Goal: Transaction & Acquisition: Book appointment/travel/reservation

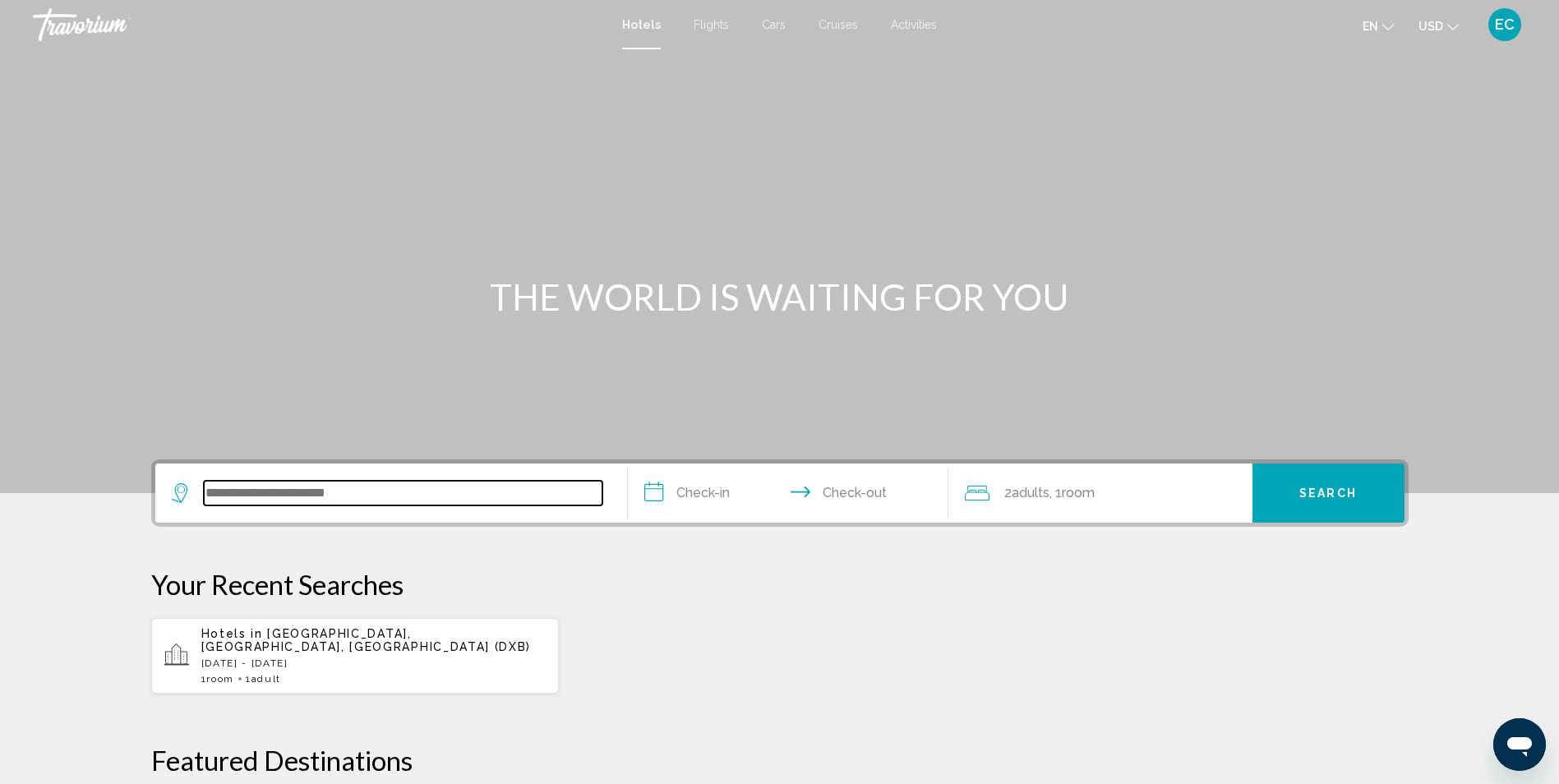
click at [366, 504] on input "Search widget" at bounding box center [402, 493] width 398 height 25
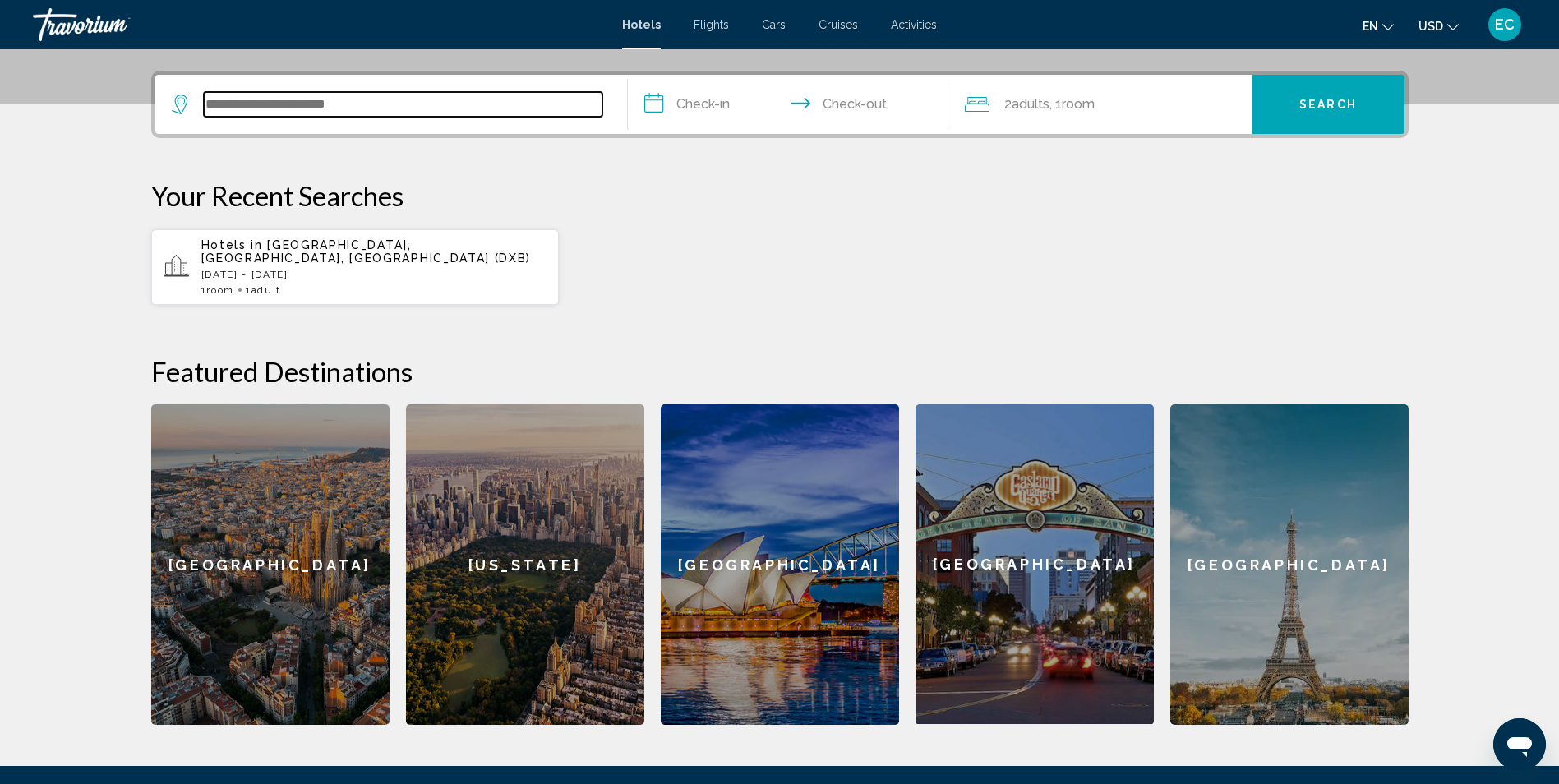
scroll to position [406, 0]
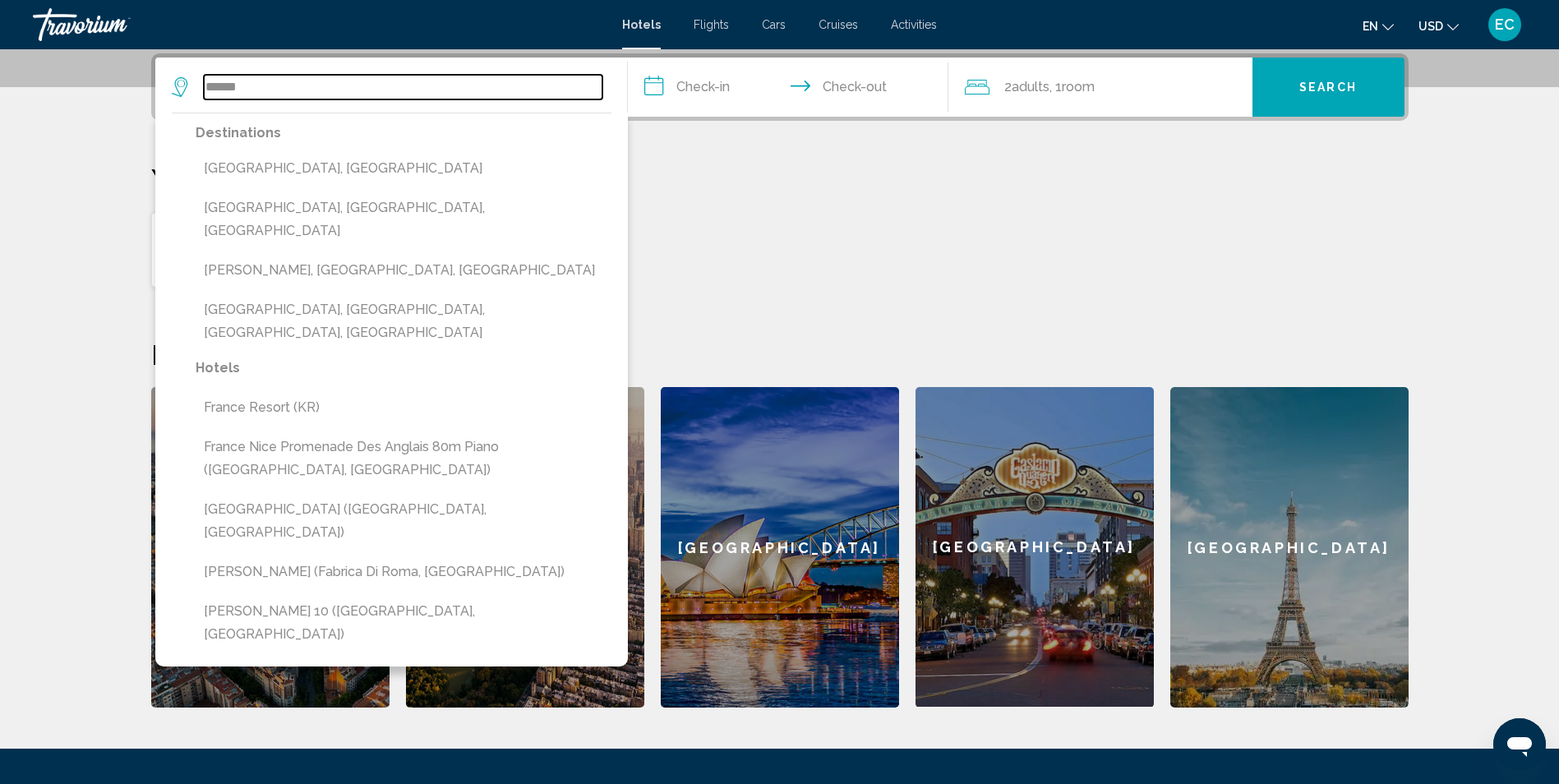
type input "******"
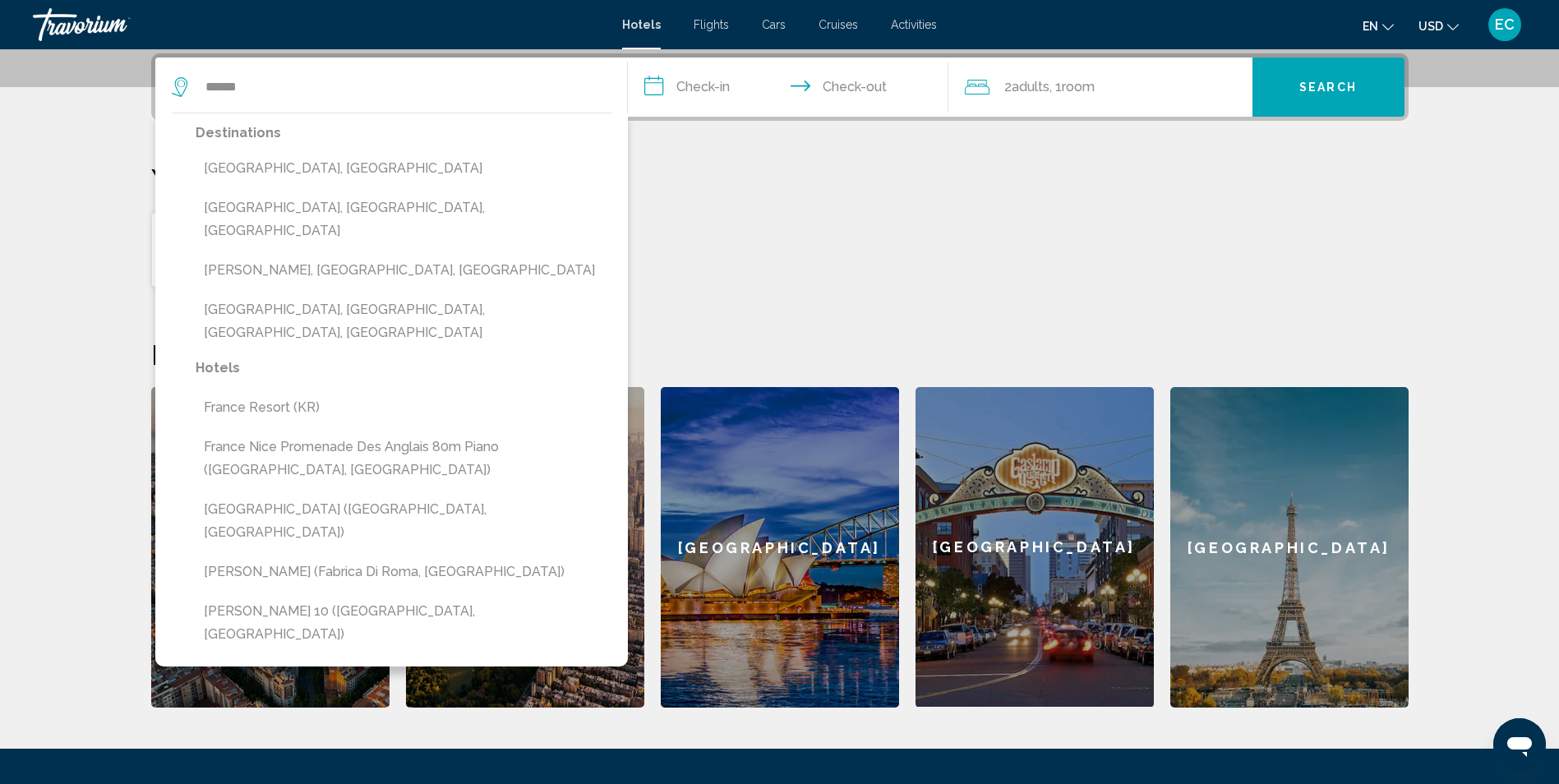
click at [720, 151] on div "**********" at bounding box center [779, 380] width 1322 height 654
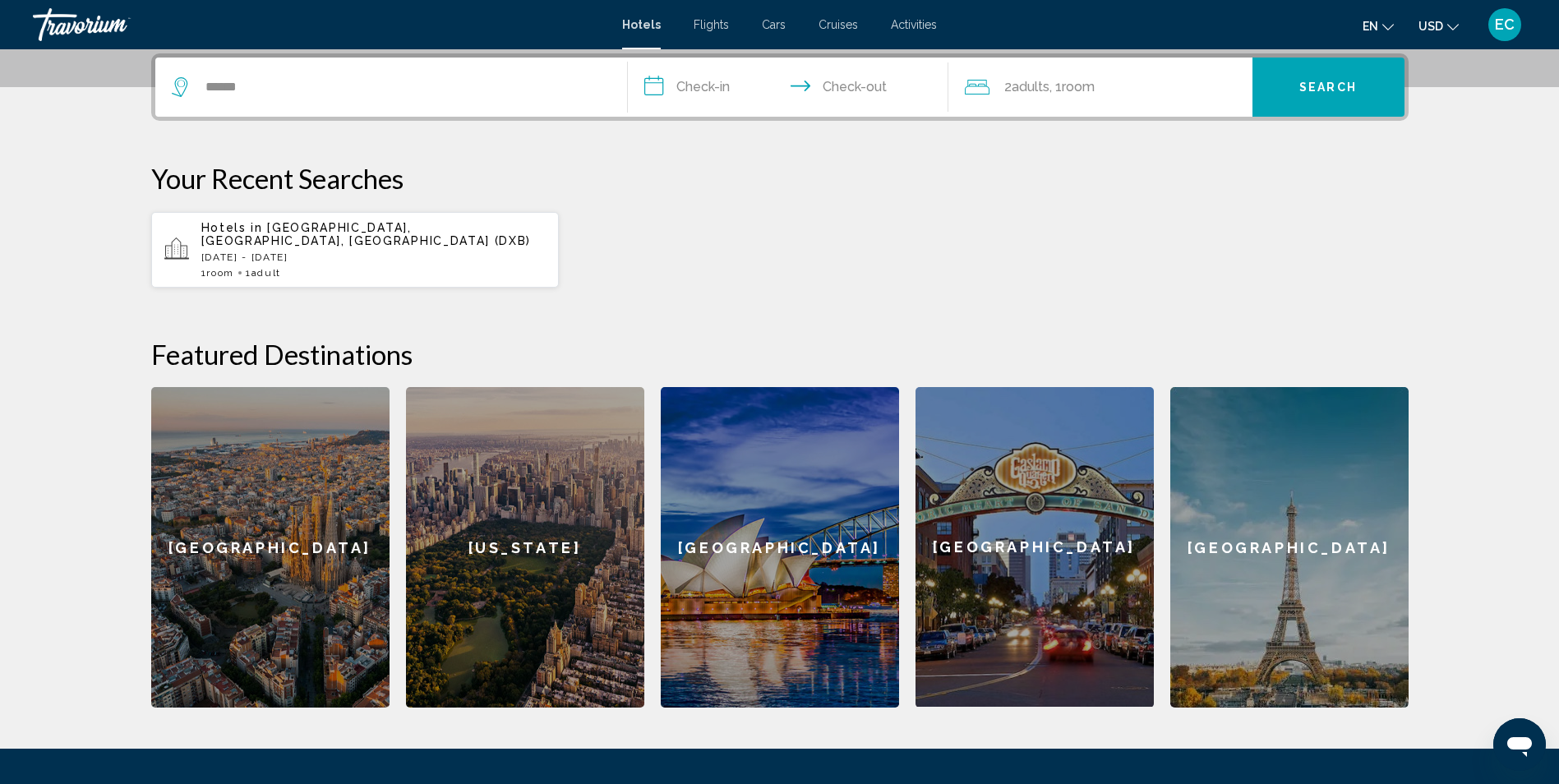
click at [723, 89] on input "**********" at bounding box center [791, 88] width 327 height 64
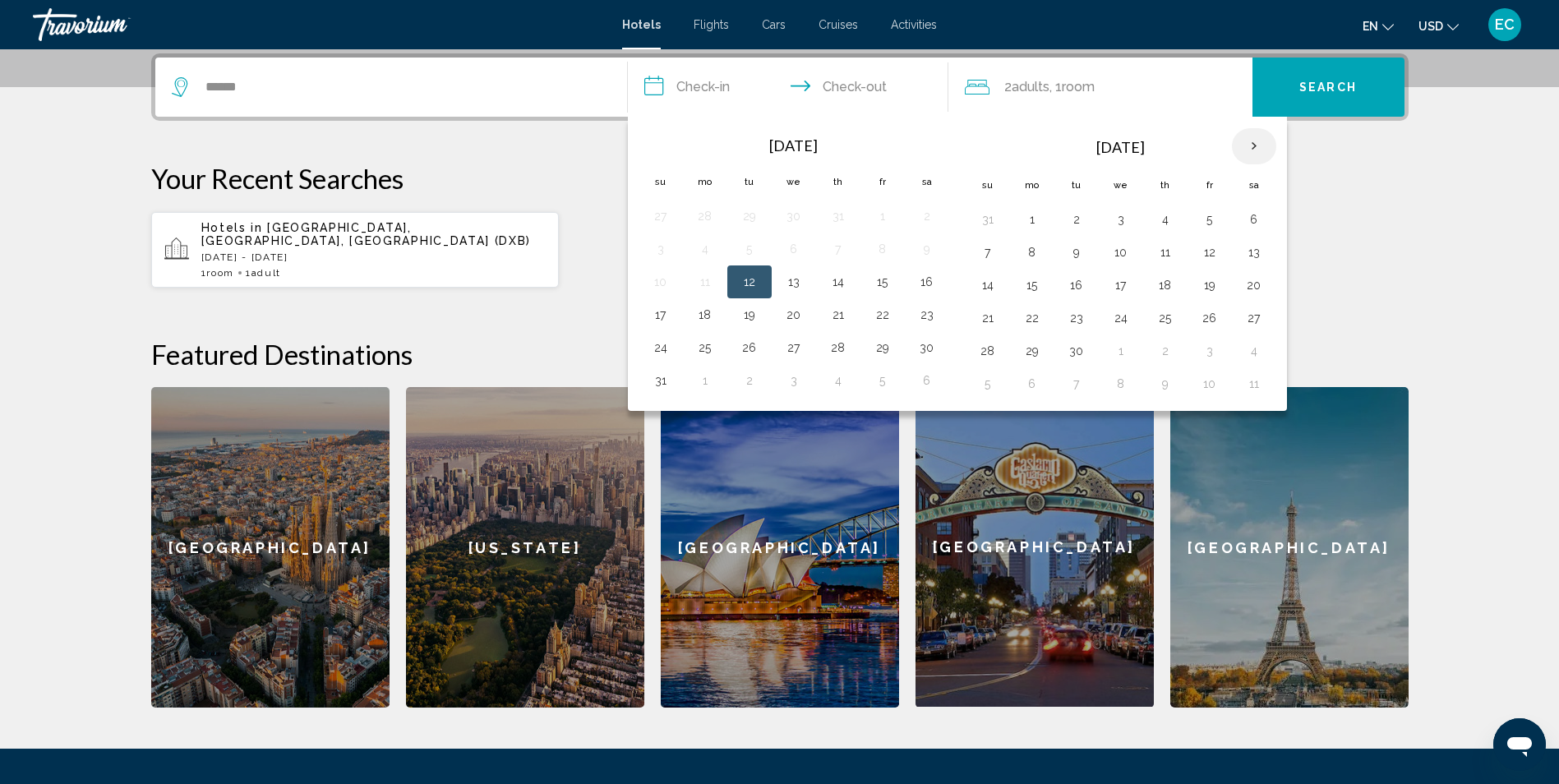
click at [1261, 148] on th "Next month" at bounding box center [1254, 146] width 45 height 36
click at [1257, 287] on button "18" at bounding box center [1254, 285] width 27 height 23
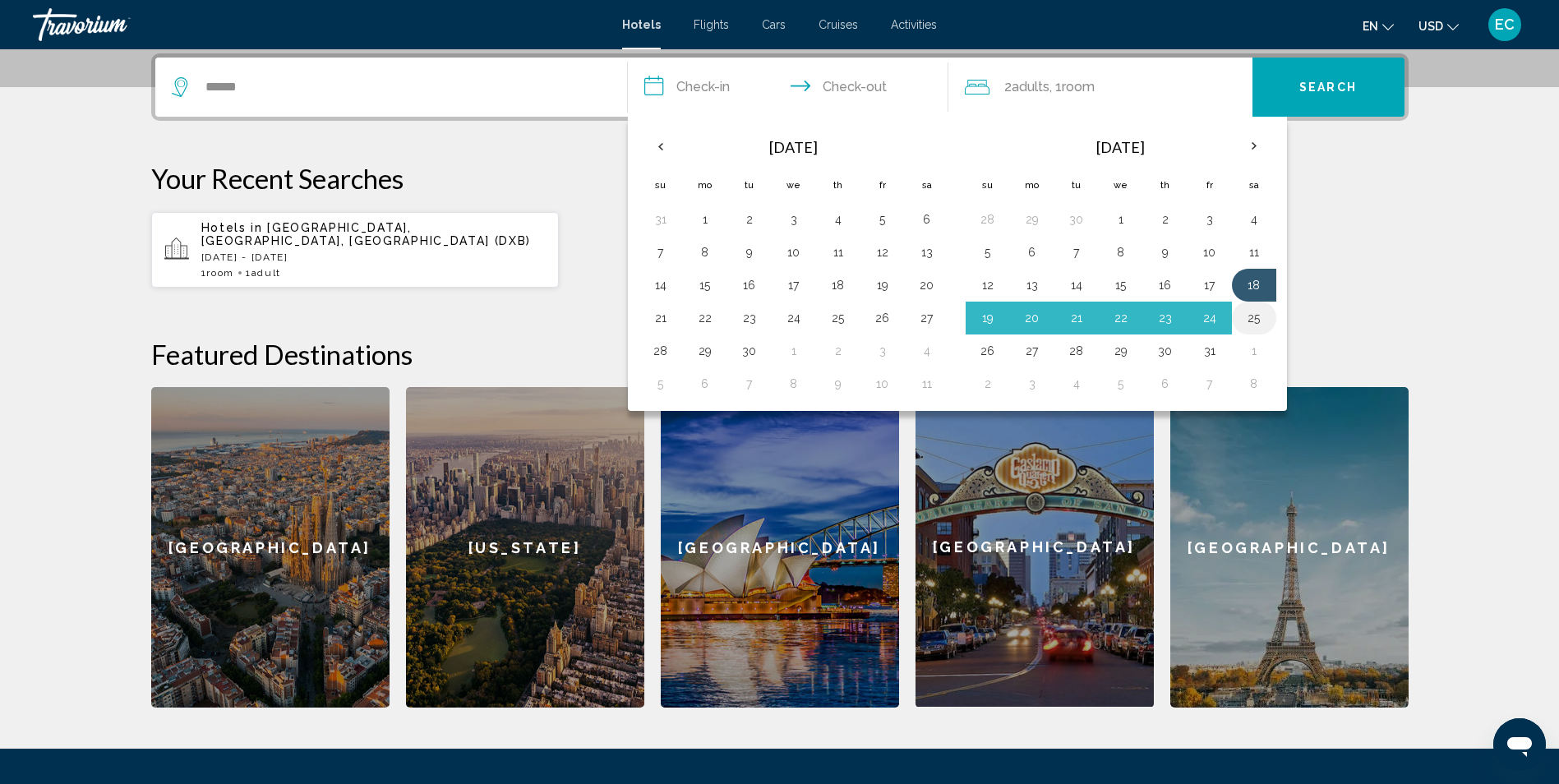
click at [1256, 310] on button "25" at bounding box center [1254, 317] width 27 height 23
type input "**********"
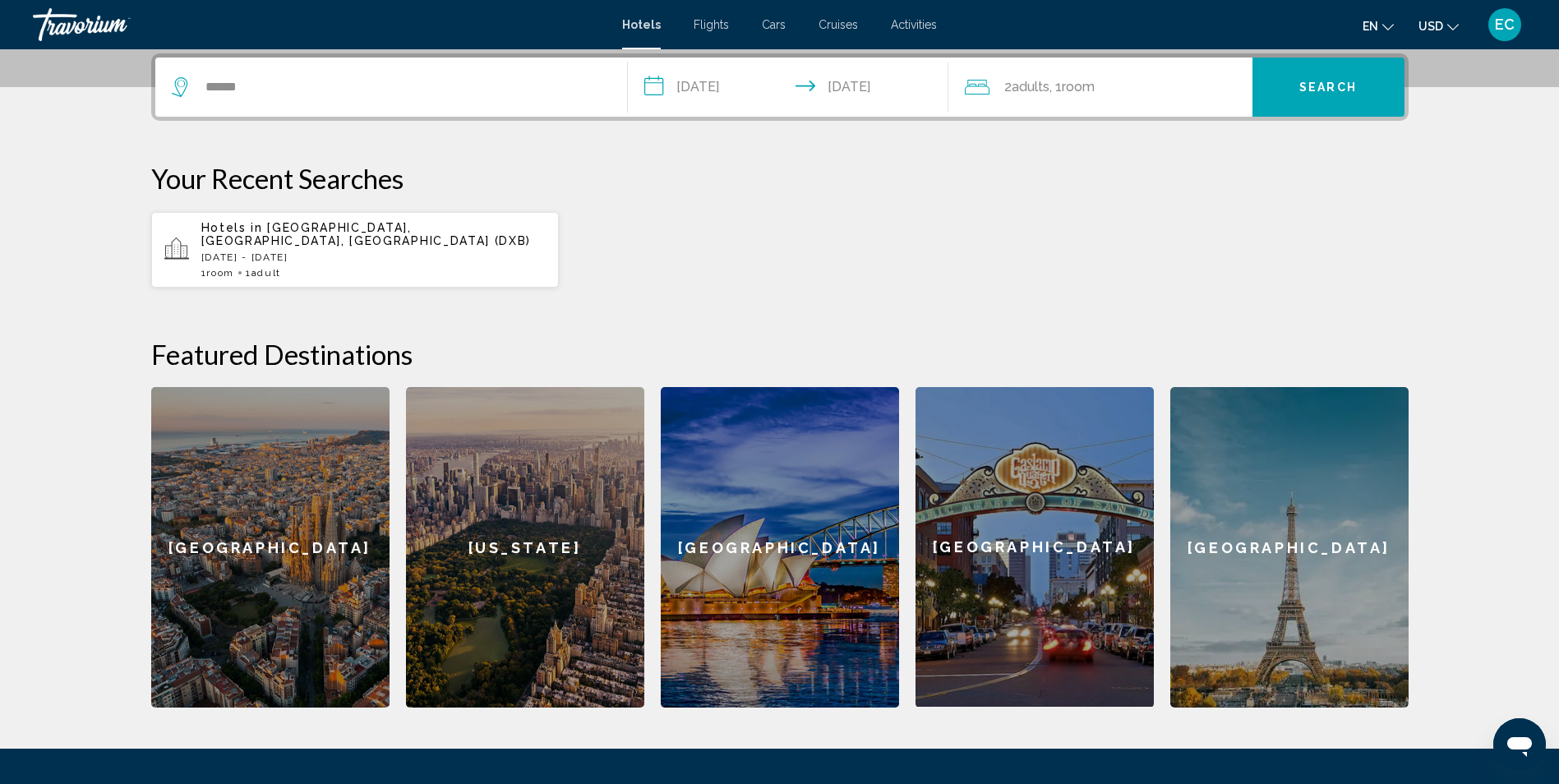
click at [1077, 94] on span "Room" at bounding box center [1078, 86] width 33 height 15
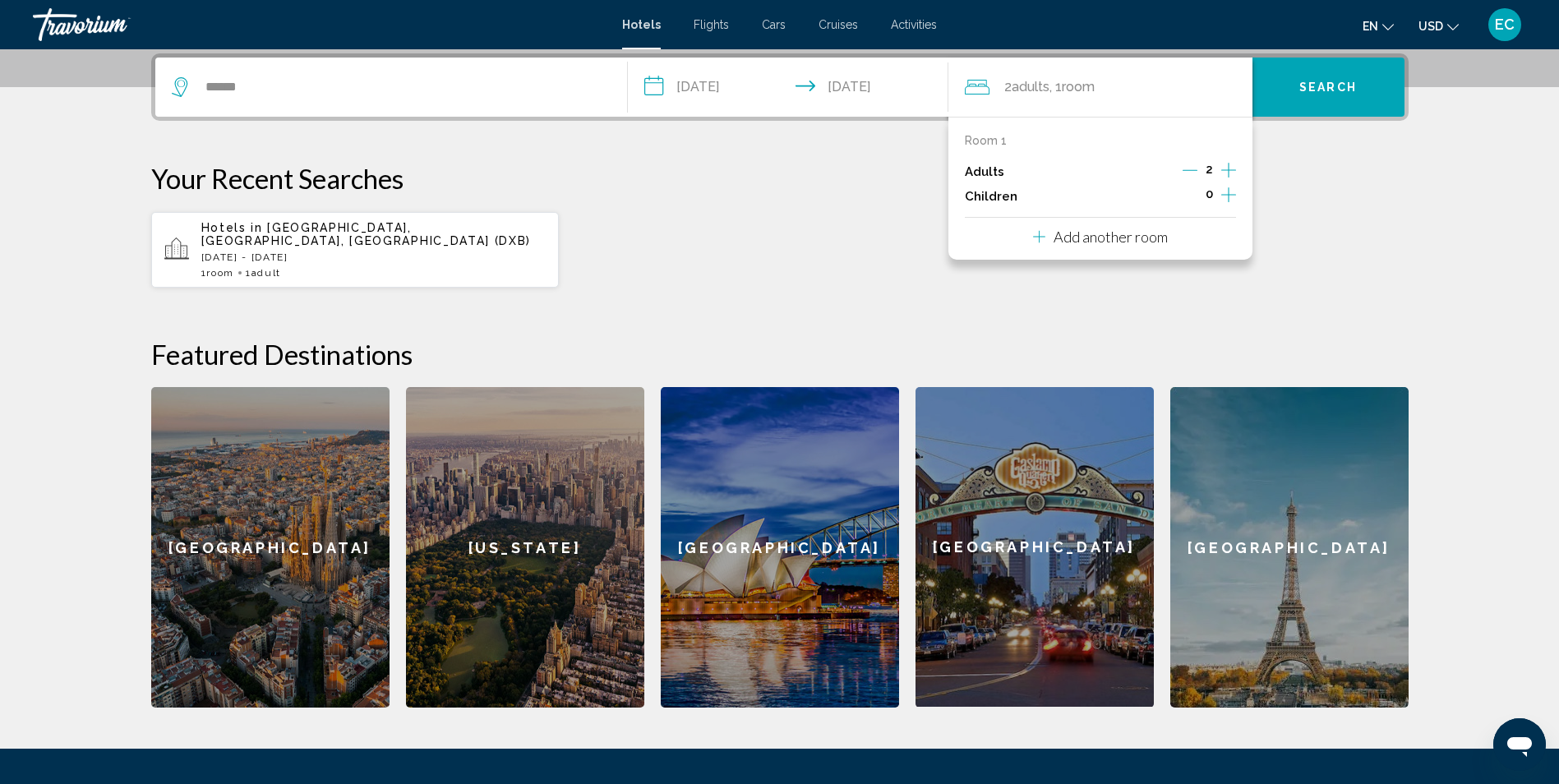
click at [1225, 197] on icon "Increment children" at bounding box center [1228, 194] width 15 height 20
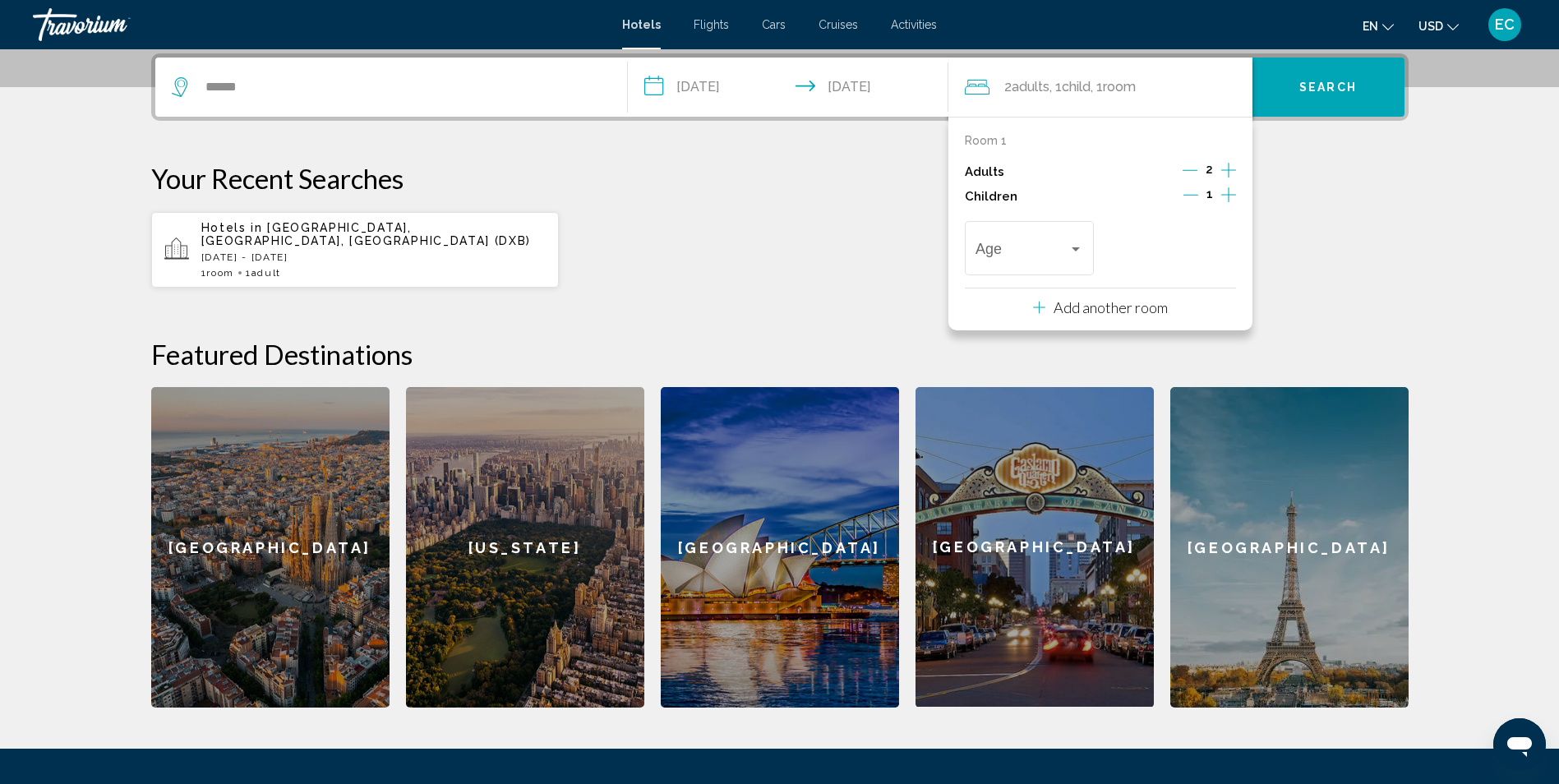
click at [1225, 197] on icon "Increment children" at bounding box center [1228, 194] width 15 height 20
click at [1073, 238] on div "Age" at bounding box center [1029, 245] width 107 height 58
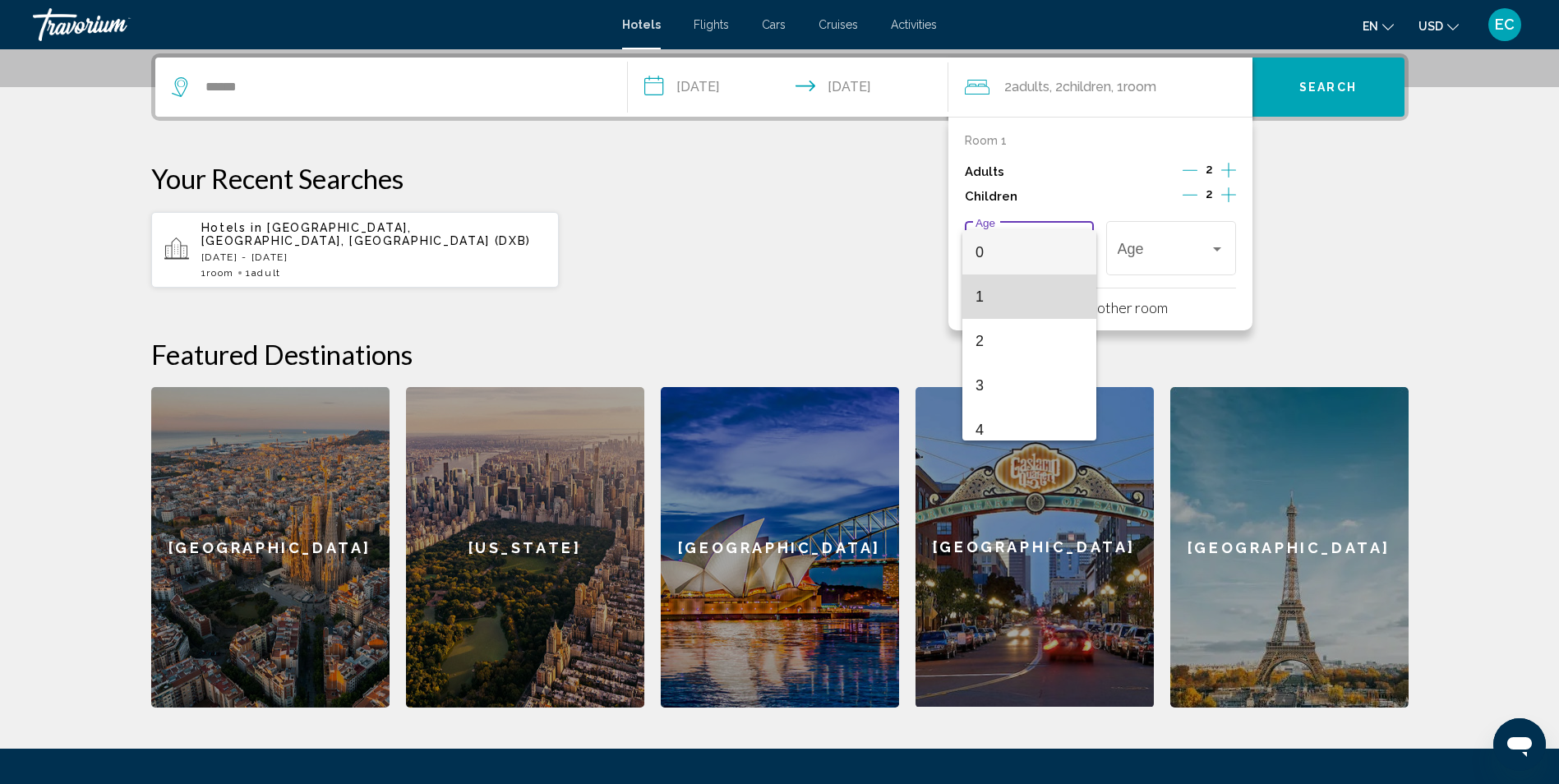
click at [1038, 289] on span "1" at bounding box center [1029, 296] width 107 height 45
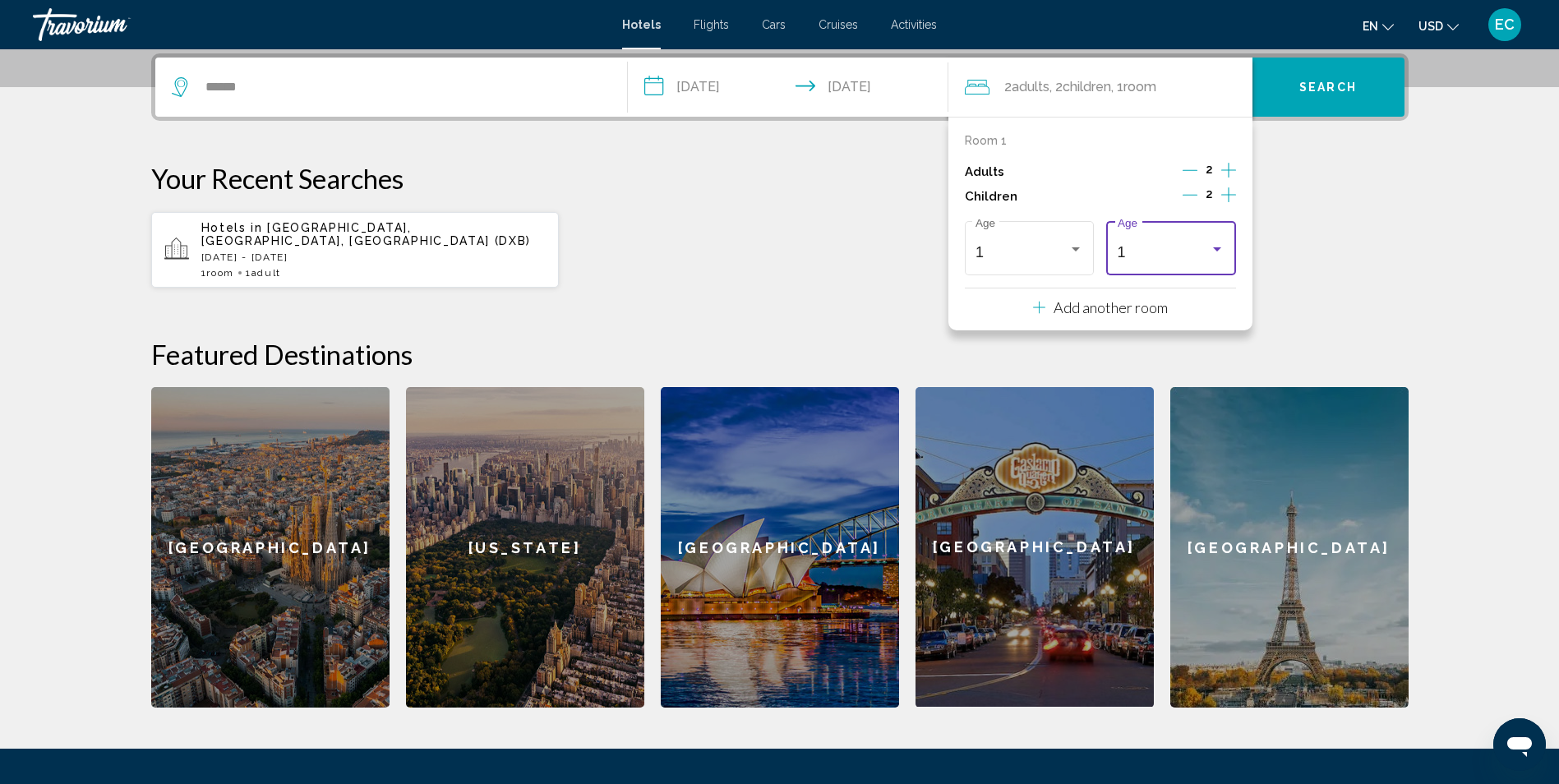
click at [1148, 251] on div "1" at bounding box center [1164, 252] width 93 height 16
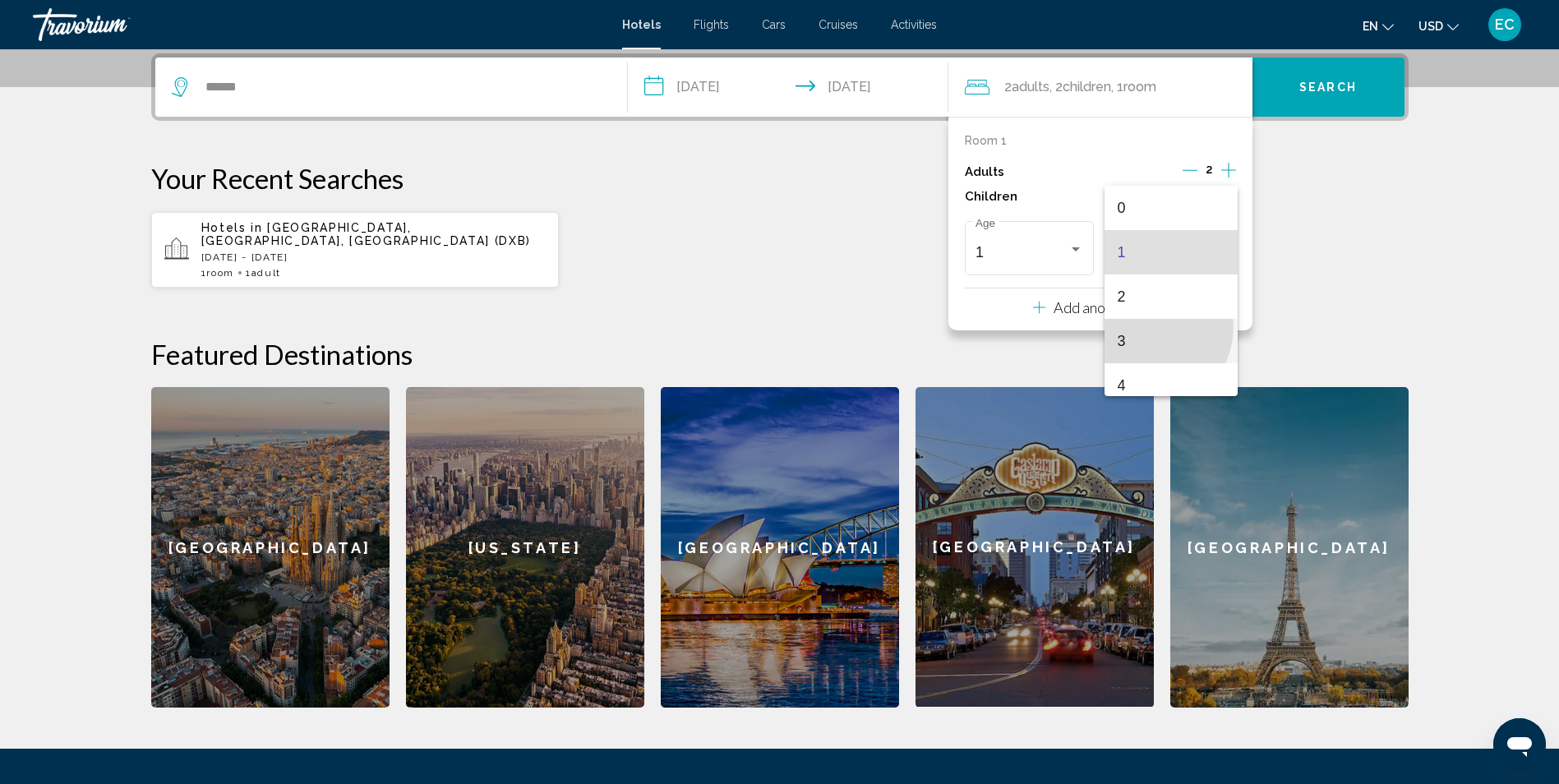
click at [1145, 326] on span "3" at bounding box center [1170, 340] width 107 height 45
click at [1094, 303] on p "Add another room" at bounding box center [1110, 307] width 114 height 18
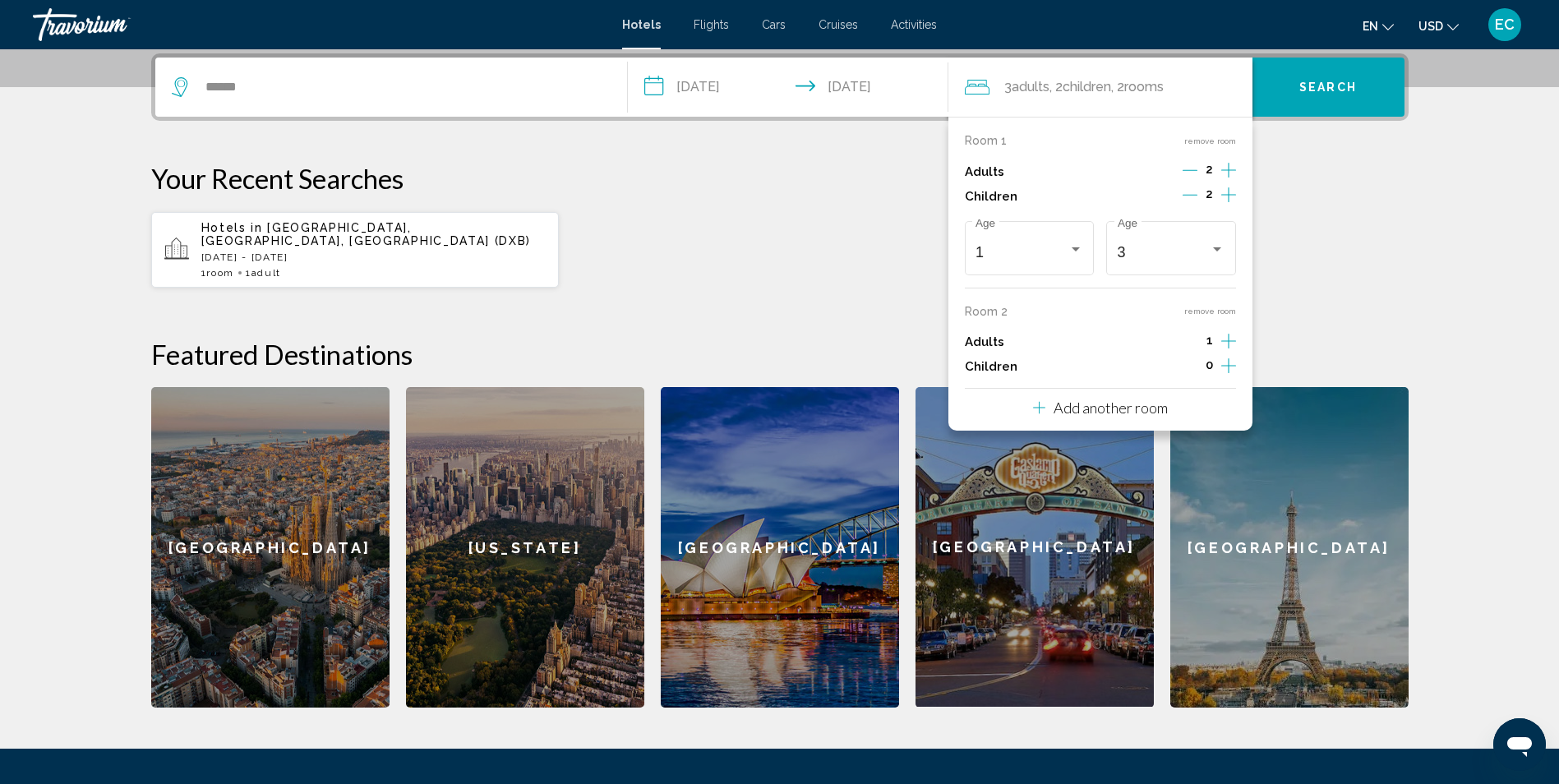
click at [1210, 142] on button "remove room" at bounding box center [1209, 141] width 51 height 10
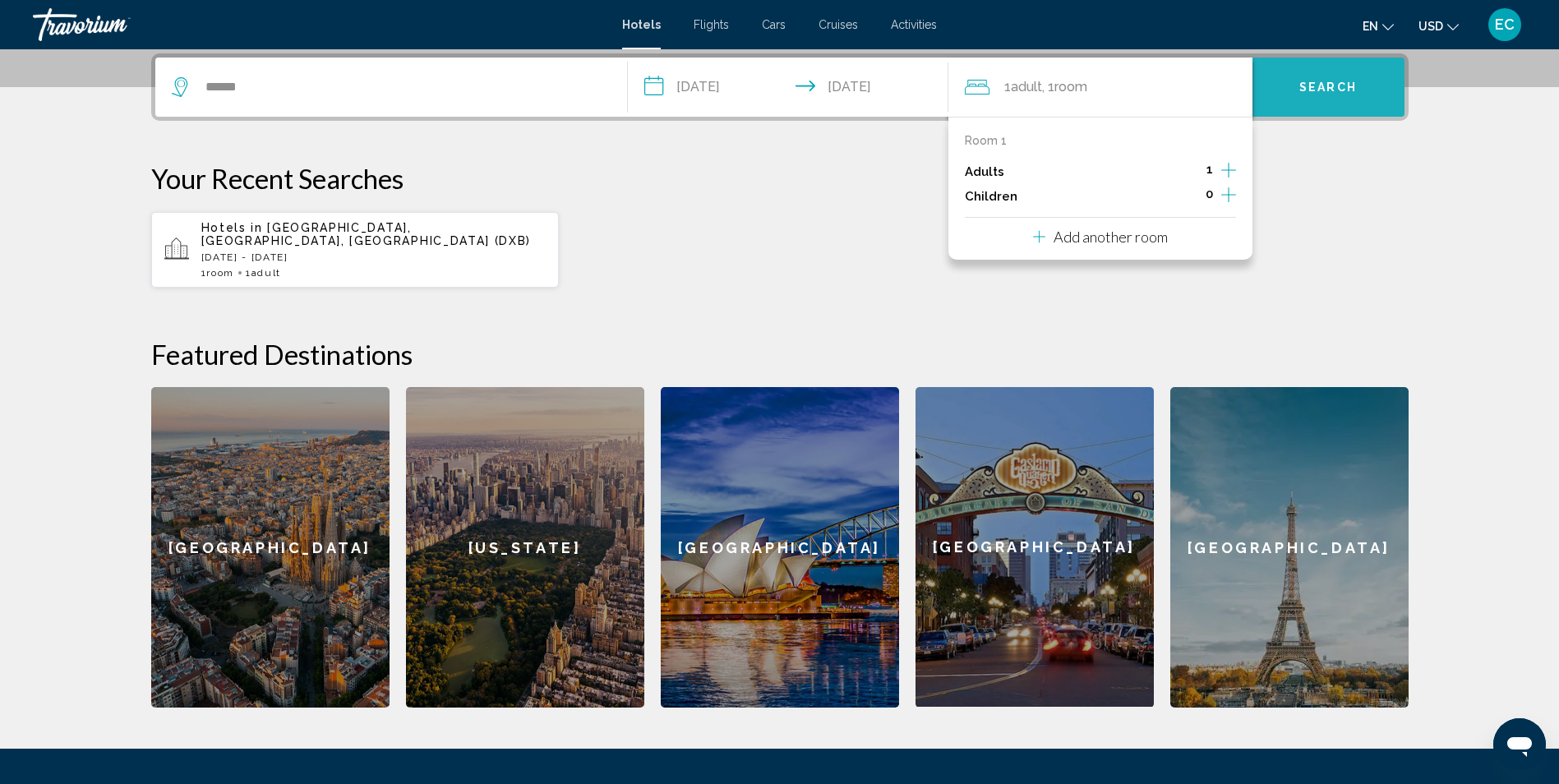
click at [1330, 92] on span "Search" at bounding box center [1327, 88] width 57 height 13
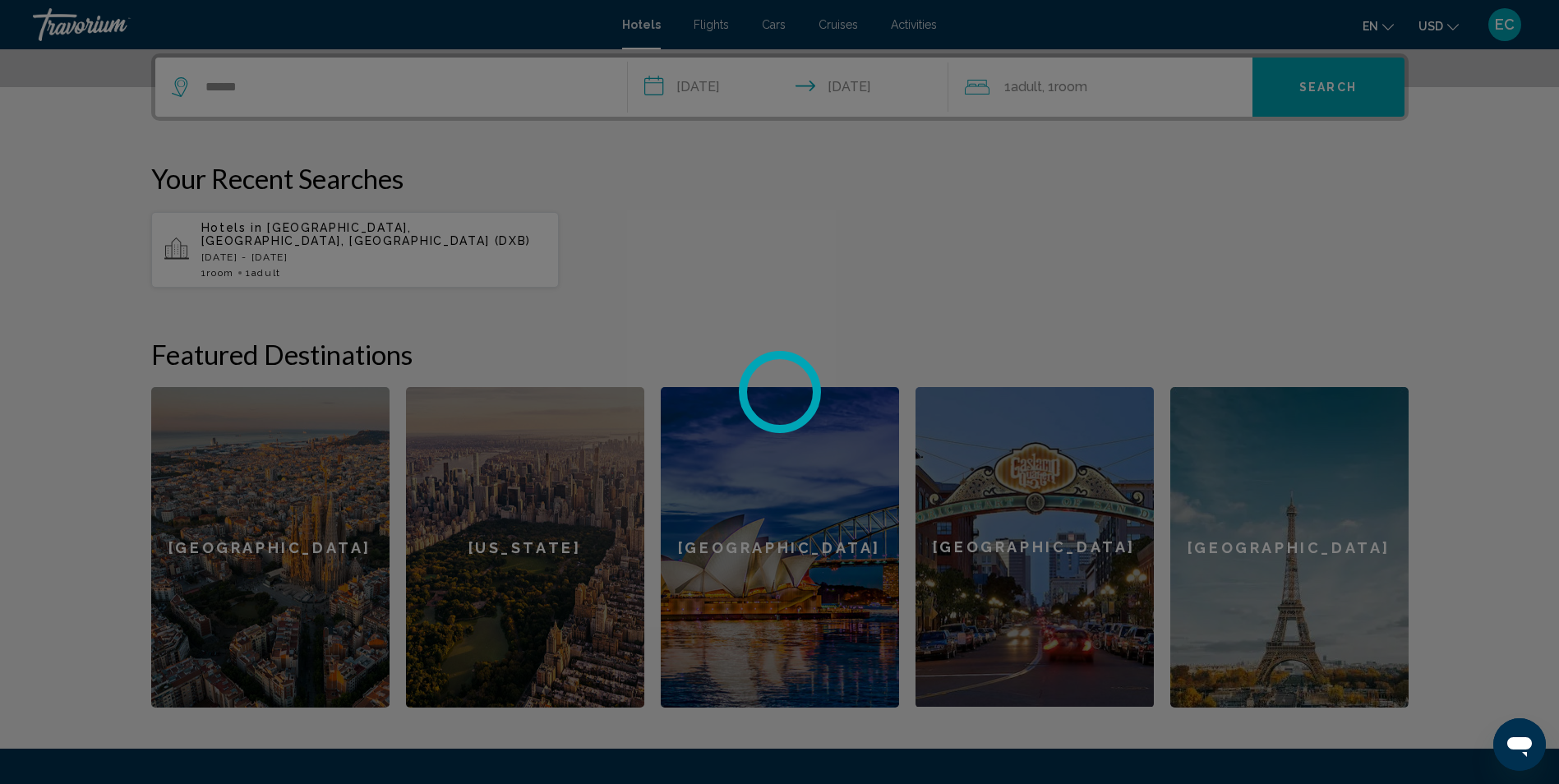
click at [1112, 97] on div at bounding box center [780, 392] width 1559 height 784
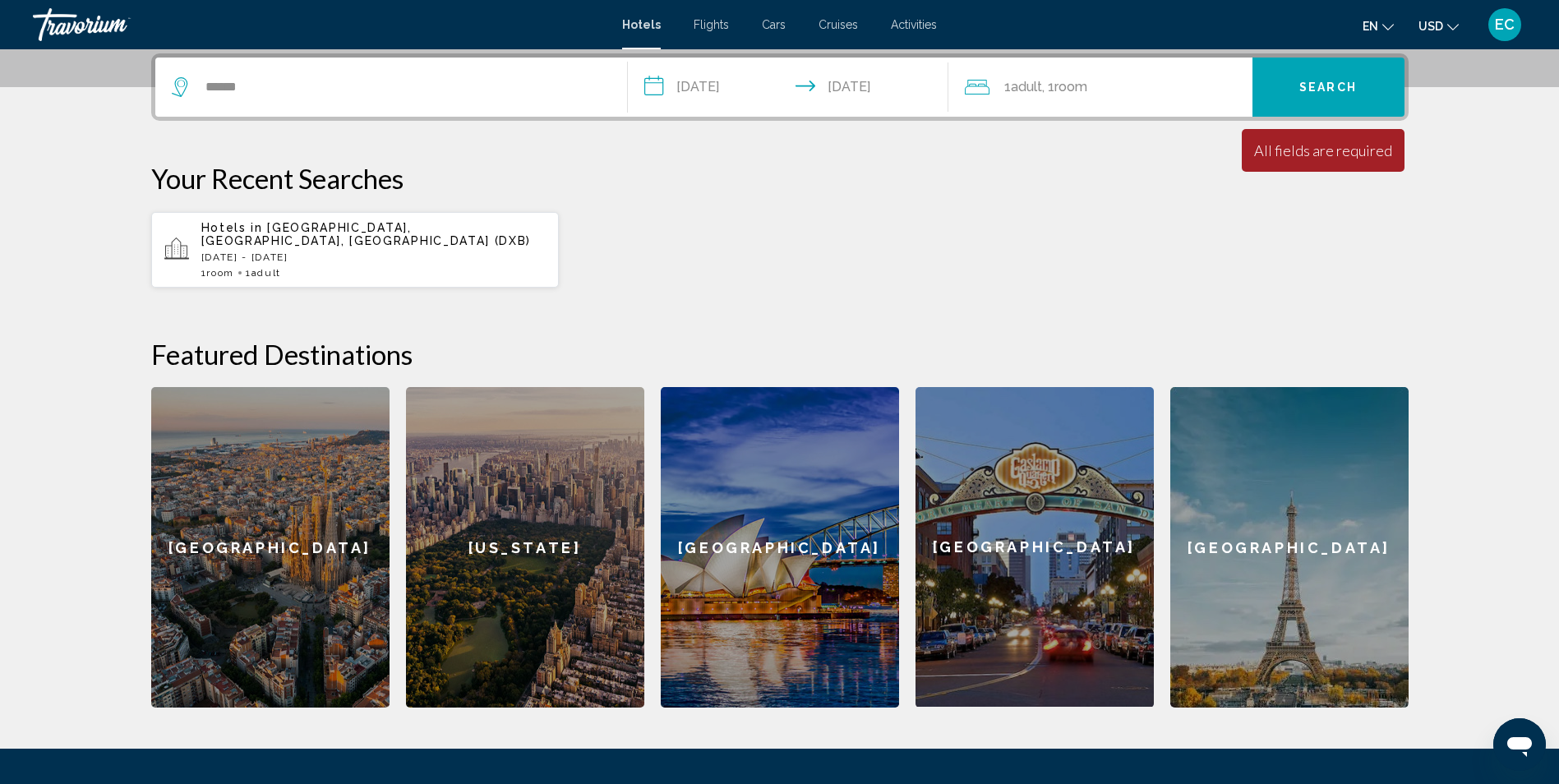
click at [1112, 97] on div "1 Adult Adults , 1 Room rooms" at bounding box center [1108, 87] width 287 height 23
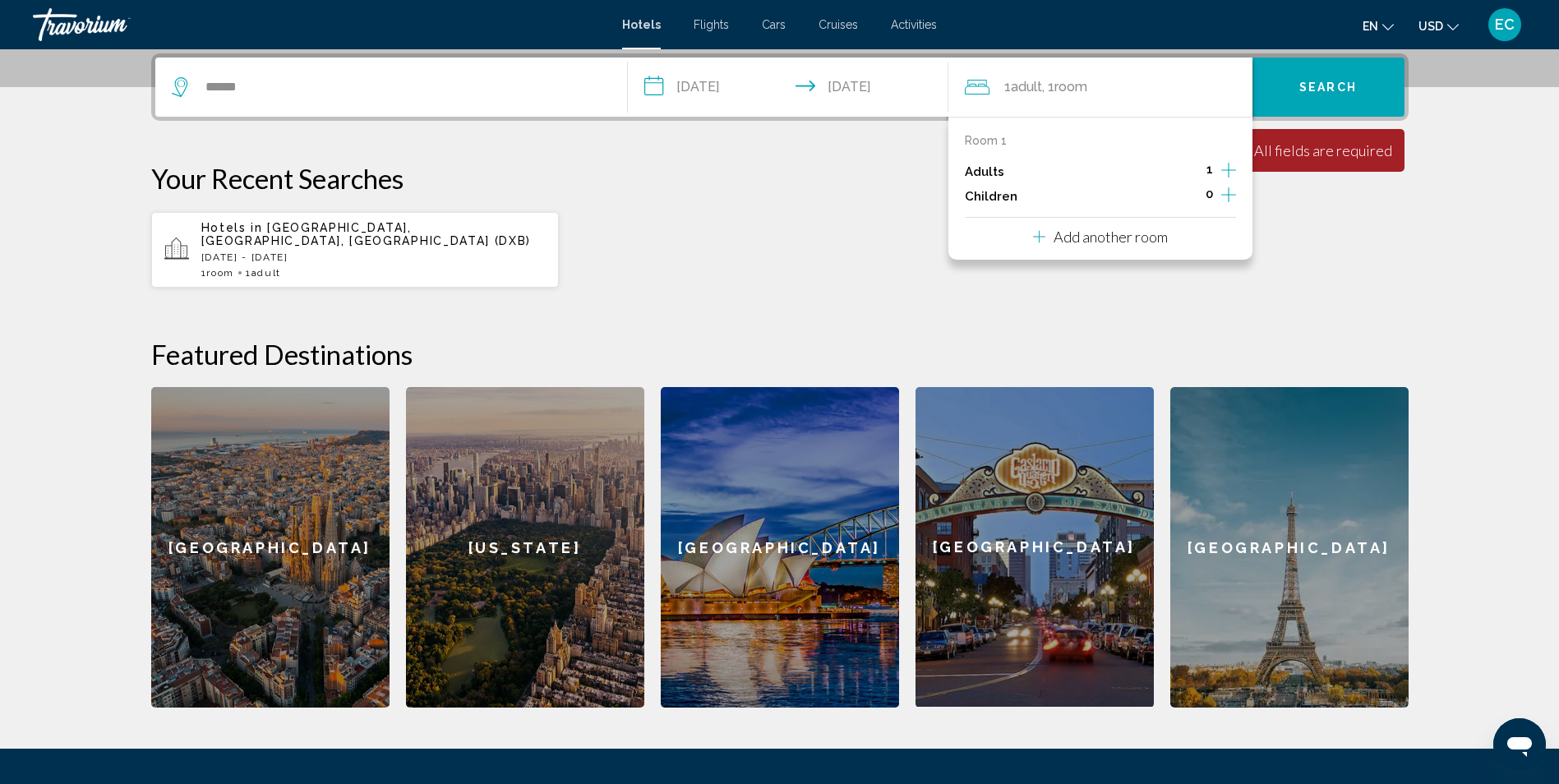
click at [1225, 172] on icon "Increment adults" at bounding box center [1228, 170] width 15 height 20
click at [1228, 195] on icon "Increment children" at bounding box center [1228, 195] width 15 height 15
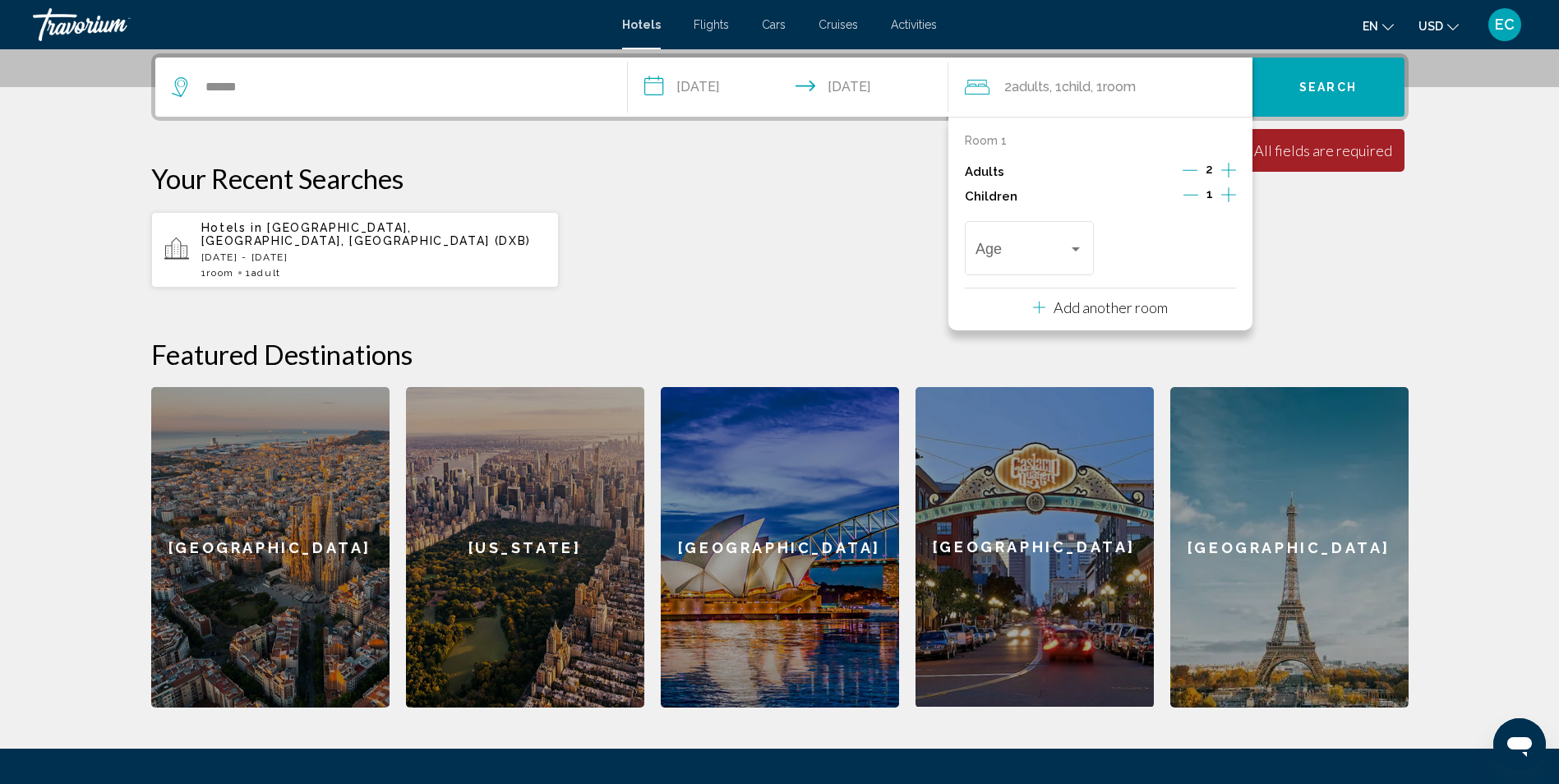
click at [1228, 195] on icon "Increment children" at bounding box center [1228, 195] width 15 height 15
click at [1078, 244] on div "Travelers: 2 adults, 2 children" at bounding box center [1076, 249] width 15 height 13
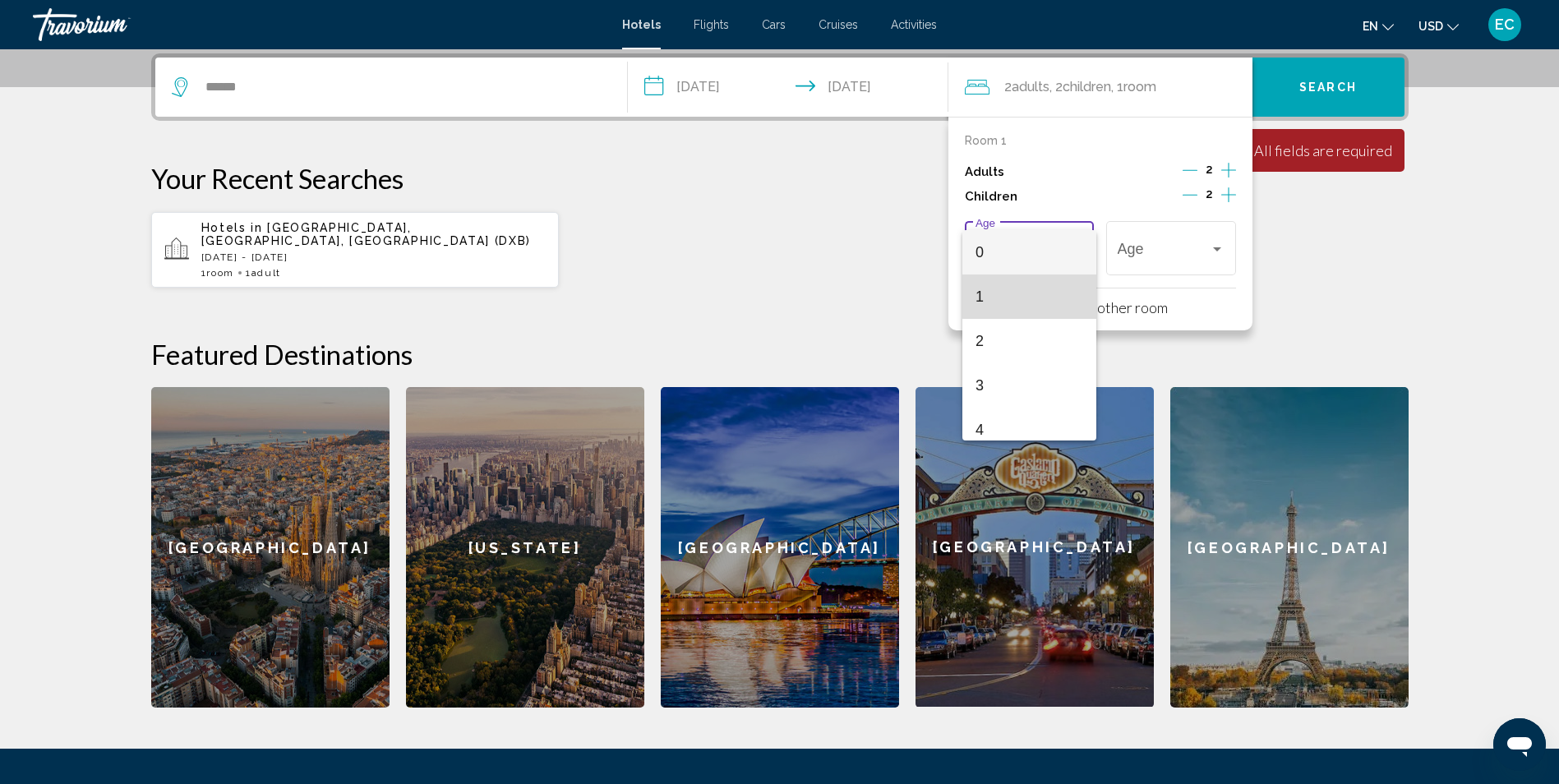
click at [1049, 287] on span "1" at bounding box center [1029, 296] width 107 height 45
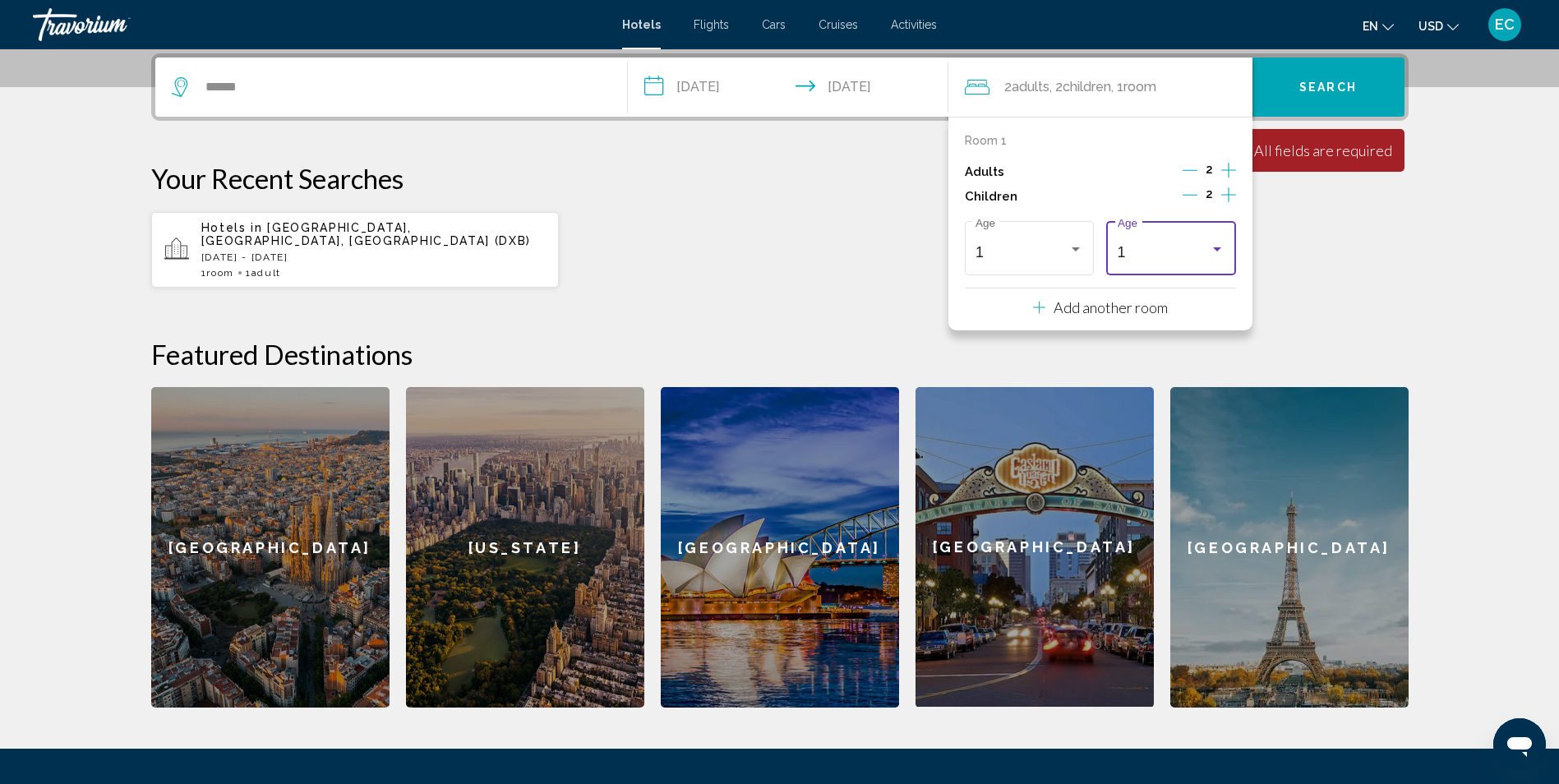
click at [1140, 256] on div "1" at bounding box center [1164, 252] width 93 height 16
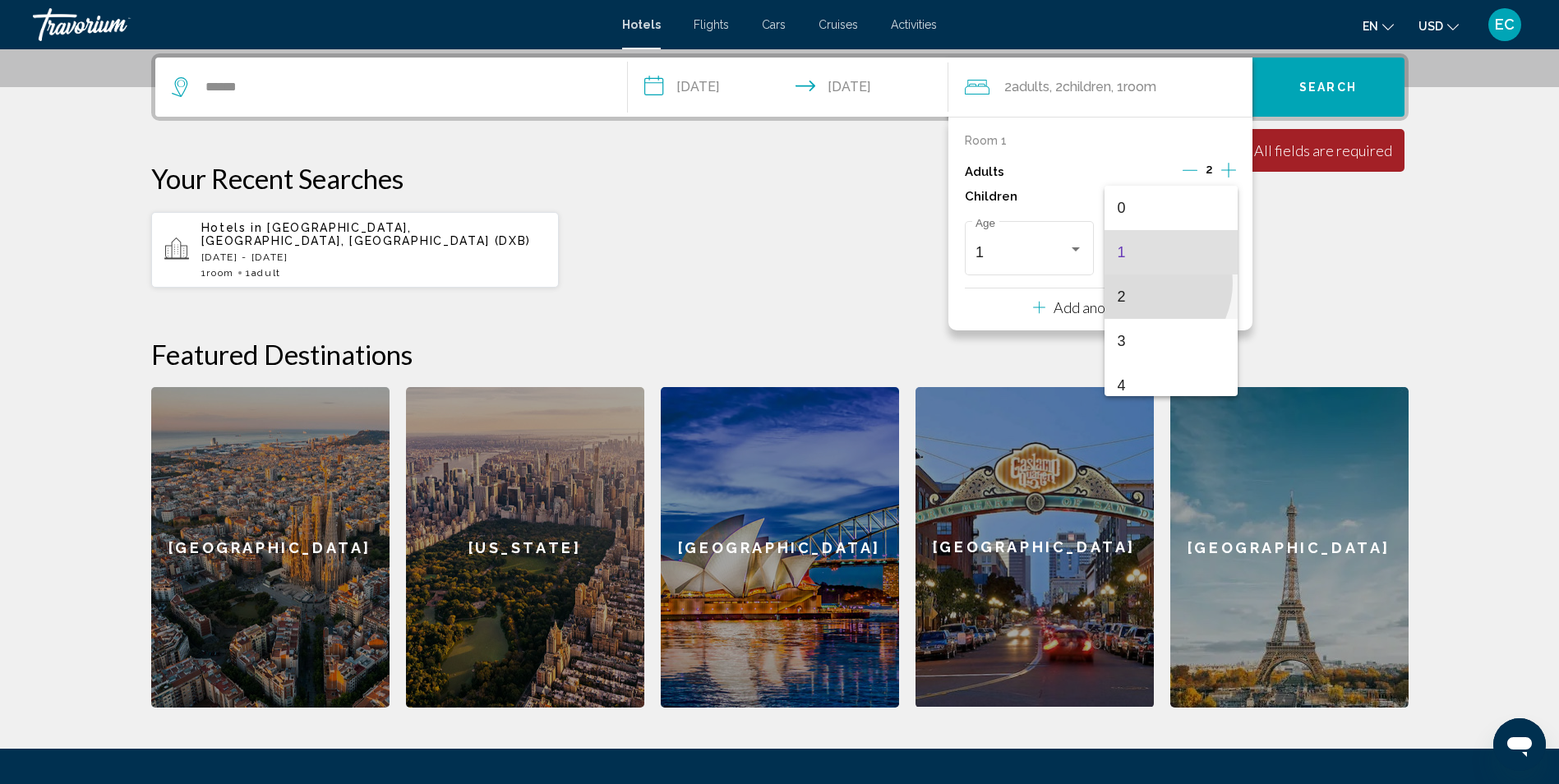
click at [1140, 282] on span "2" at bounding box center [1170, 296] width 107 height 45
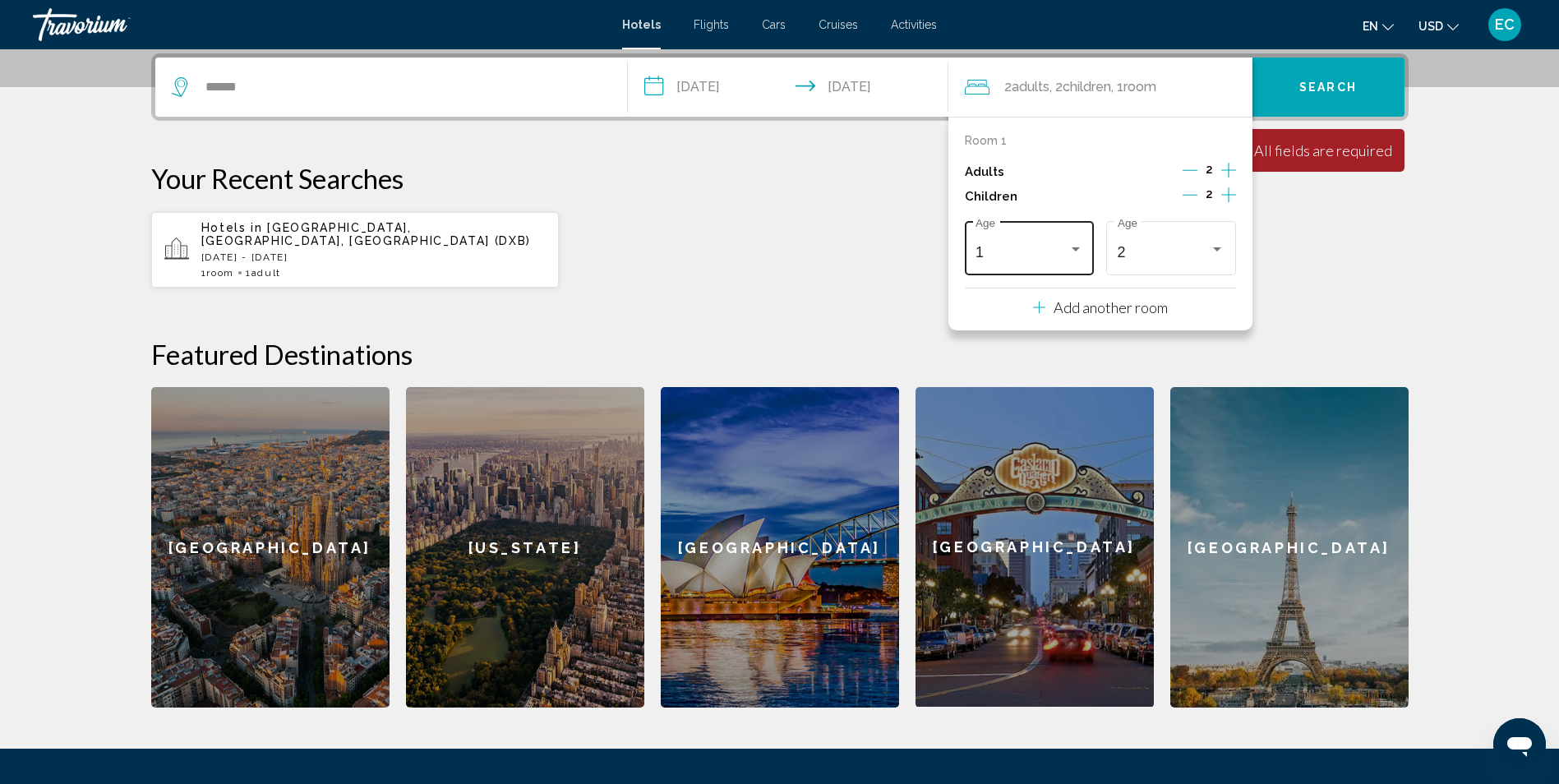
click at [1045, 261] on div "1 Age" at bounding box center [1029, 245] width 107 height 58
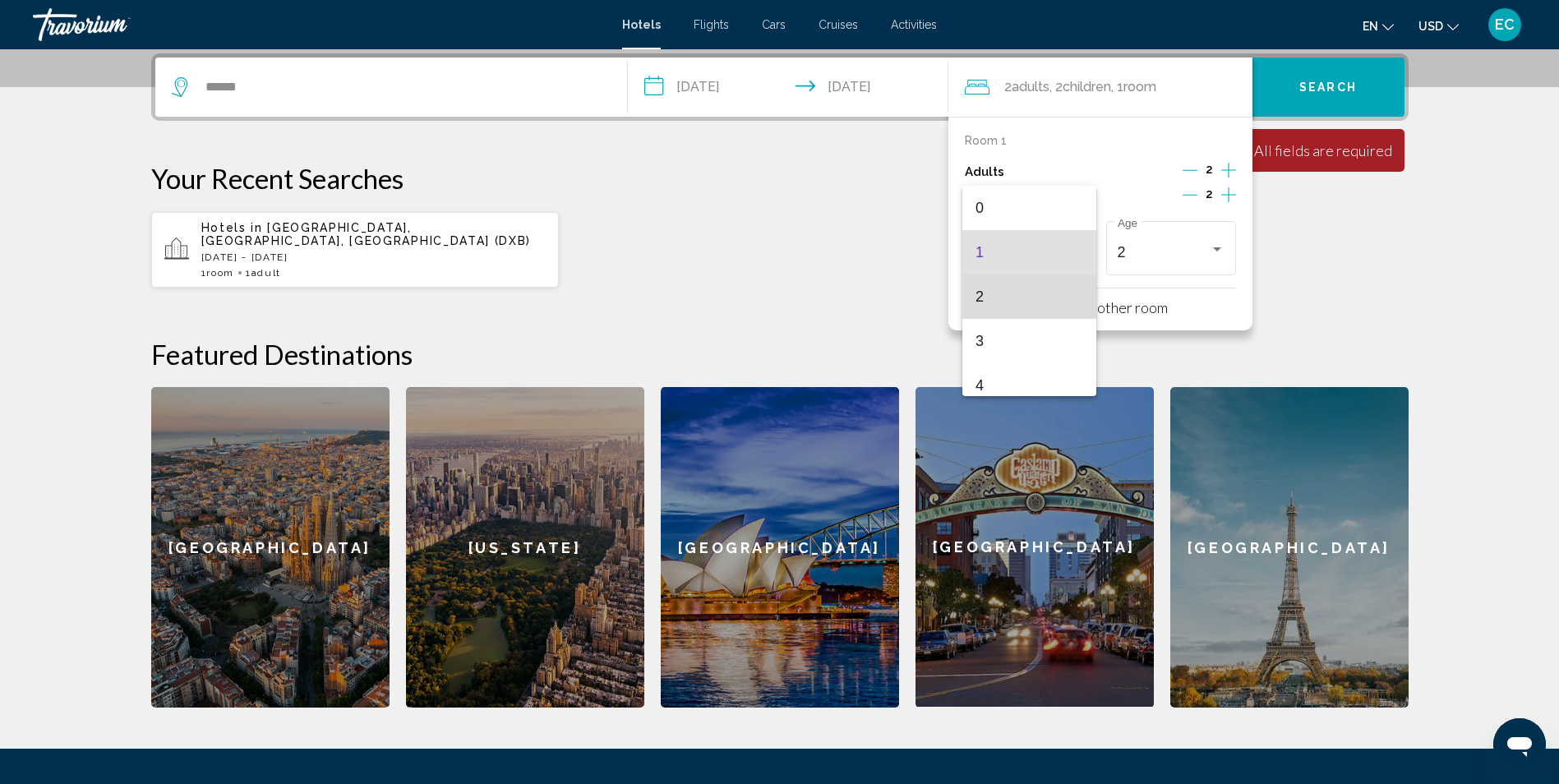
click at [1036, 304] on span "2" at bounding box center [1029, 296] width 107 height 45
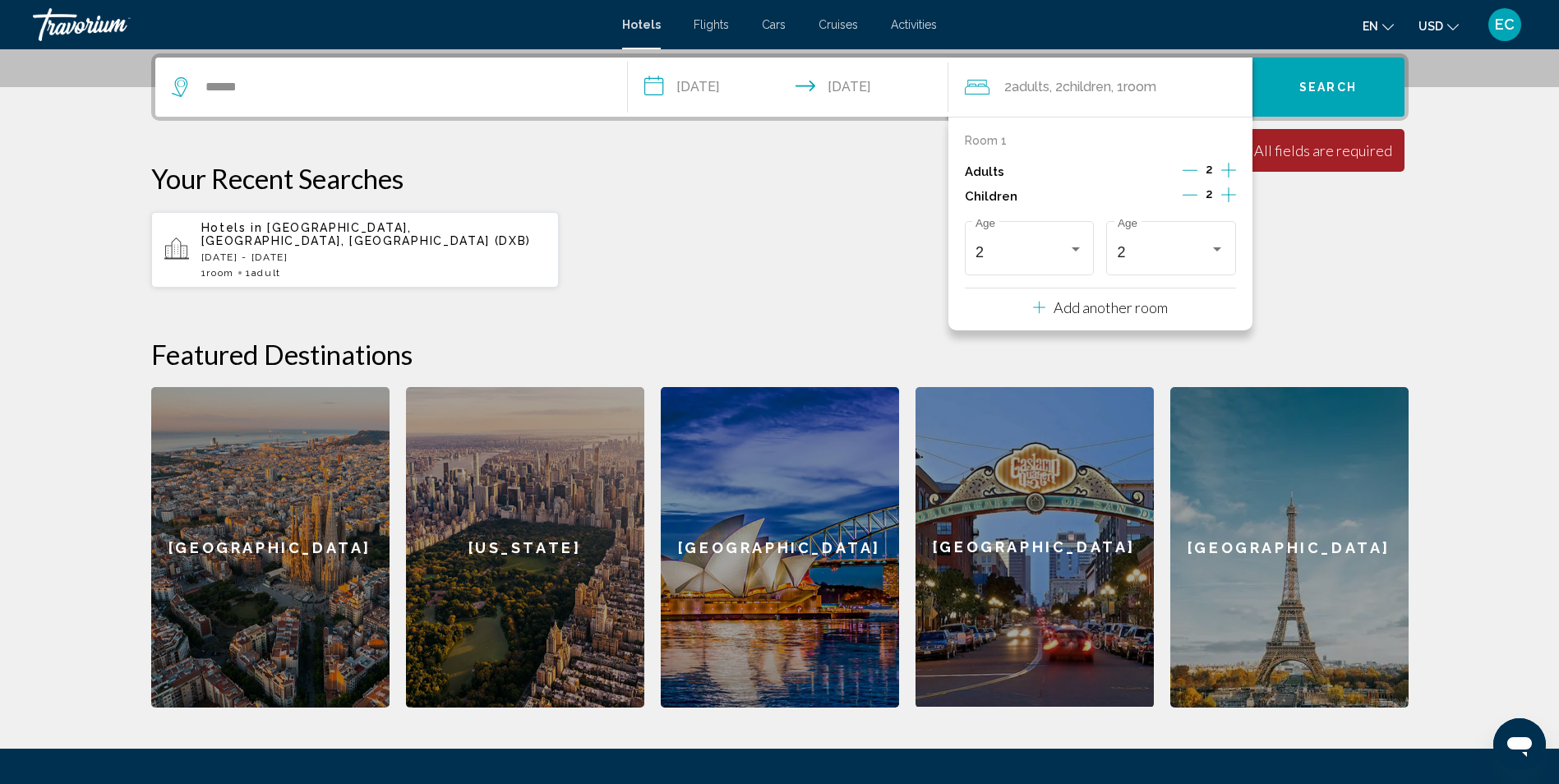
click at [1113, 306] on p "Add another room" at bounding box center [1110, 307] width 114 height 18
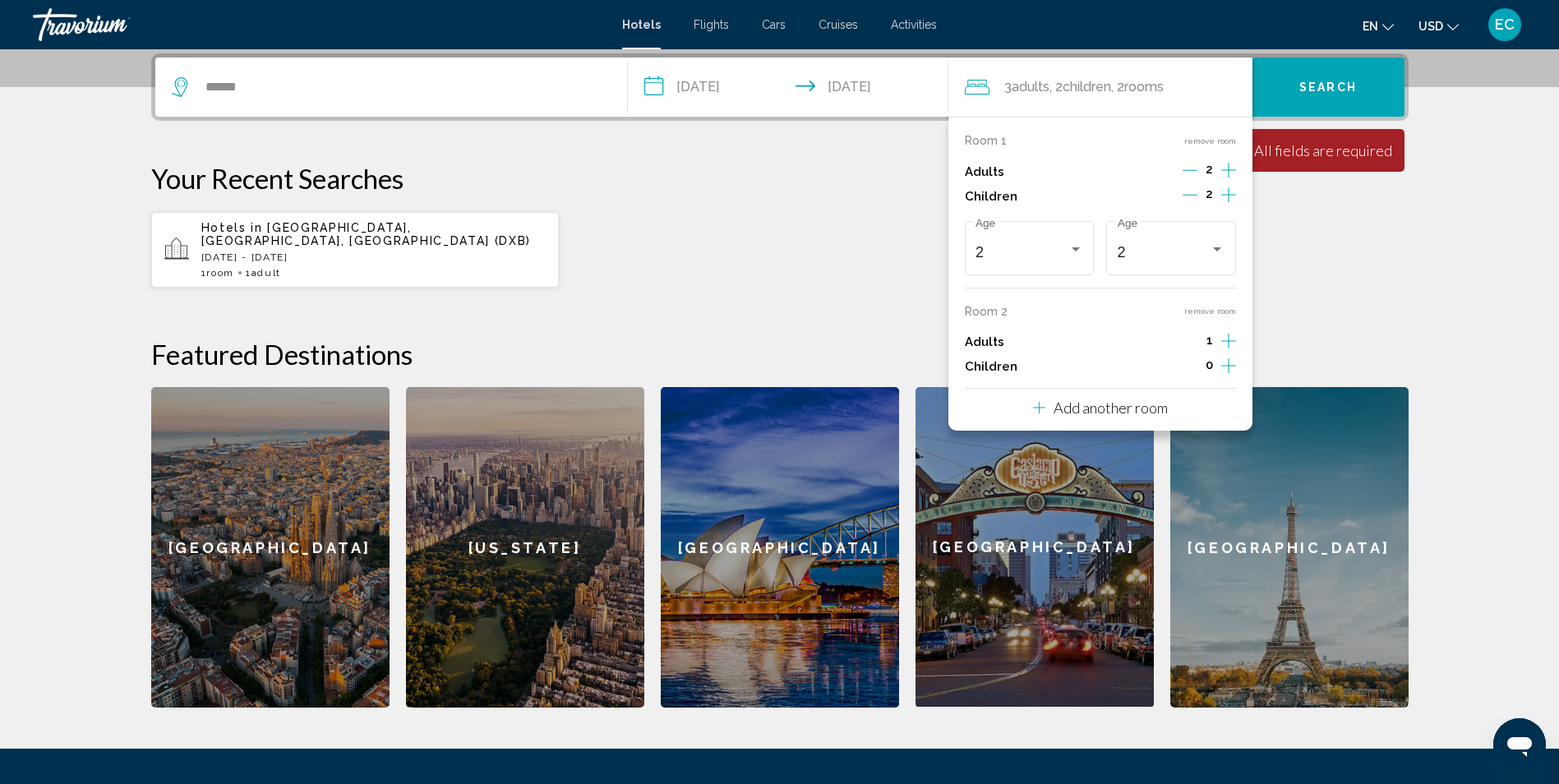
click at [1197, 315] on button "remove room" at bounding box center [1209, 311] width 51 height 10
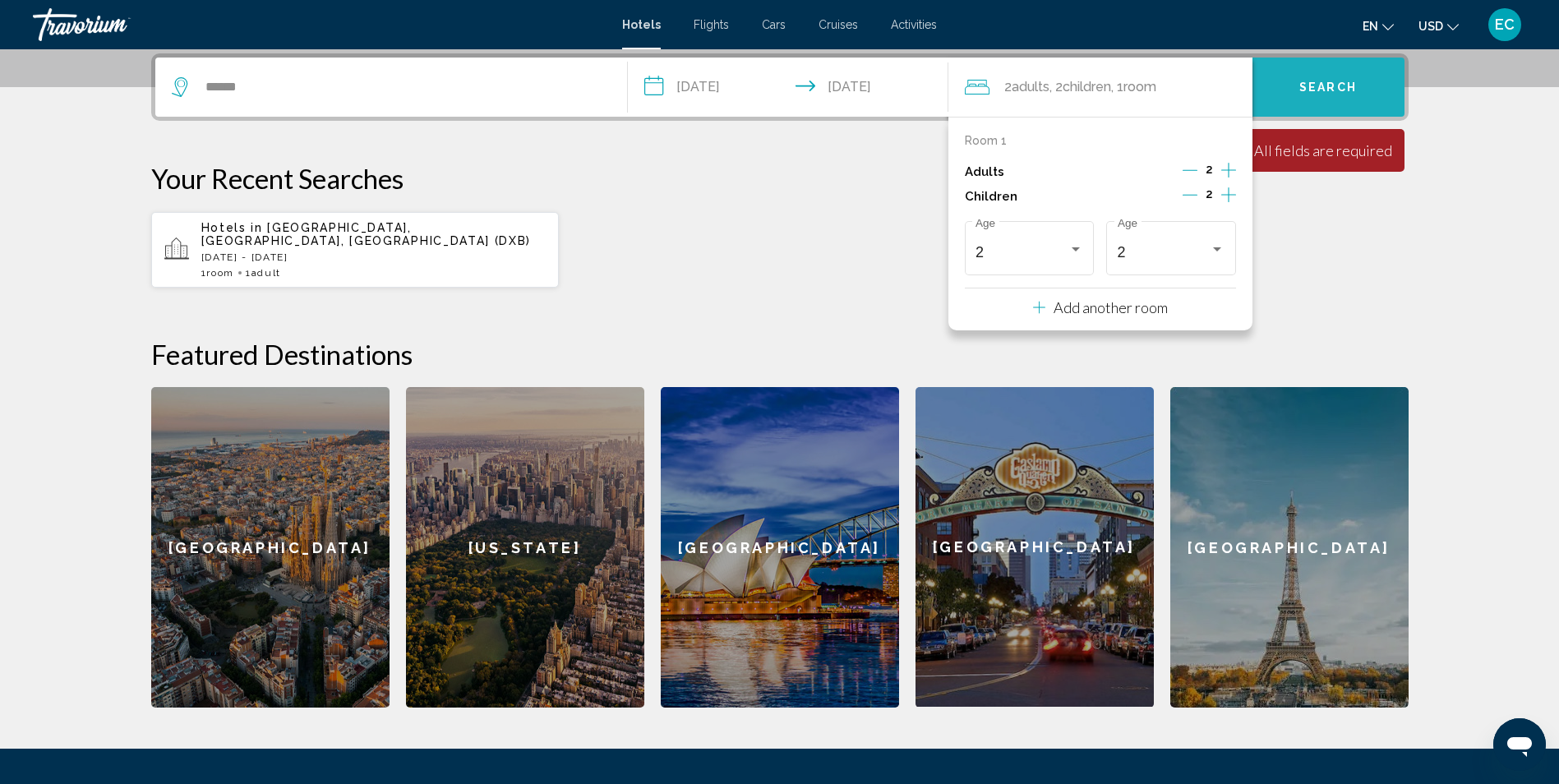
click at [1317, 87] on span "Search" at bounding box center [1327, 88] width 57 height 13
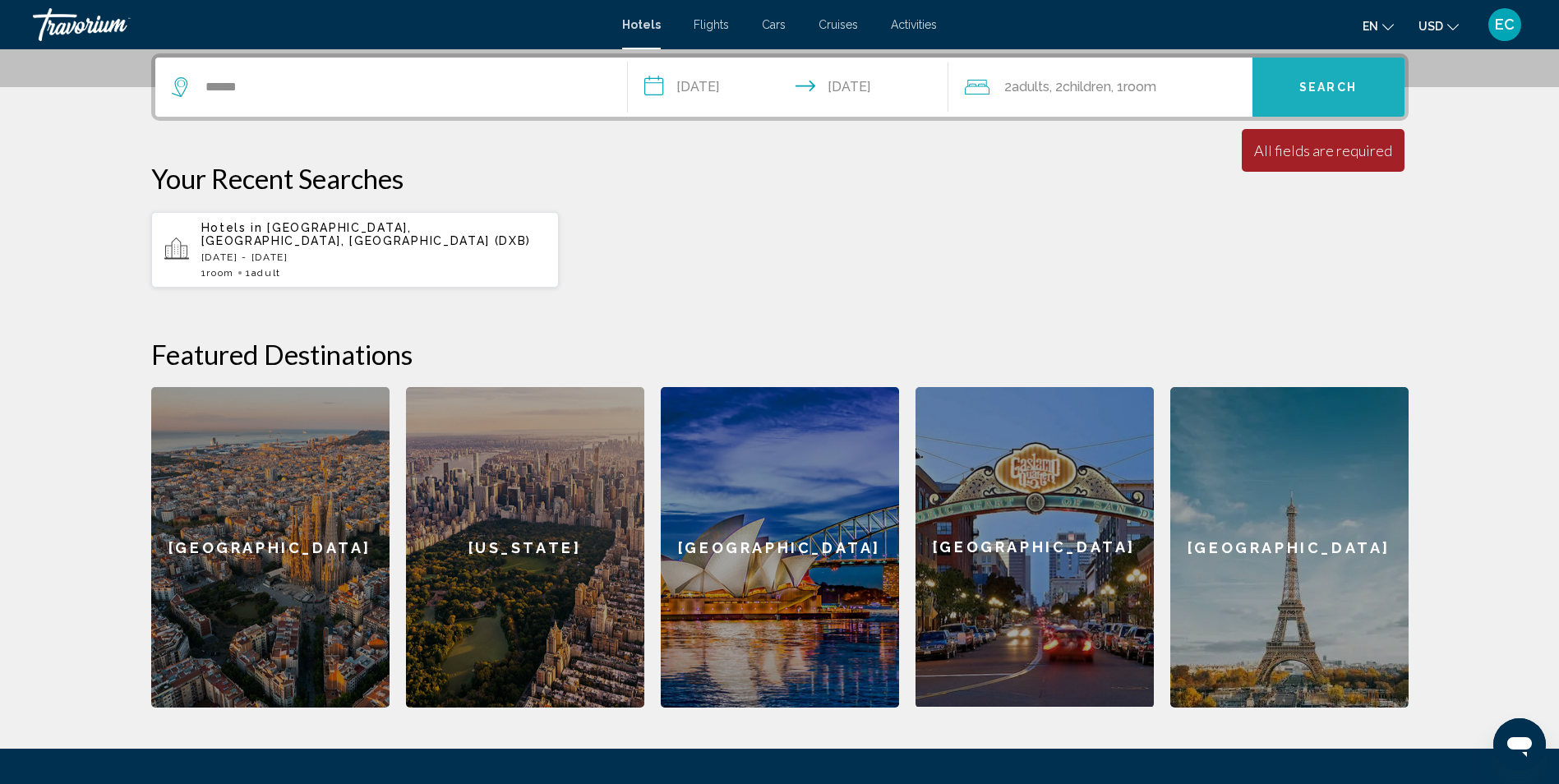
click at [1317, 87] on span "Search" at bounding box center [1327, 88] width 57 height 13
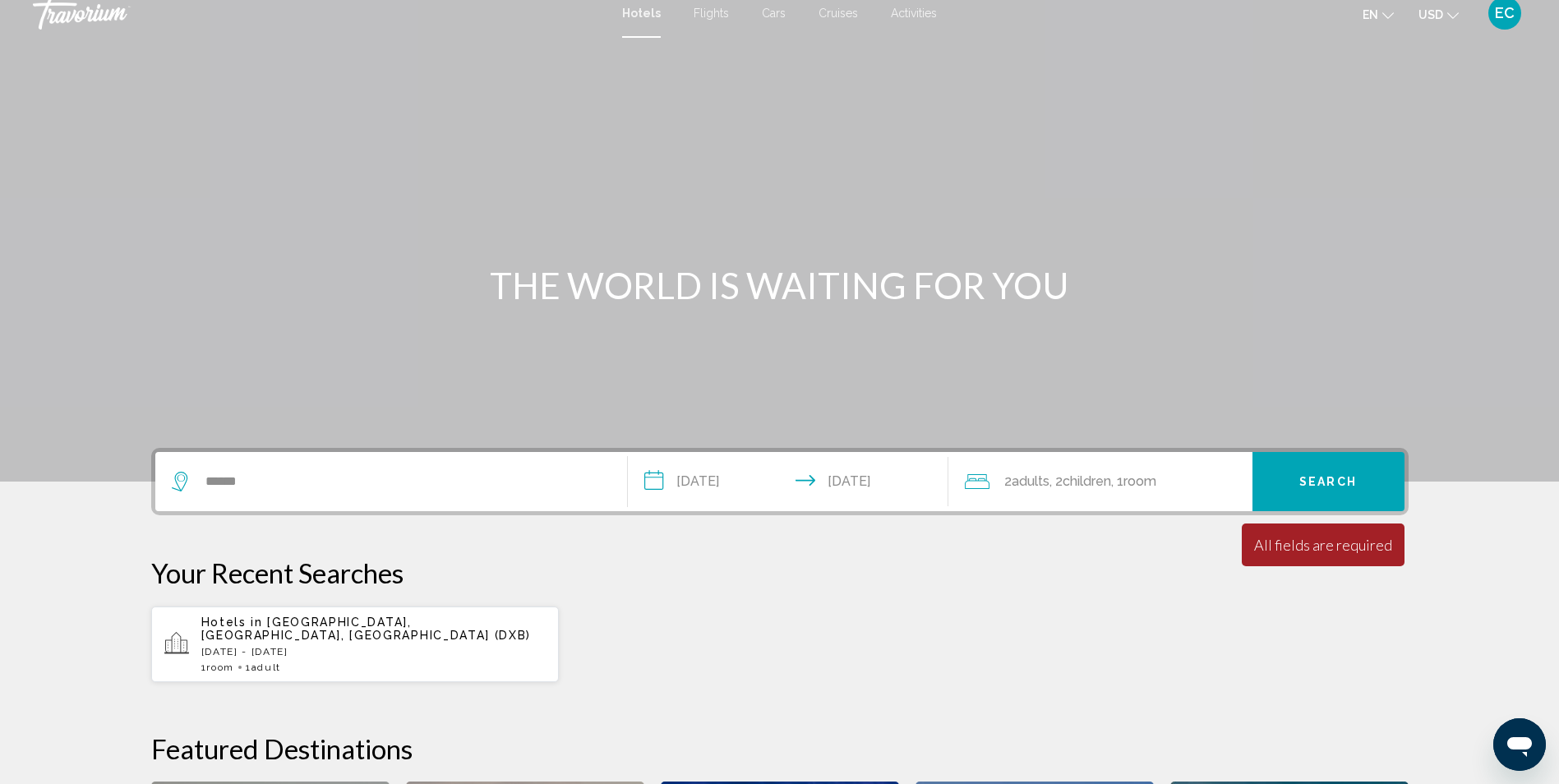
scroll to position [0, 0]
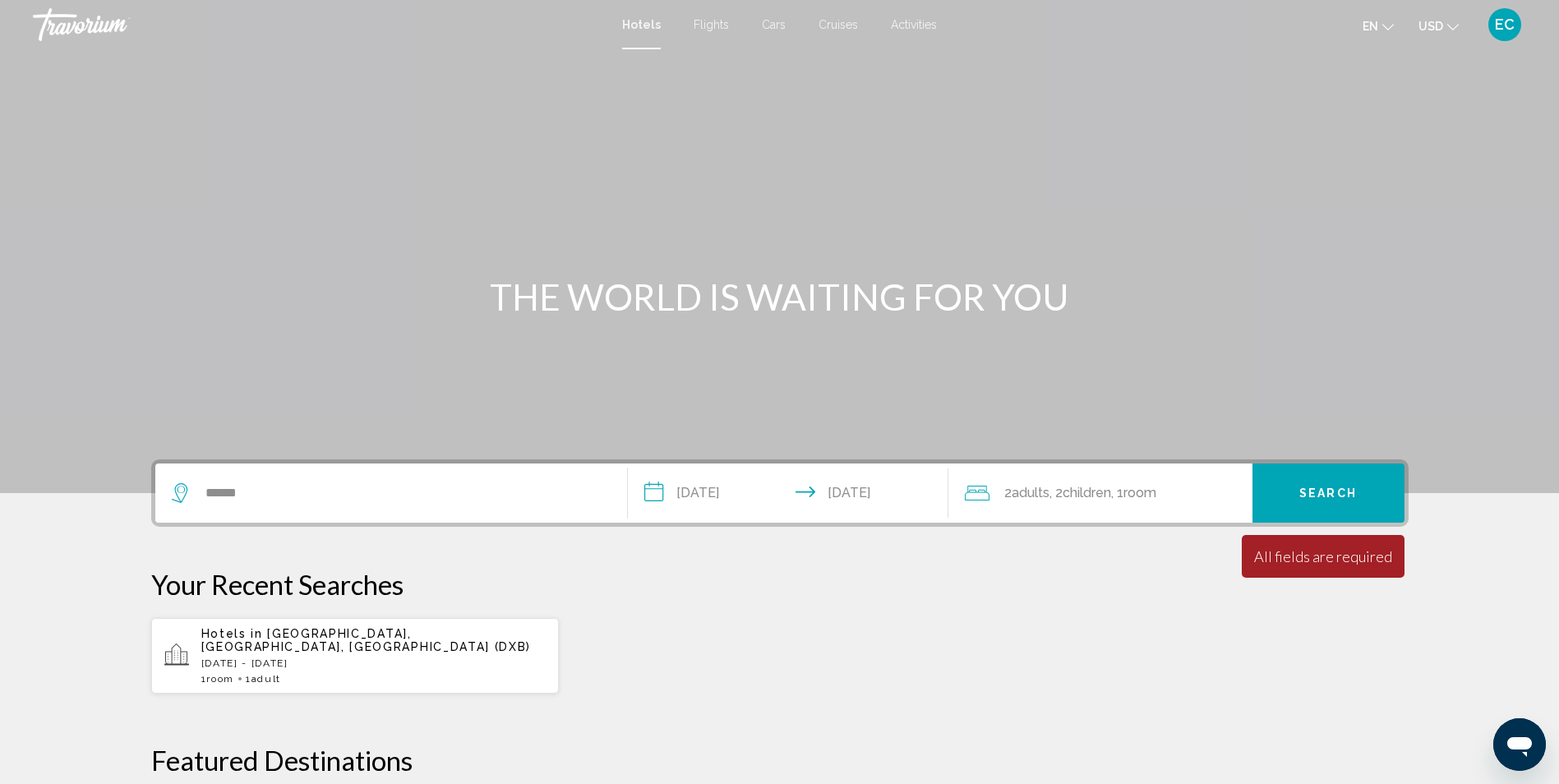
click at [274, 507] on div "******" at bounding box center [392, 492] width 439 height 59
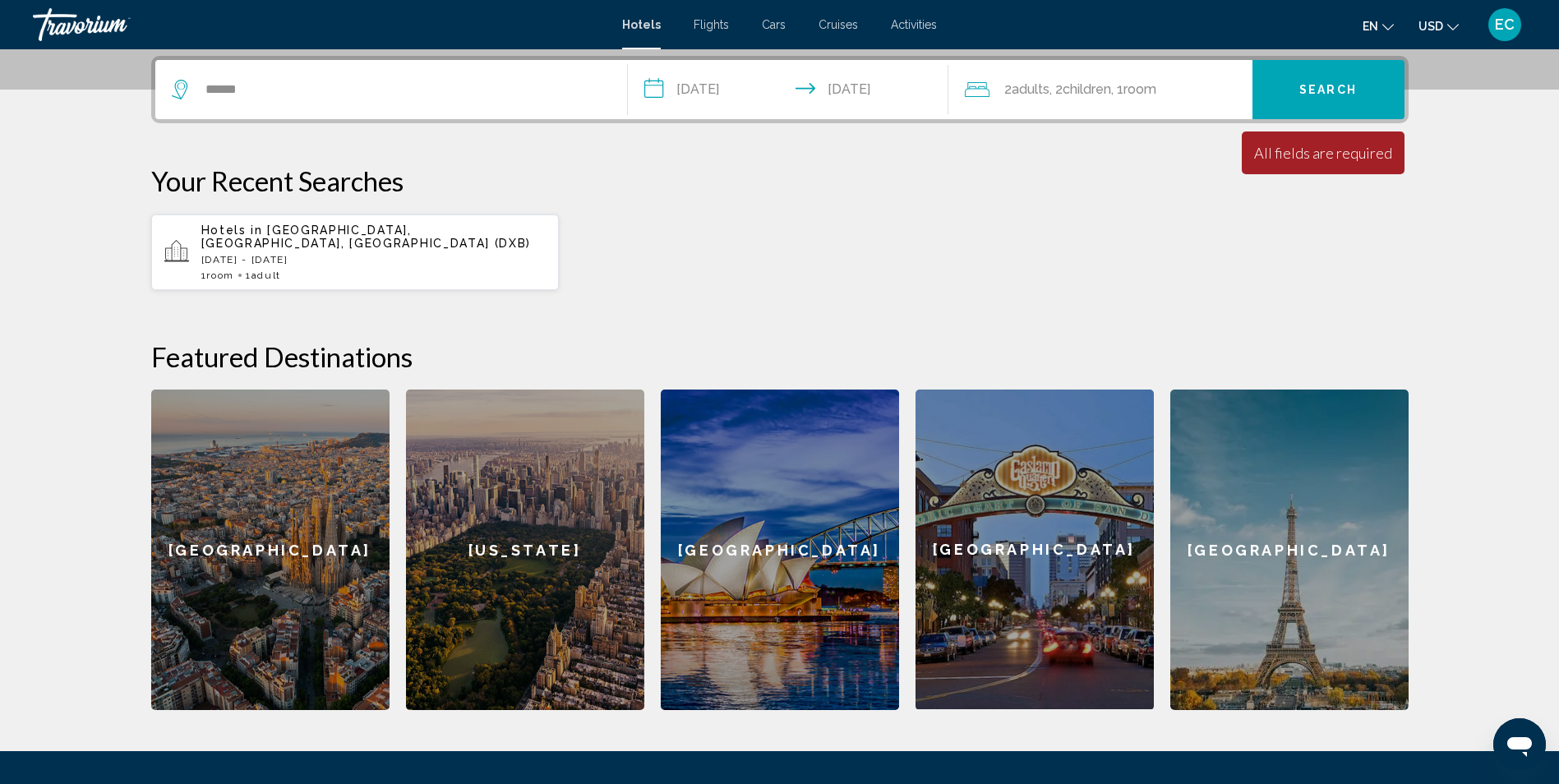
scroll to position [406, 0]
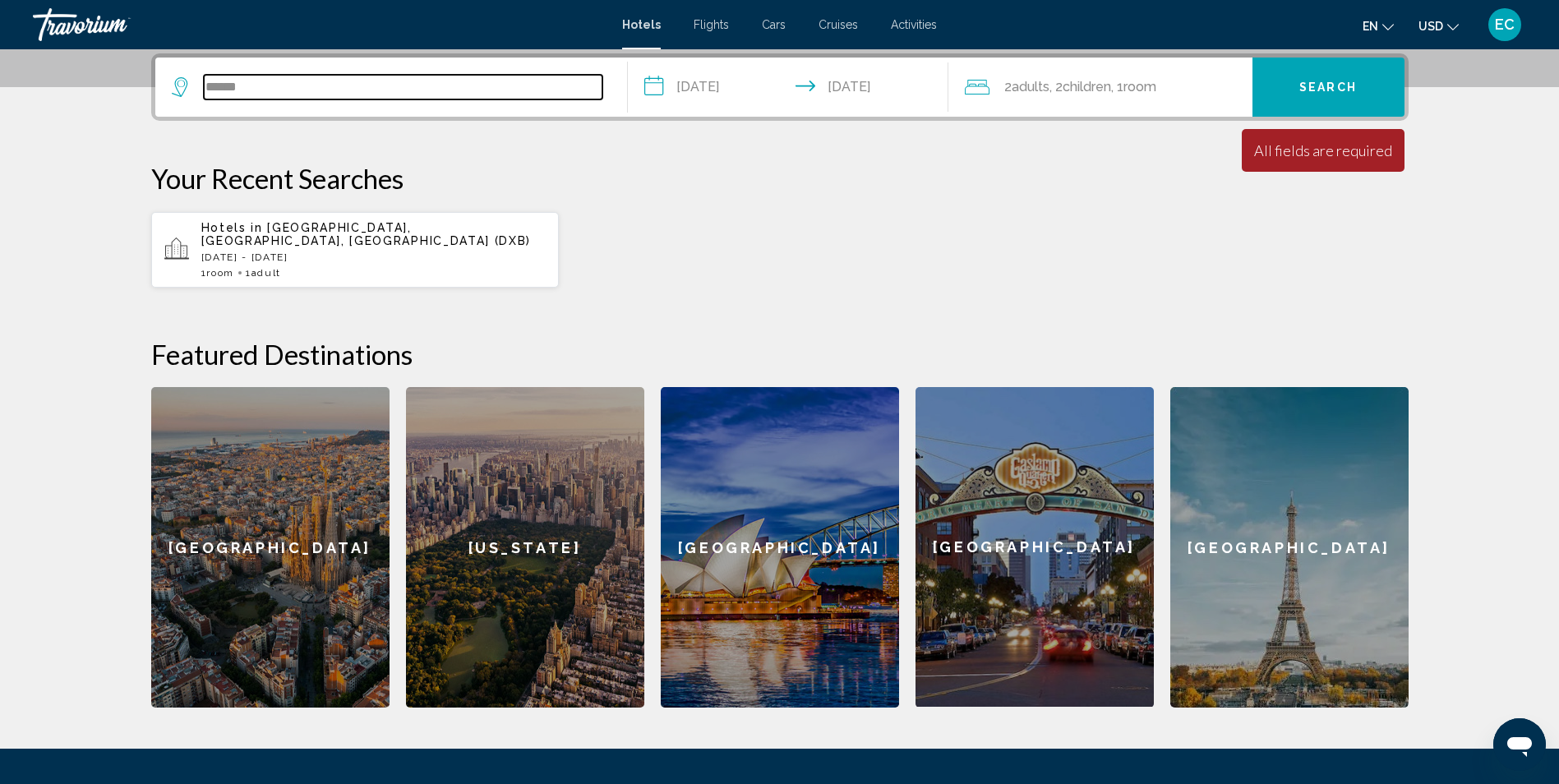
click at [393, 93] on input "******" at bounding box center [402, 87] width 398 height 25
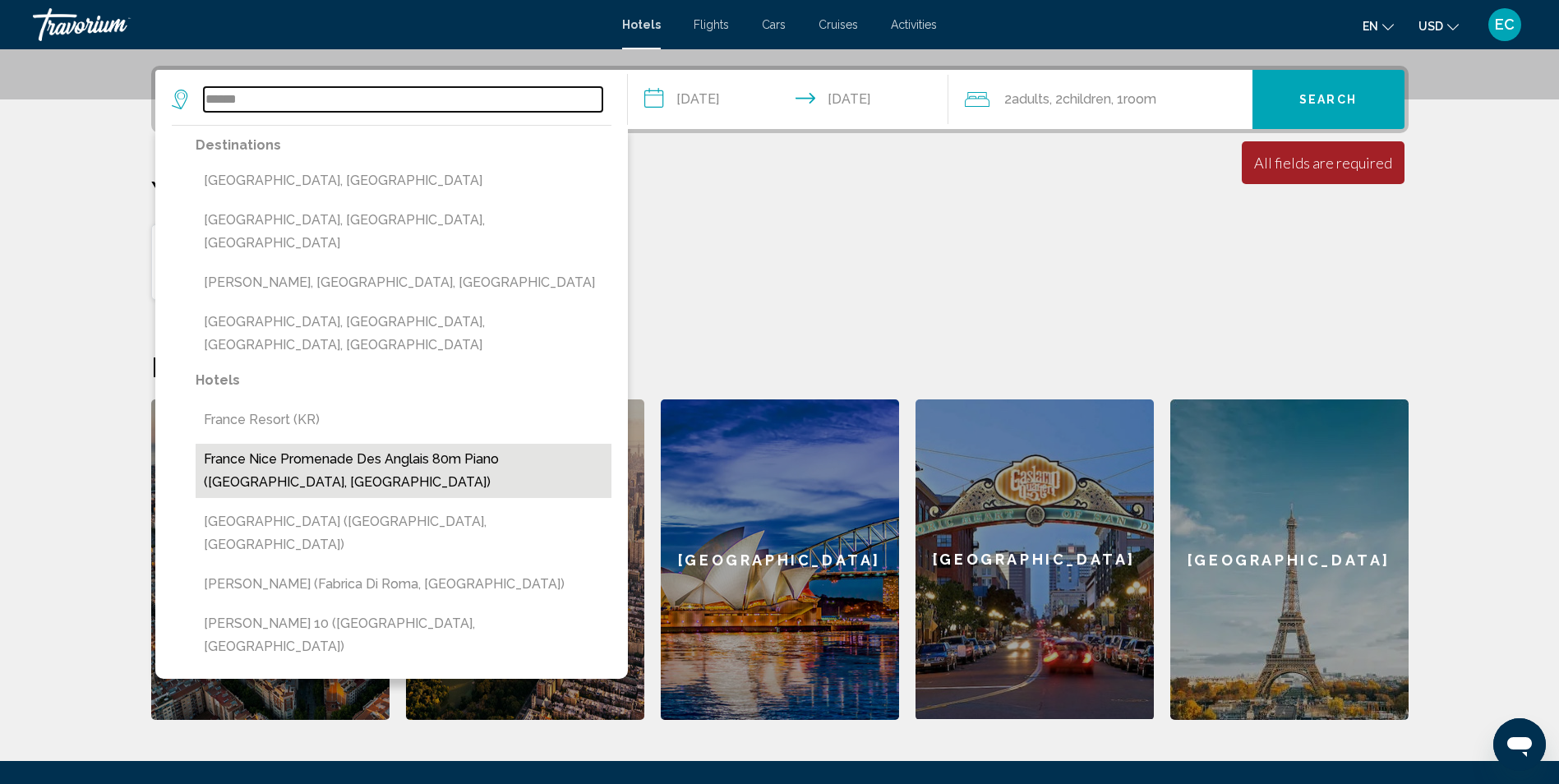
scroll to position [392, 0]
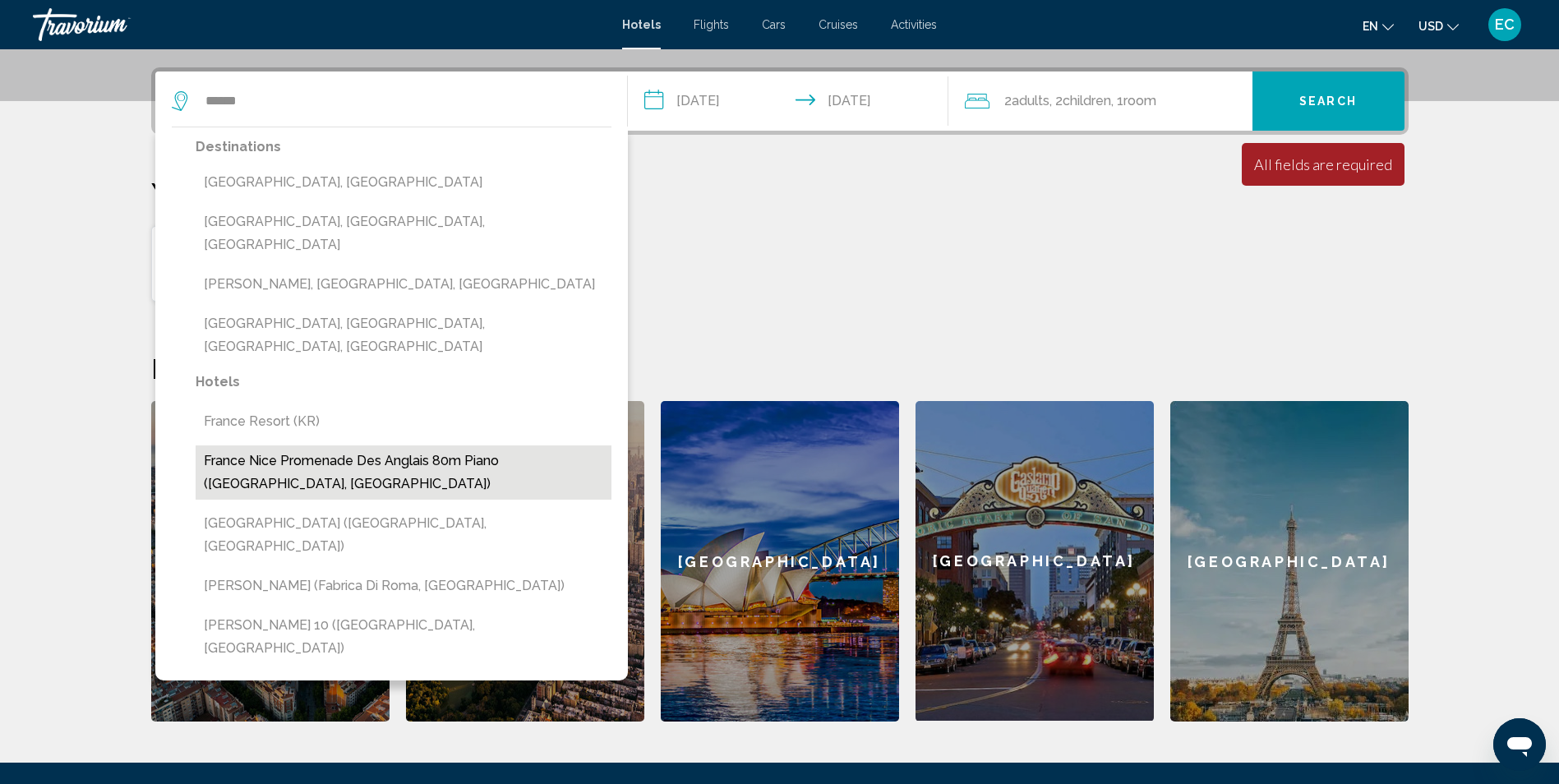
click at [437, 445] on button "France Nice Promenade Des Anglais 80m Piano ([GEOGRAPHIC_DATA], [GEOGRAPHIC_DAT…" at bounding box center [403, 471] width 415 height 54
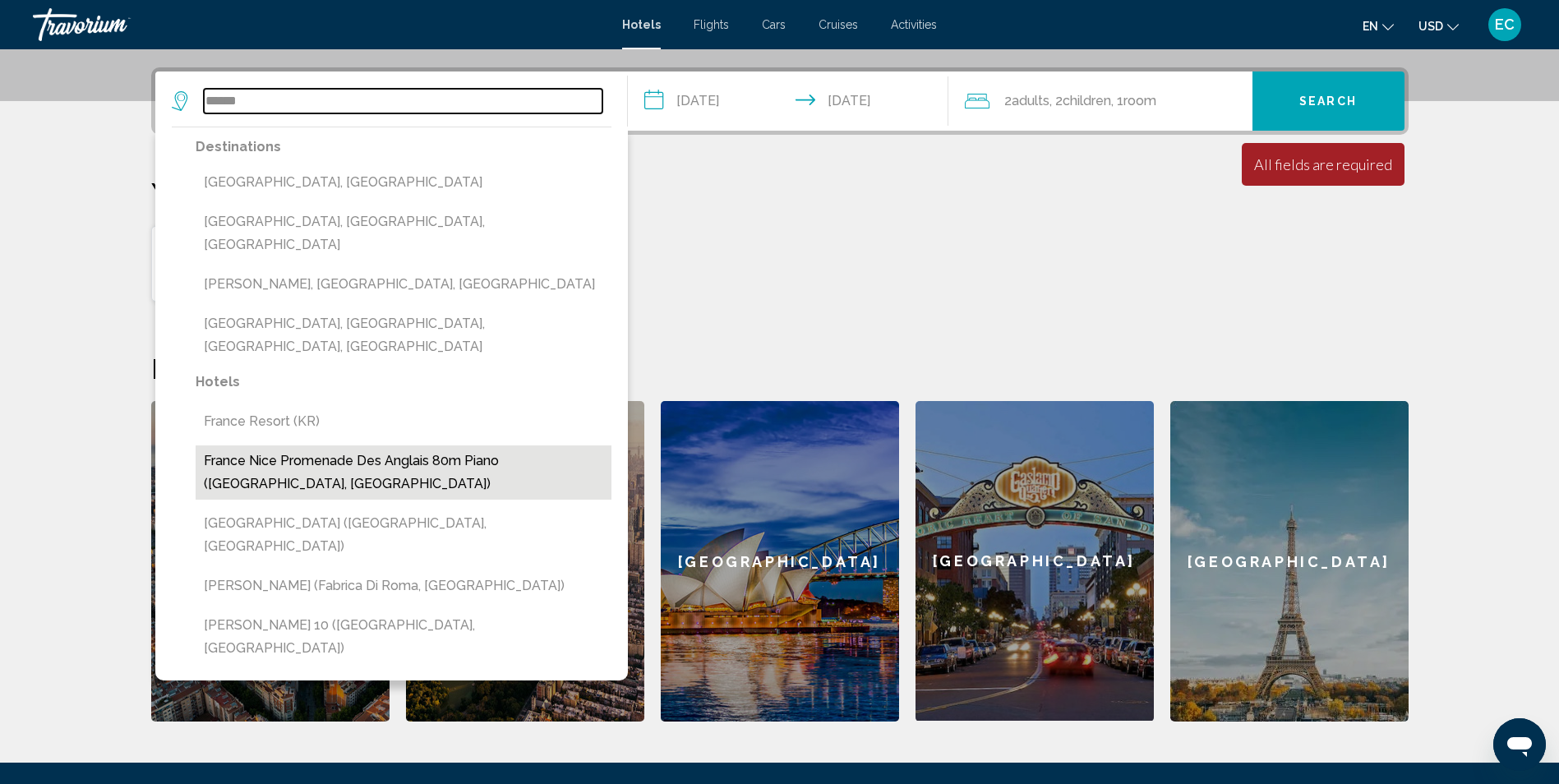
type input "**********"
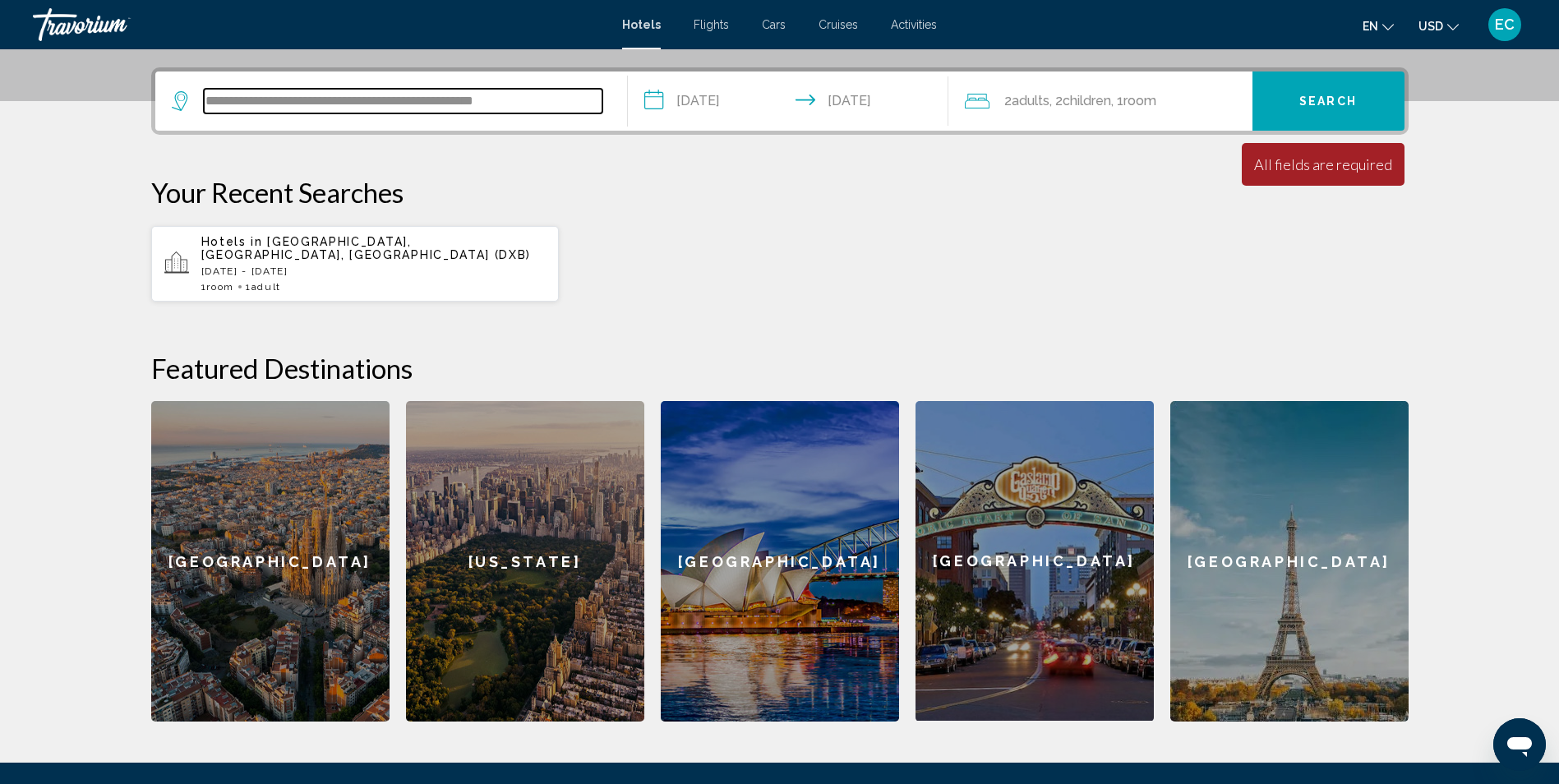
scroll to position [406, 0]
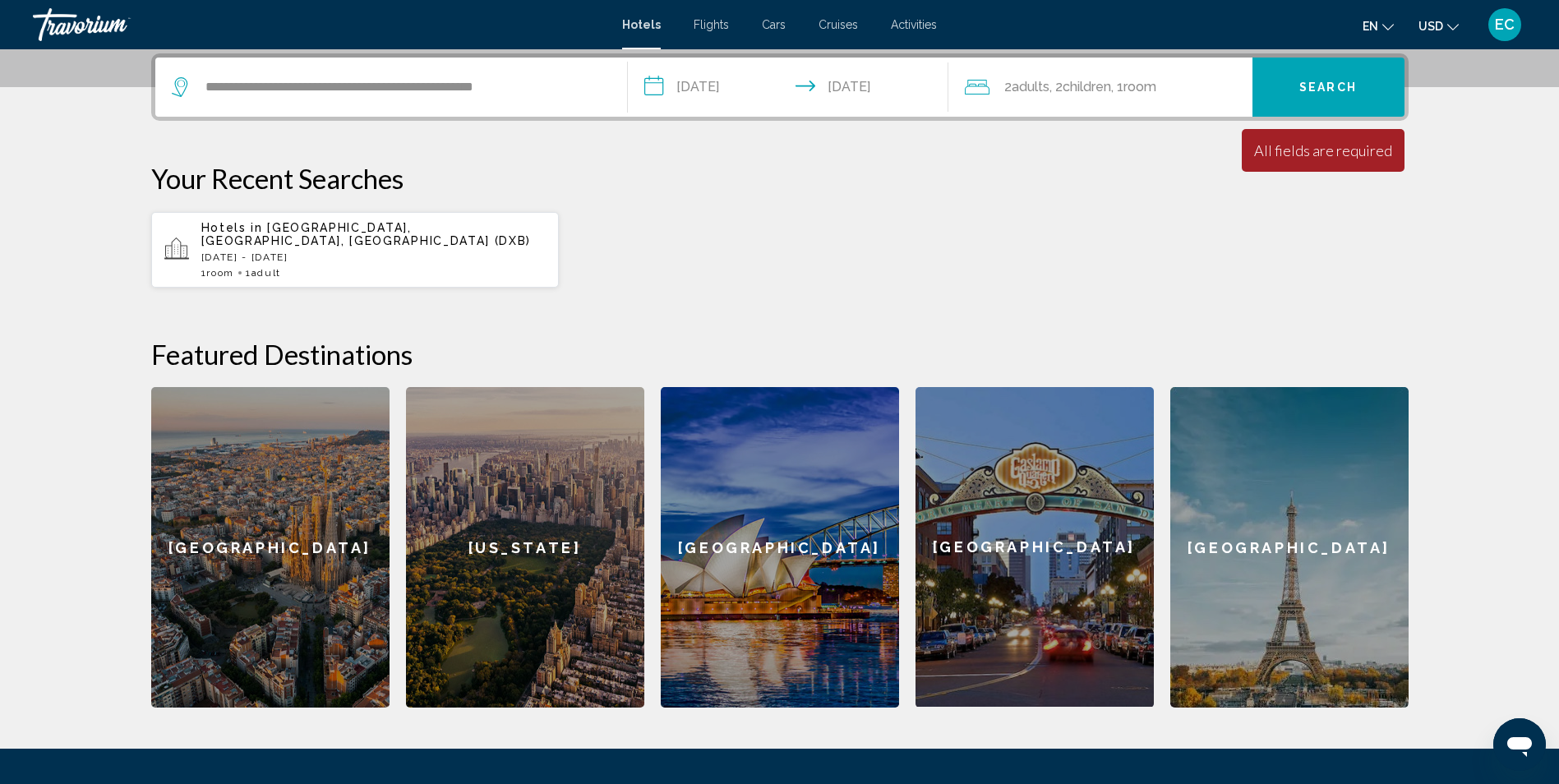
click at [1290, 94] on button "Search" at bounding box center [1328, 86] width 152 height 59
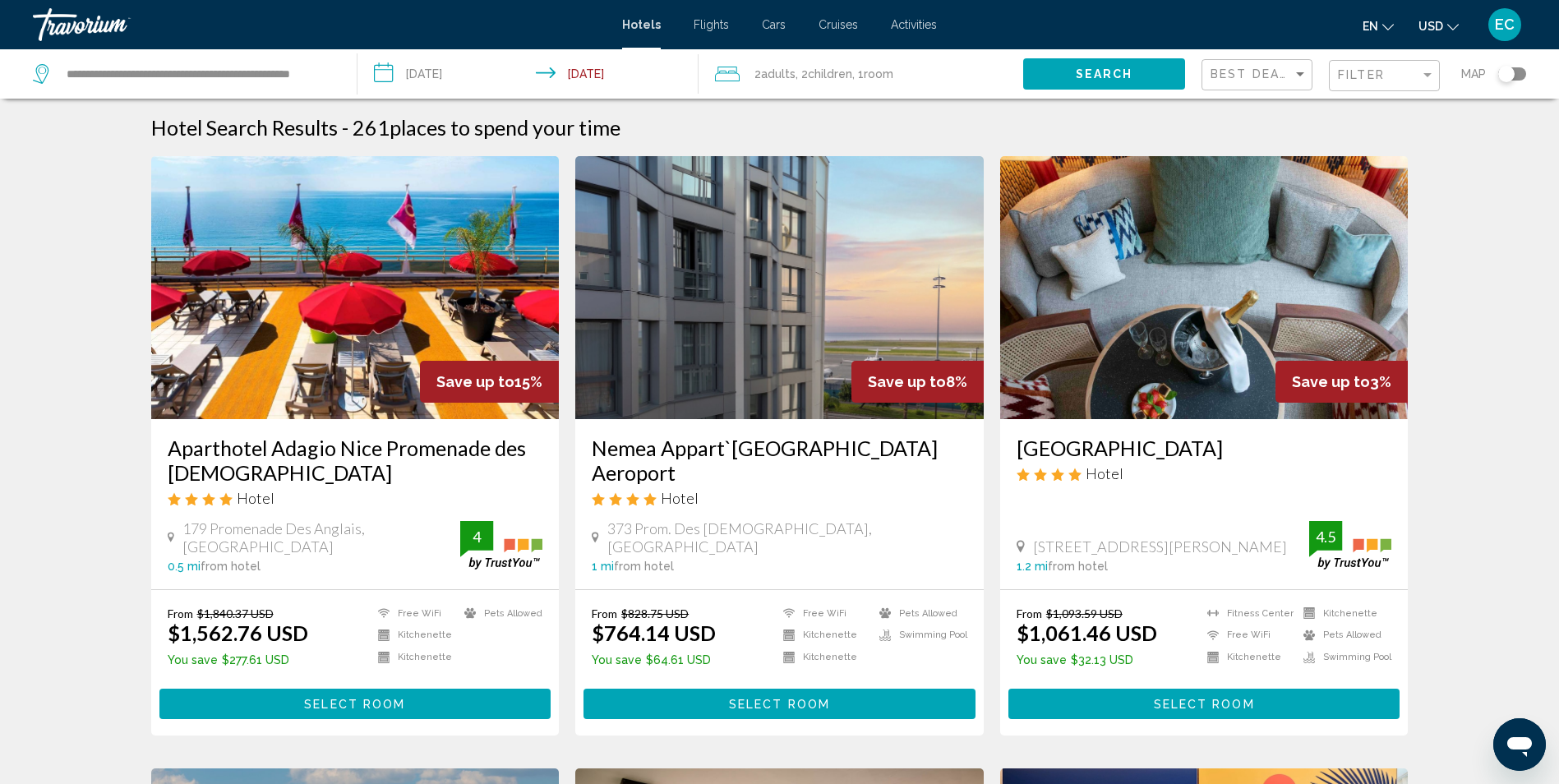
click at [1518, 69] on div "Toggle map" at bounding box center [1511, 74] width 28 height 13
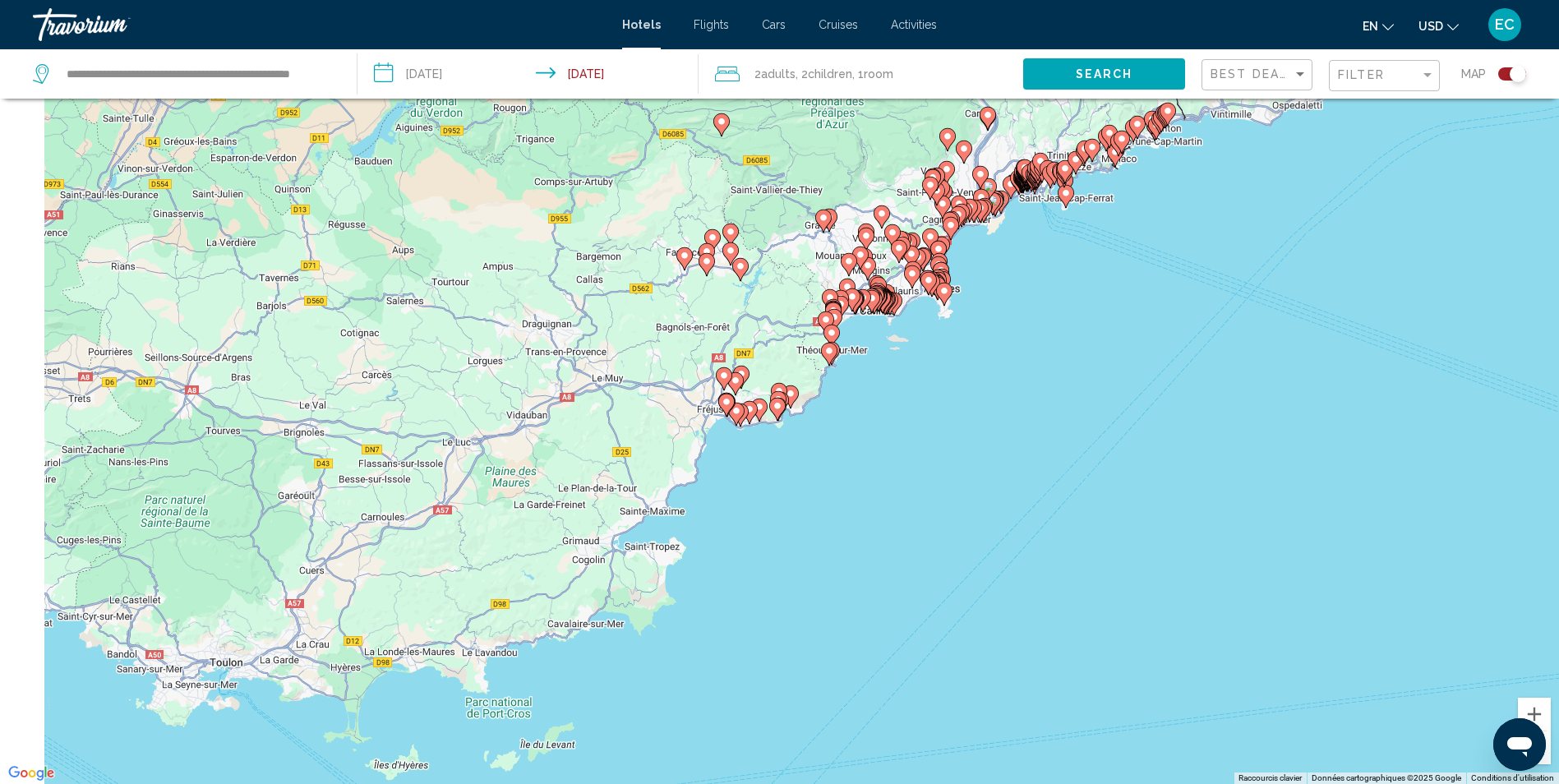
drag, startPoint x: 703, startPoint y: 681, endPoint x: 859, endPoint y: 415, distance: 308.4
click at [859, 415] on div "Pour activer le glissement avec le clavier, appuyez sur Alt+Entrée. Une fois ce…" at bounding box center [780, 392] width 1559 height 784
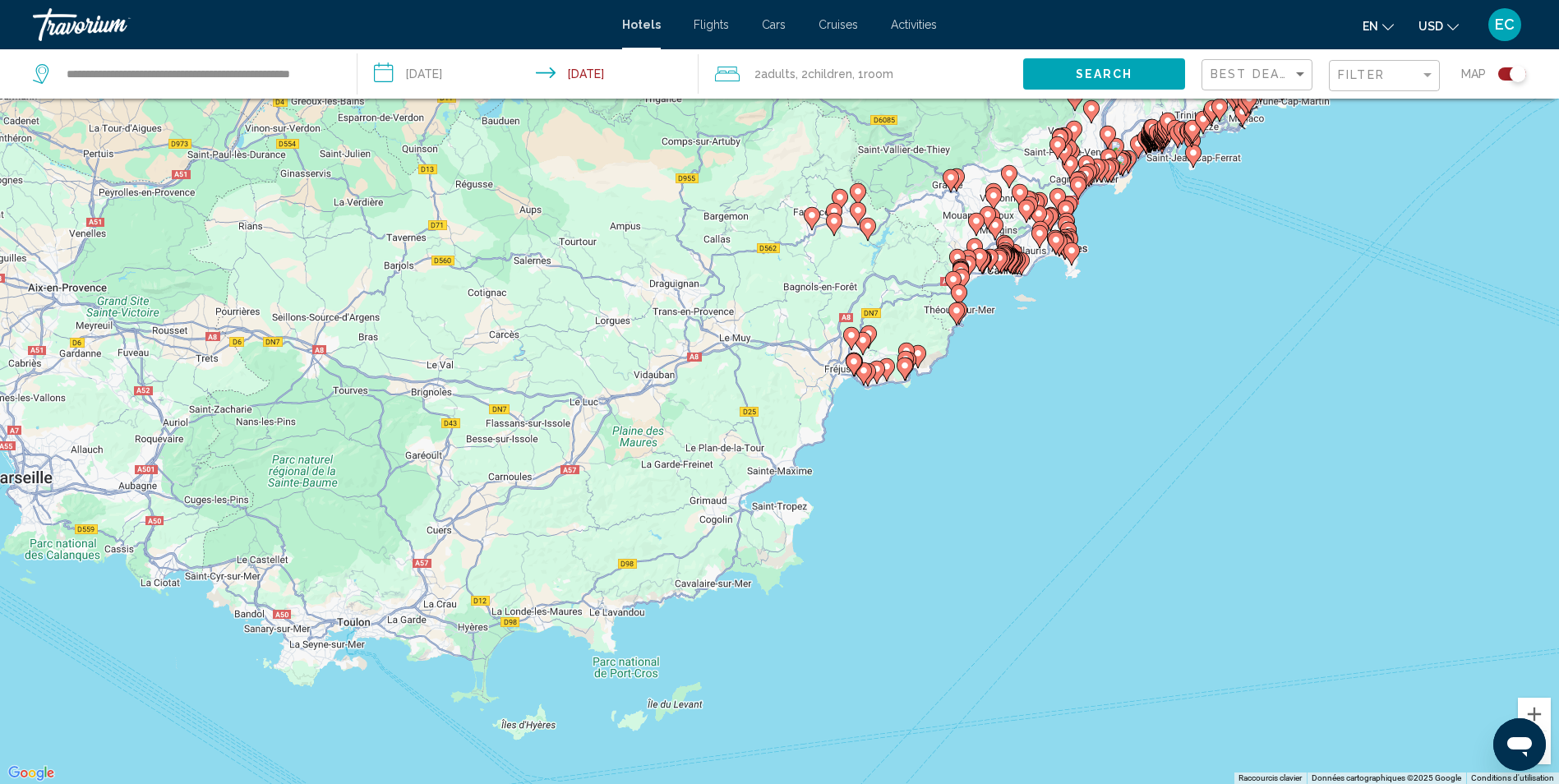
drag, startPoint x: 702, startPoint y: 519, endPoint x: 1064, endPoint y: 485, distance: 363.6
click at [1064, 485] on div "Pour activer le glissement avec le clavier, appuyez sur Alt+Entrée. Une fois ce…" at bounding box center [780, 392] width 1559 height 784
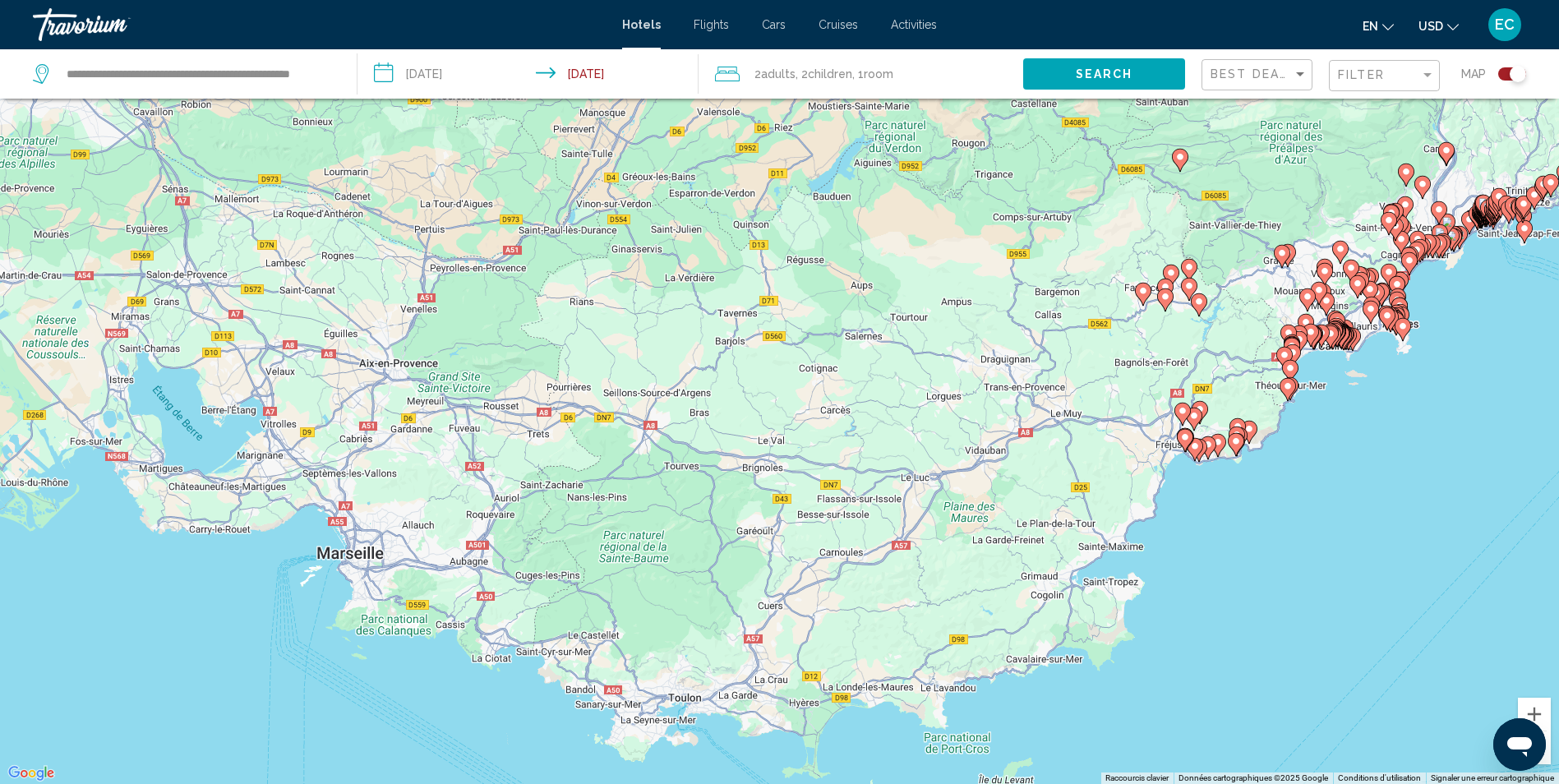
drag, startPoint x: 711, startPoint y: 453, endPoint x: 663, endPoint y: 563, distance: 120.0
click at [663, 563] on div "Pour activer le glissement avec le clavier, appuyez sur Alt+Entrée. Une fois ce…" at bounding box center [780, 392] width 1559 height 784
click at [1392, 74] on div "Filter" at bounding box center [1378, 75] width 82 height 13
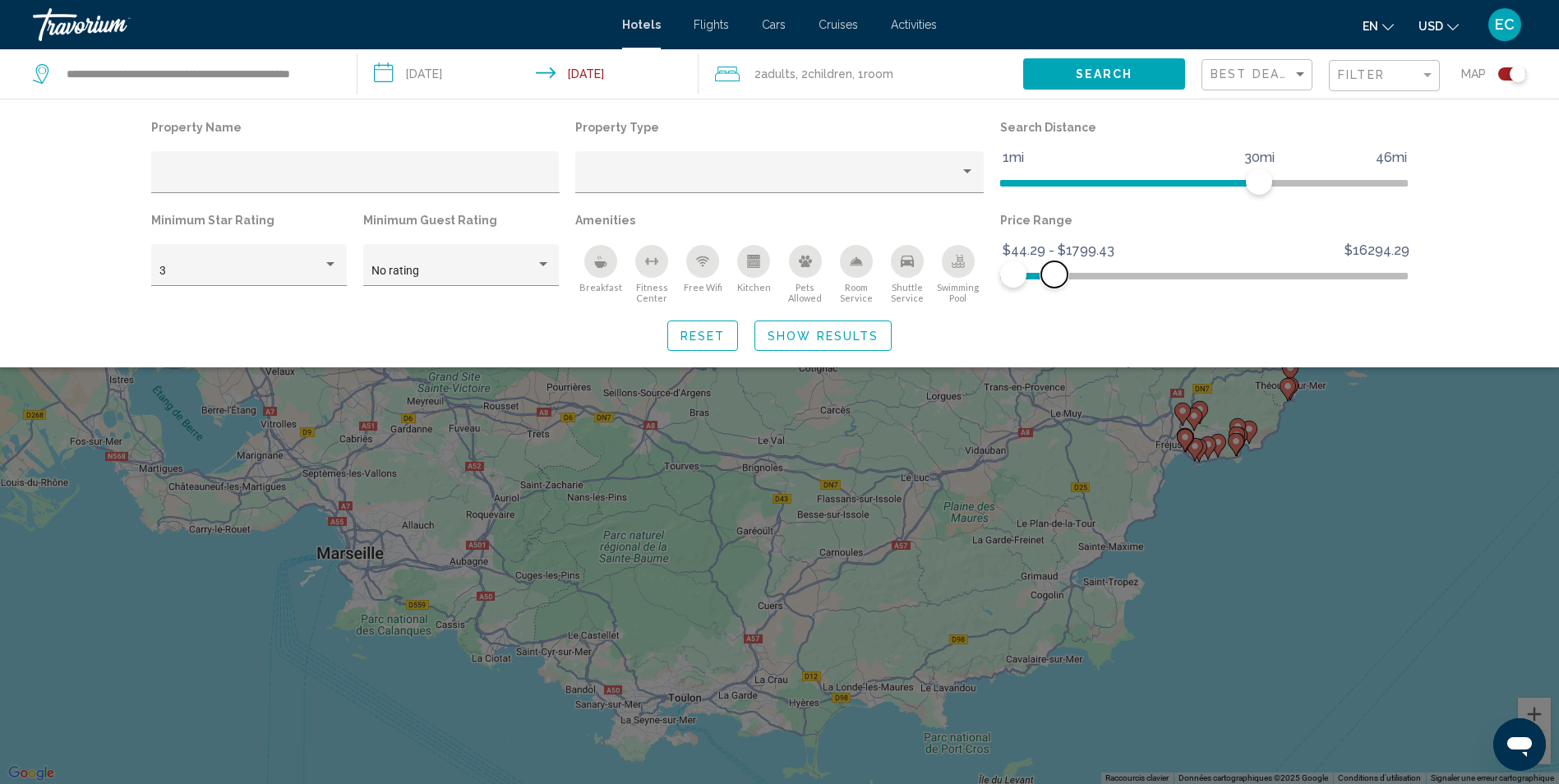
drag, startPoint x: 1394, startPoint y: 271, endPoint x: 1054, endPoint y: 283, distance: 340.2
click at [1054, 283] on span "Hotel Filters" at bounding box center [1054, 275] width 27 height 27
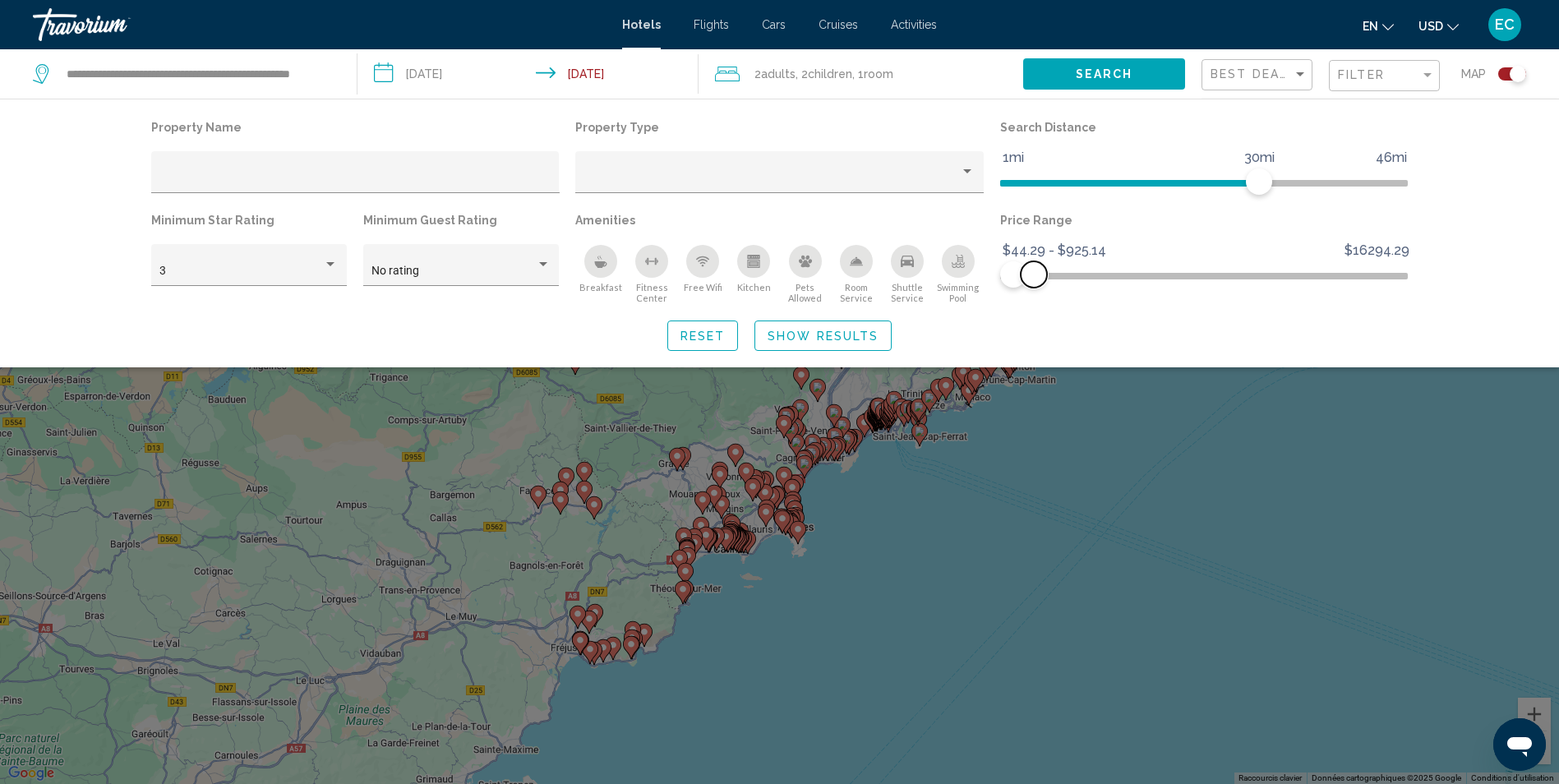
drag, startPoint x: 1054, startPoint y: 283, endPoint x: 1033, endPoint y: 283, distance: 21.0
click at [1033, 283] on span "Hotel Filters" at bounding box center [1033, 275] width 27 height 27
click at [794, 334] on span "Show Results" at bounding box center [822, 336] width 111 height 13
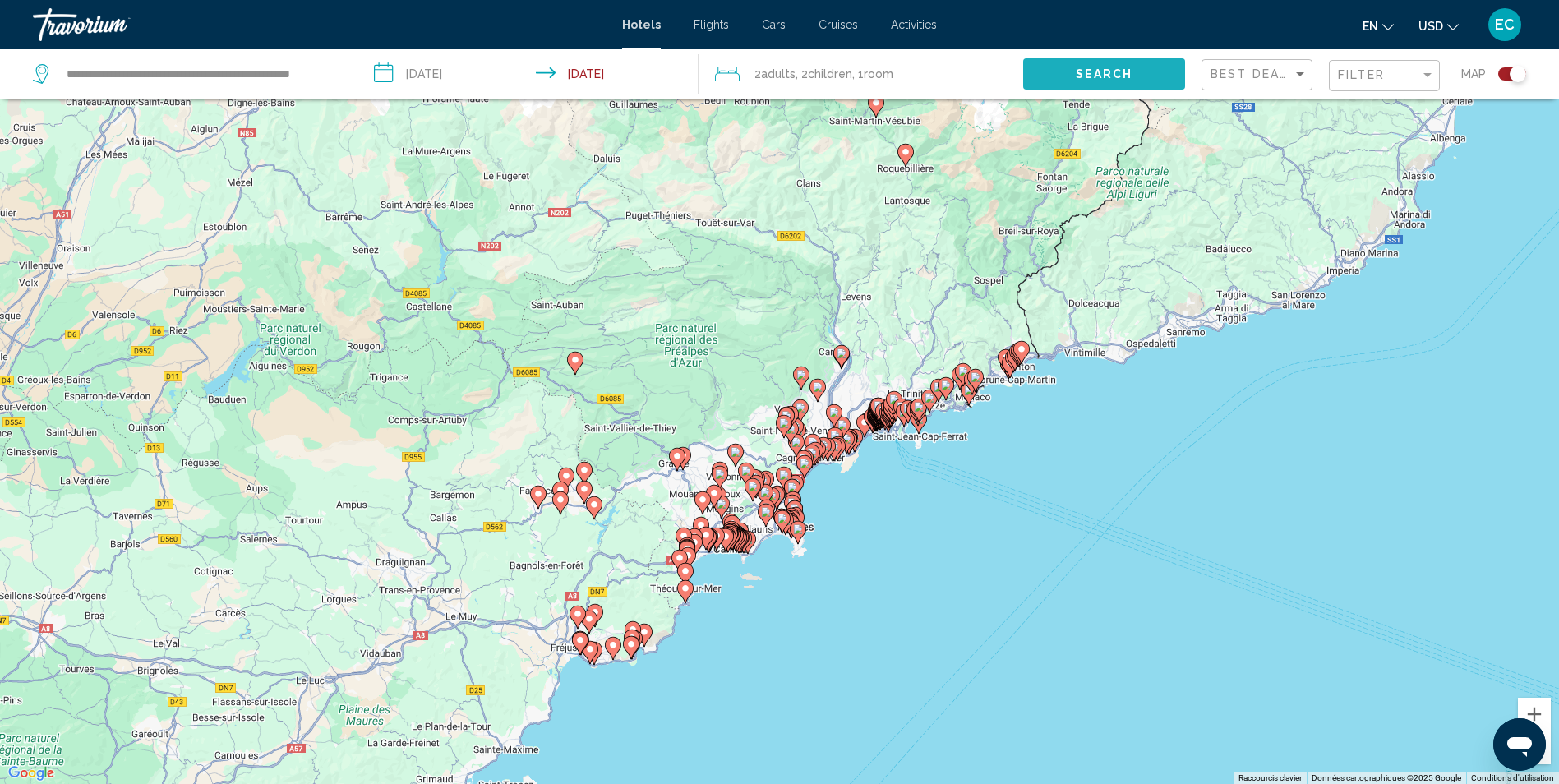
click at [1073, 81] on button "Search" at bounding box center [1104, 73] width 162 height 30
click at [1388, 64] on div "Filter" at bounding box center [1386, 76] width 97 height 30
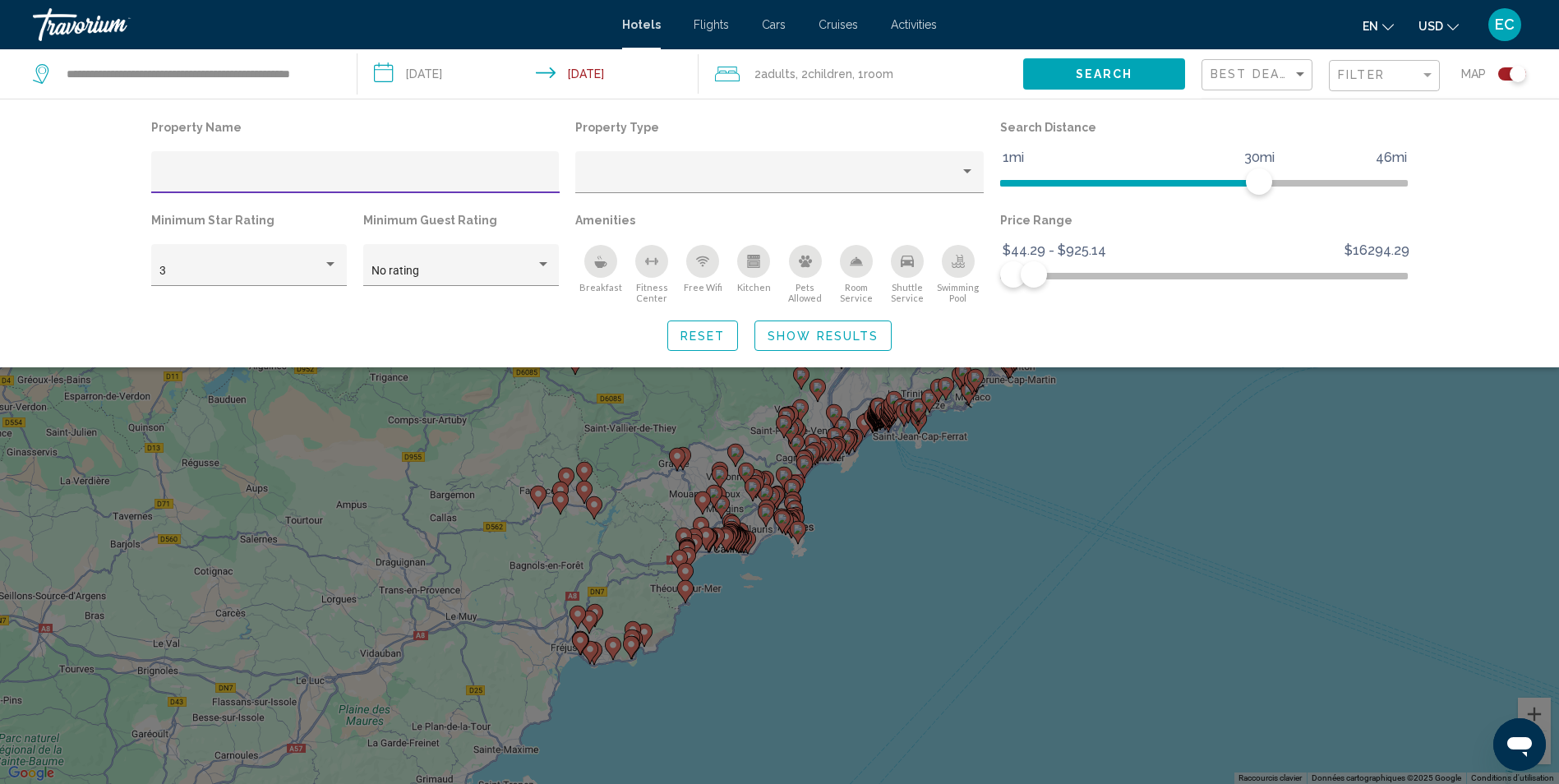
click at [1388, 64] on div "Filter" at bounding box center [1386, 76] width 97 height 30
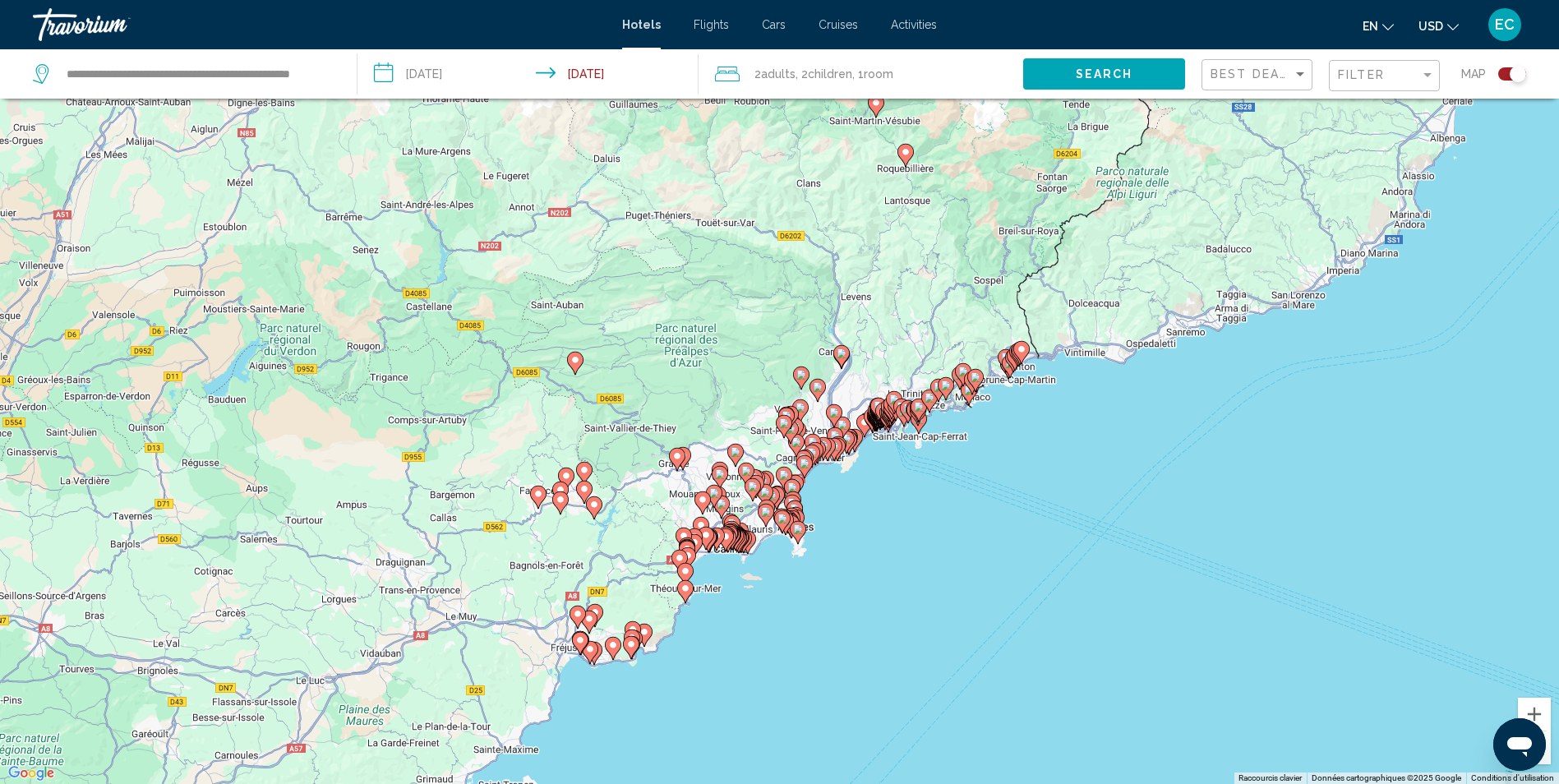
click at [1388, 64] on div "Filter" at bounding box center [1386, 76] width 97 height 30
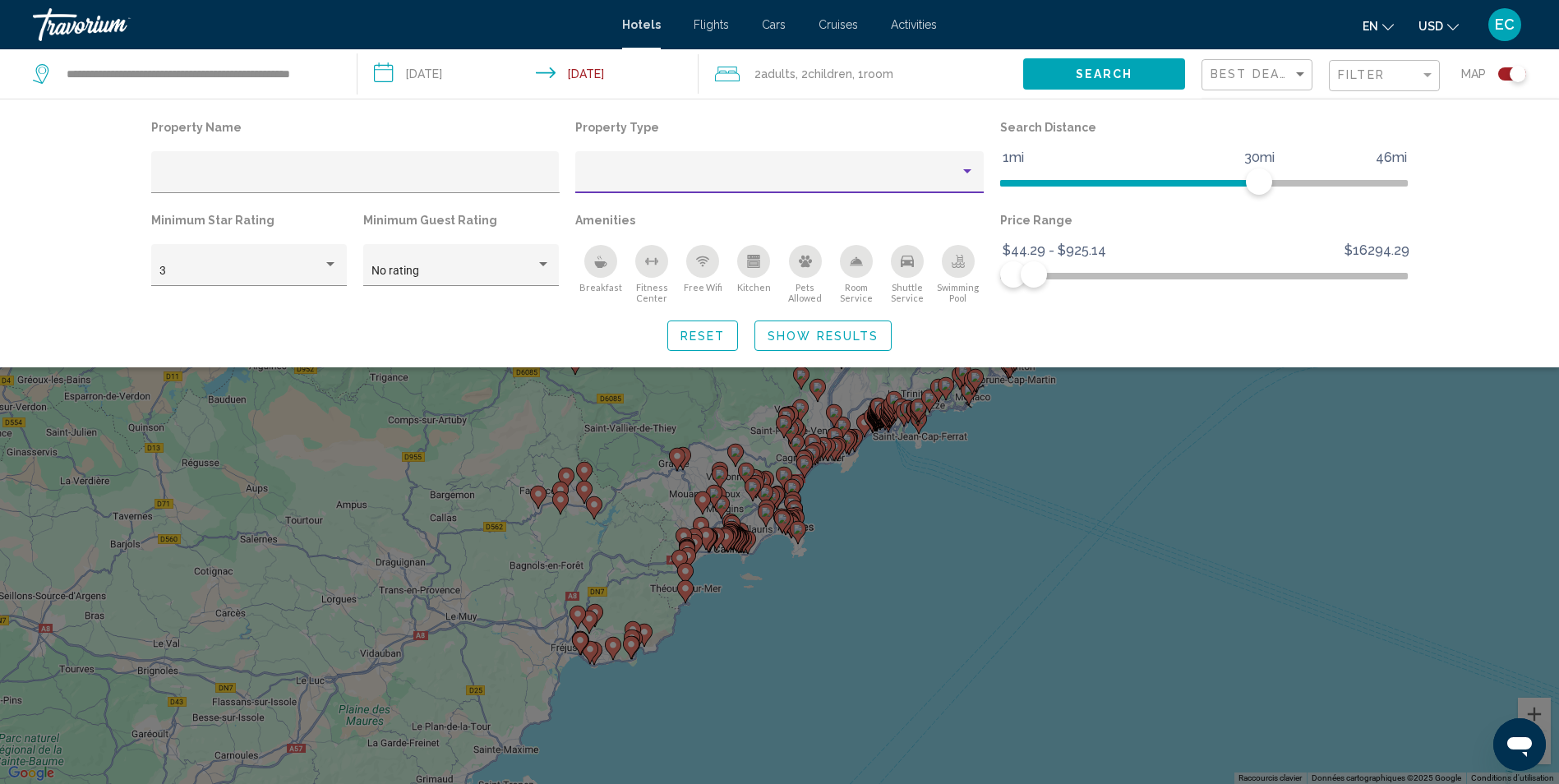
click at [837, 174] on div "Property type" at bounding box center [772, 179] width 376 height 13
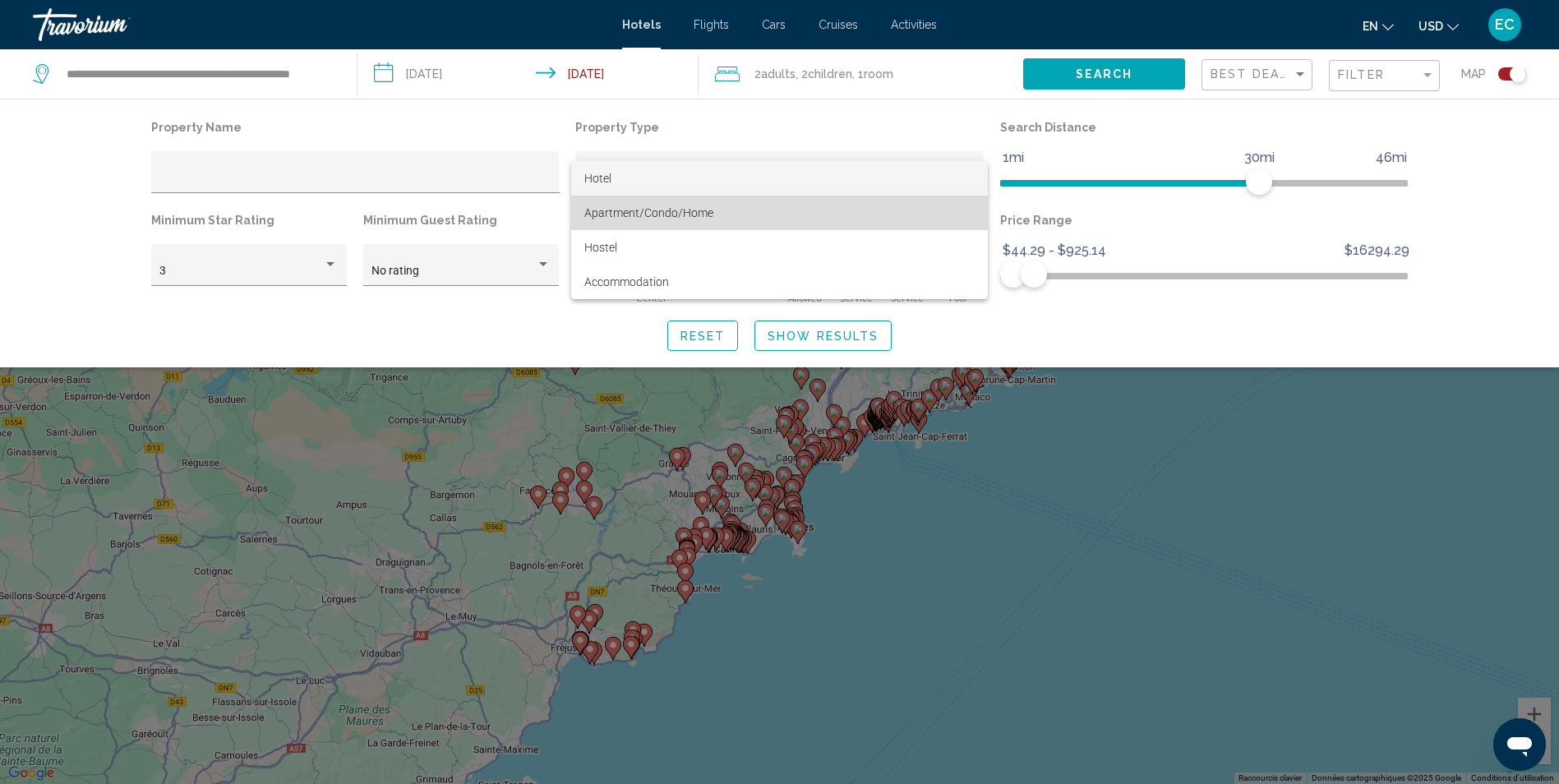
click at [714, 206] on span "Apartment/Condo/Home" at bounding box center [779, 213] width 391 height 34
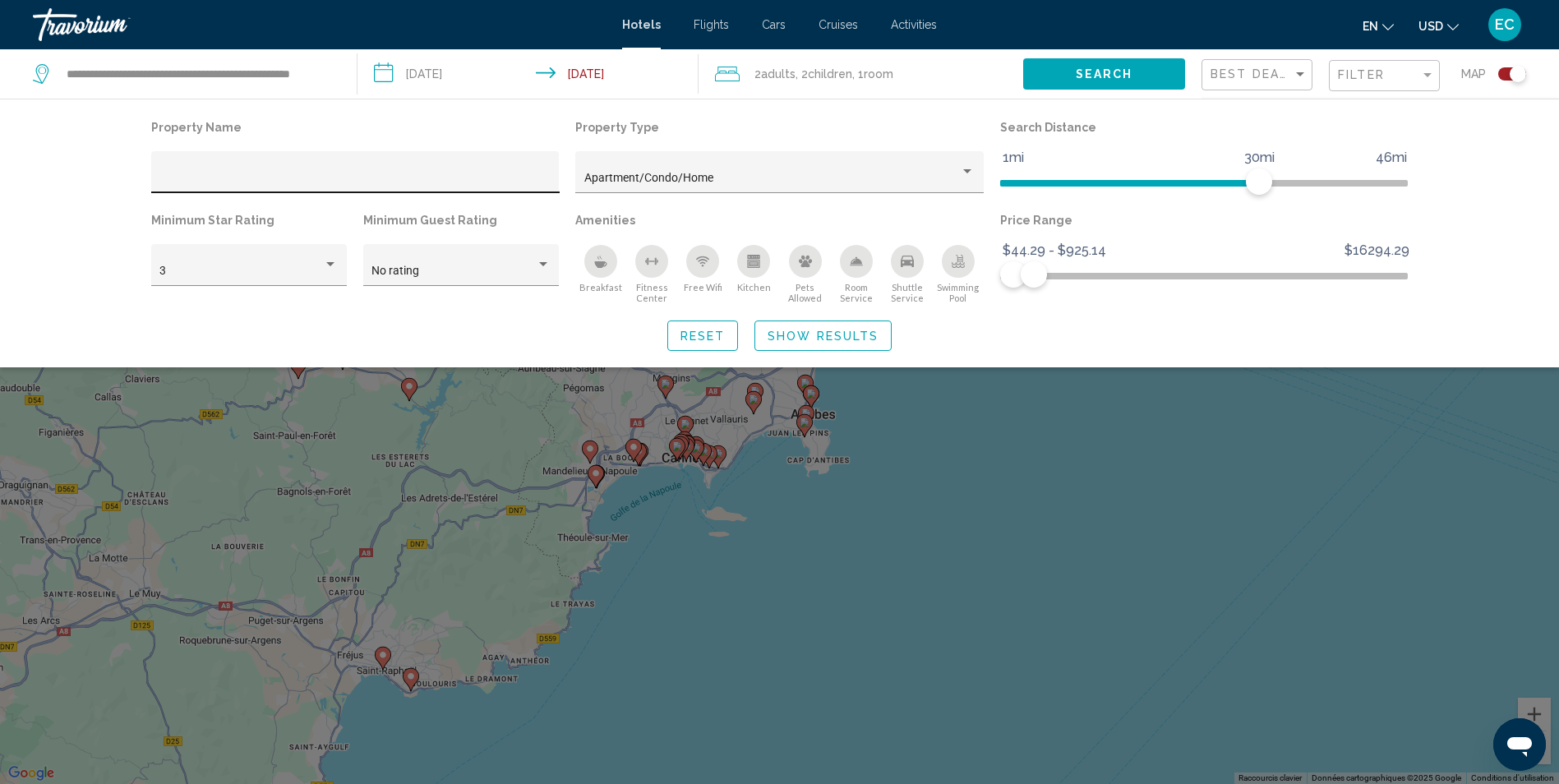
click at [523, 169] on div "Hotel Filters" at bounding box center [355, 177] width 391 height 33
click at [1079, 71] on span "Search" at bounding box center [1104, 75] width 57 height 13
click at [784, 340] on span "Show Results" at bounding box center [822, 336] width 111 height 13
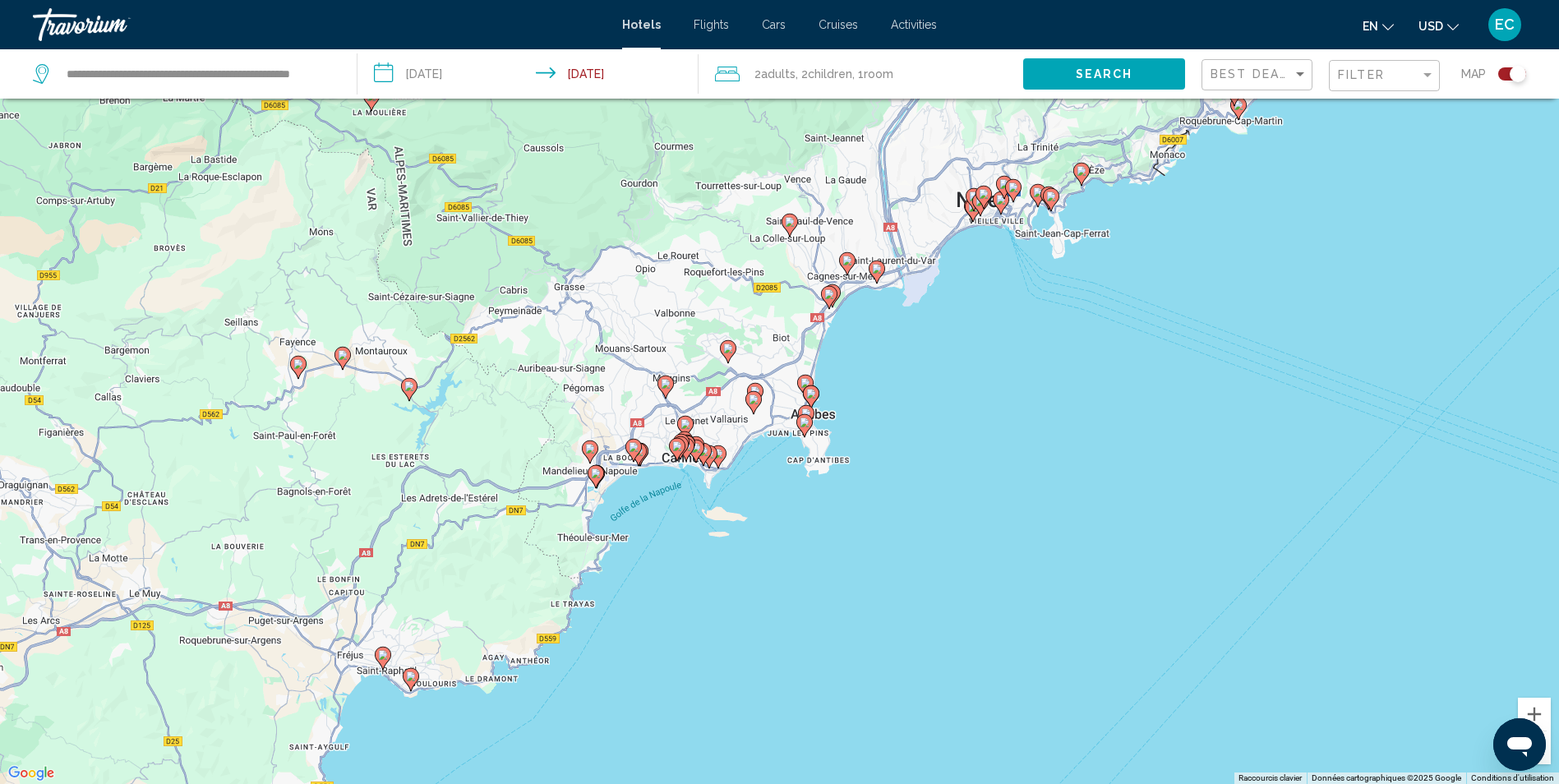
click at [814, 396] on image "Main content" at bounding box center [811, 393] width 10 height 10
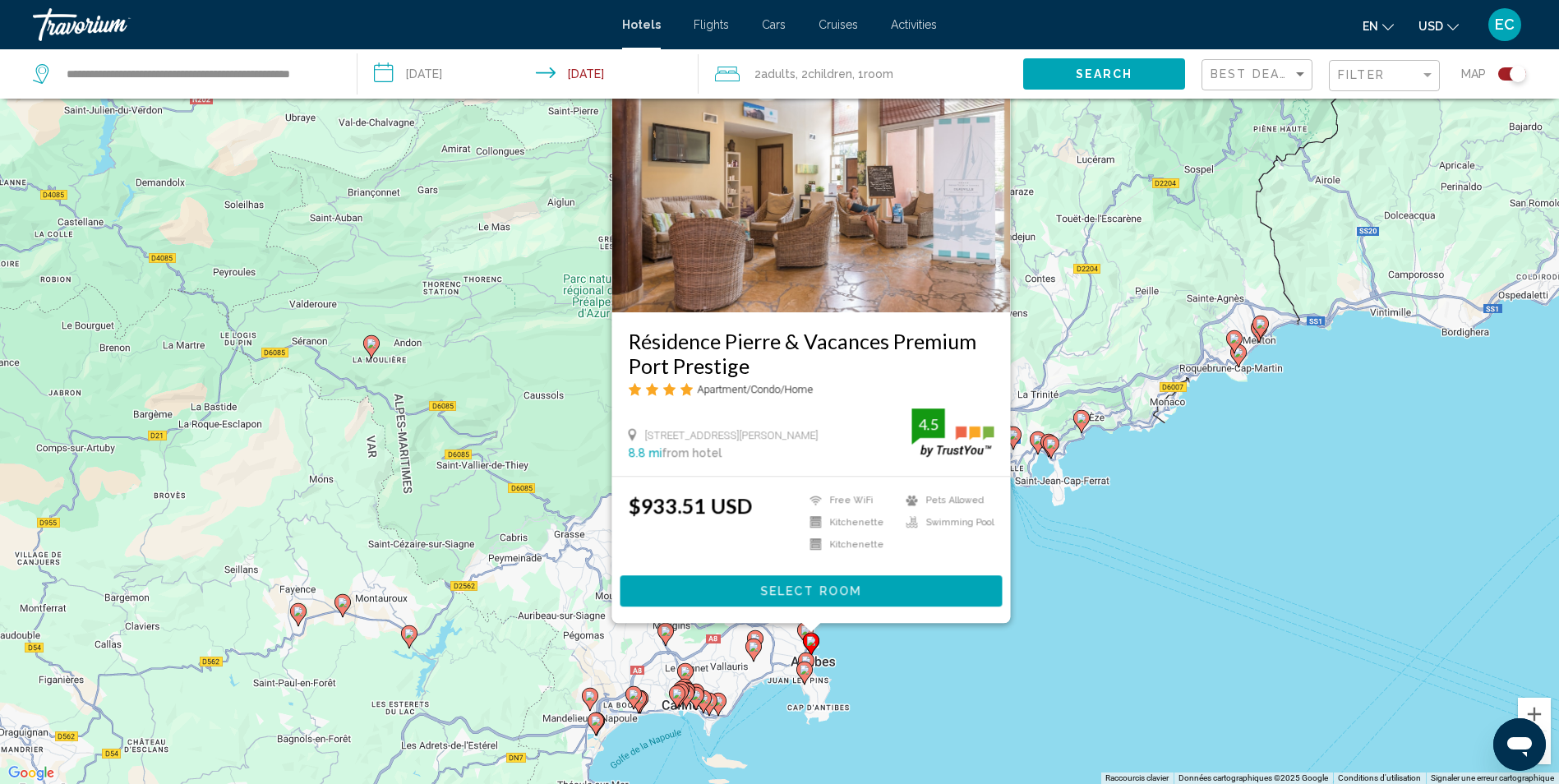
click at [806, 654] on icon "Main content" at bounding box center [805, 663] width 15 height 21
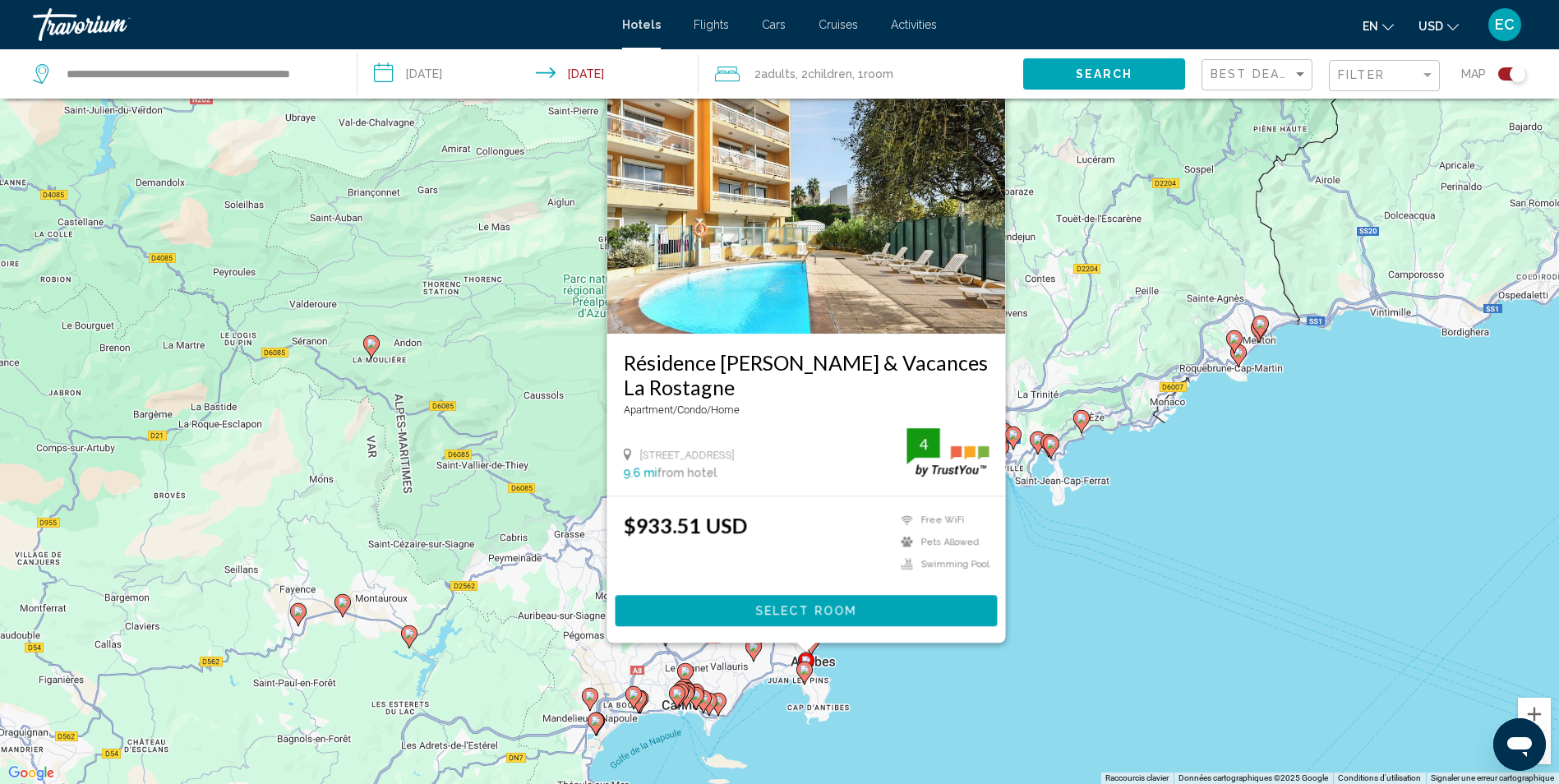
click at [804, 670] on image "Main content" at bounding box center [804, 669] width 10 height 10
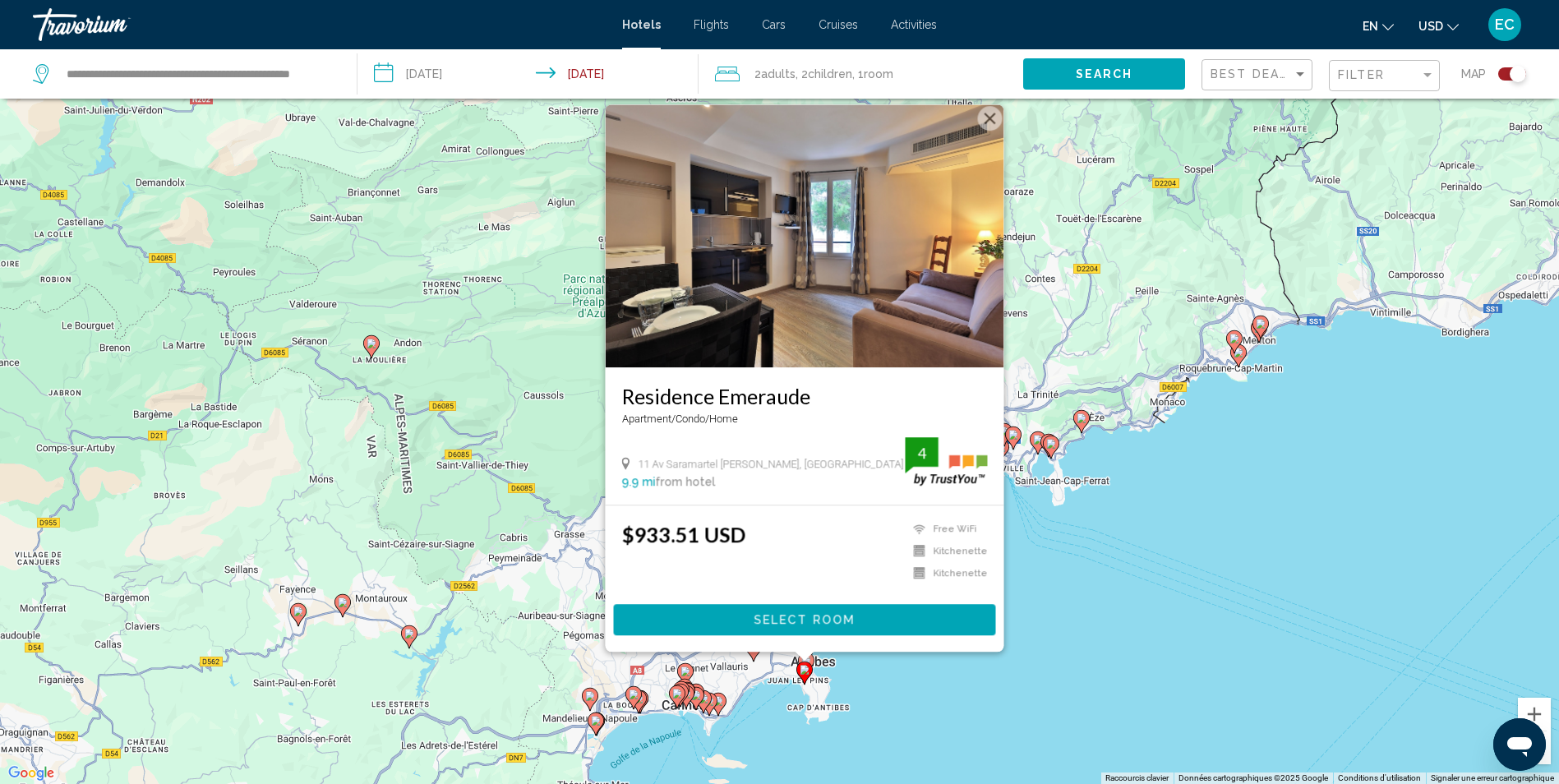
click at [991, 110] on button "Fermer" at bounding box center [990, 118] width 25 height 25
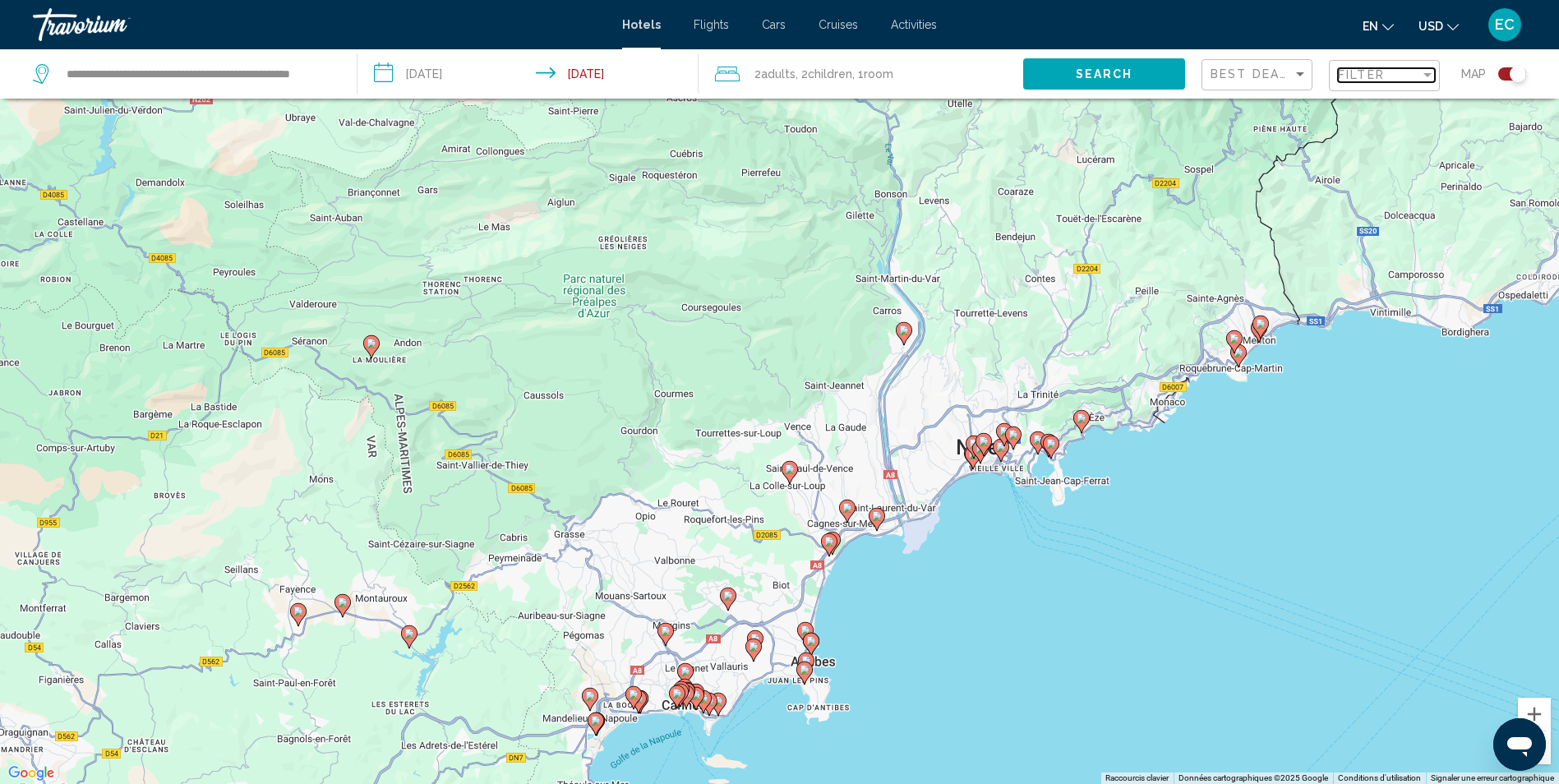
click at [1407, 82] on div "Filter" at bounding box center [1378, 75] width 82 height 13
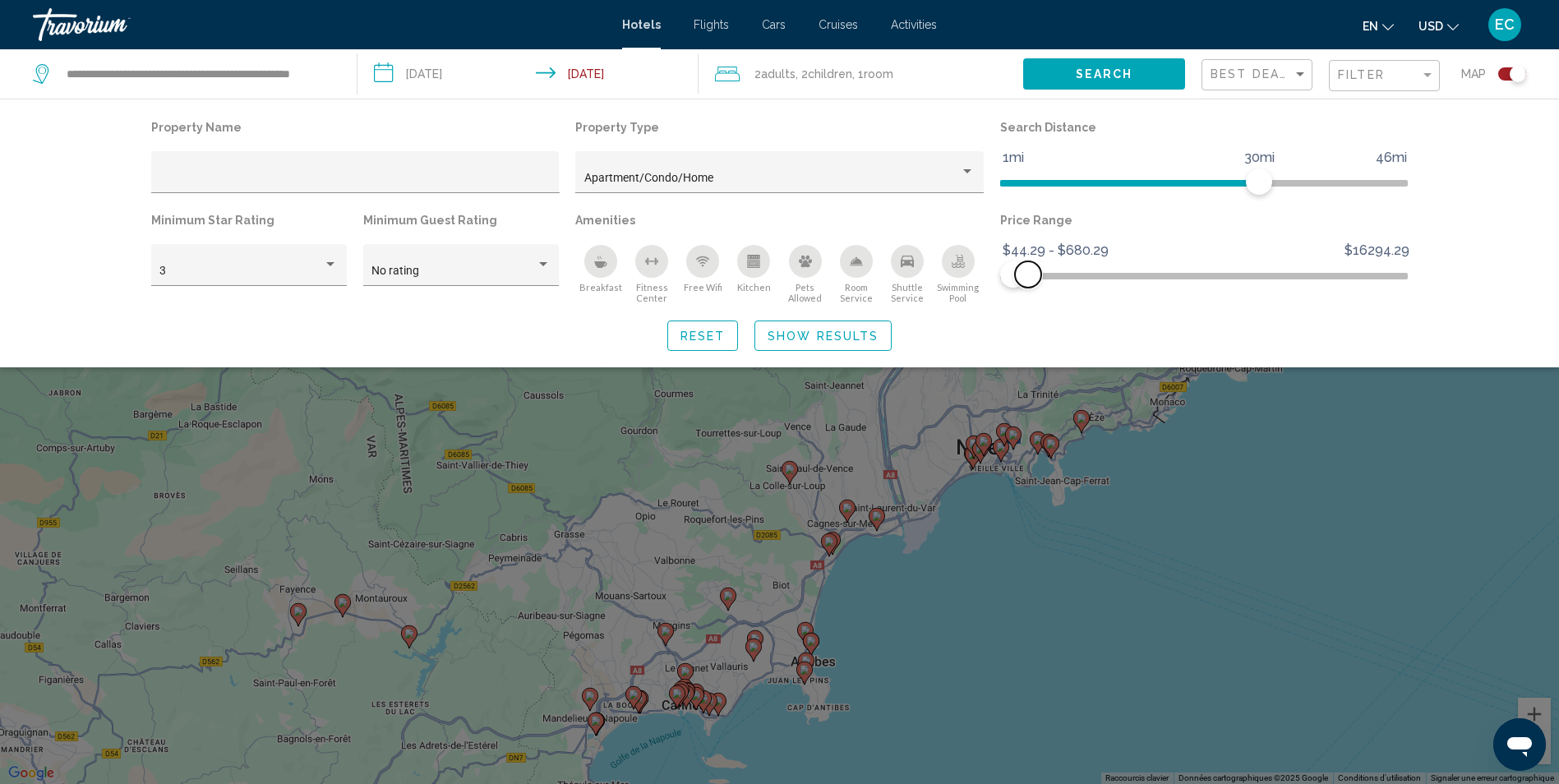
click at [1028, 276] on span "Hotel Filters" at bounding box center [1028, 275] width 27 height 27
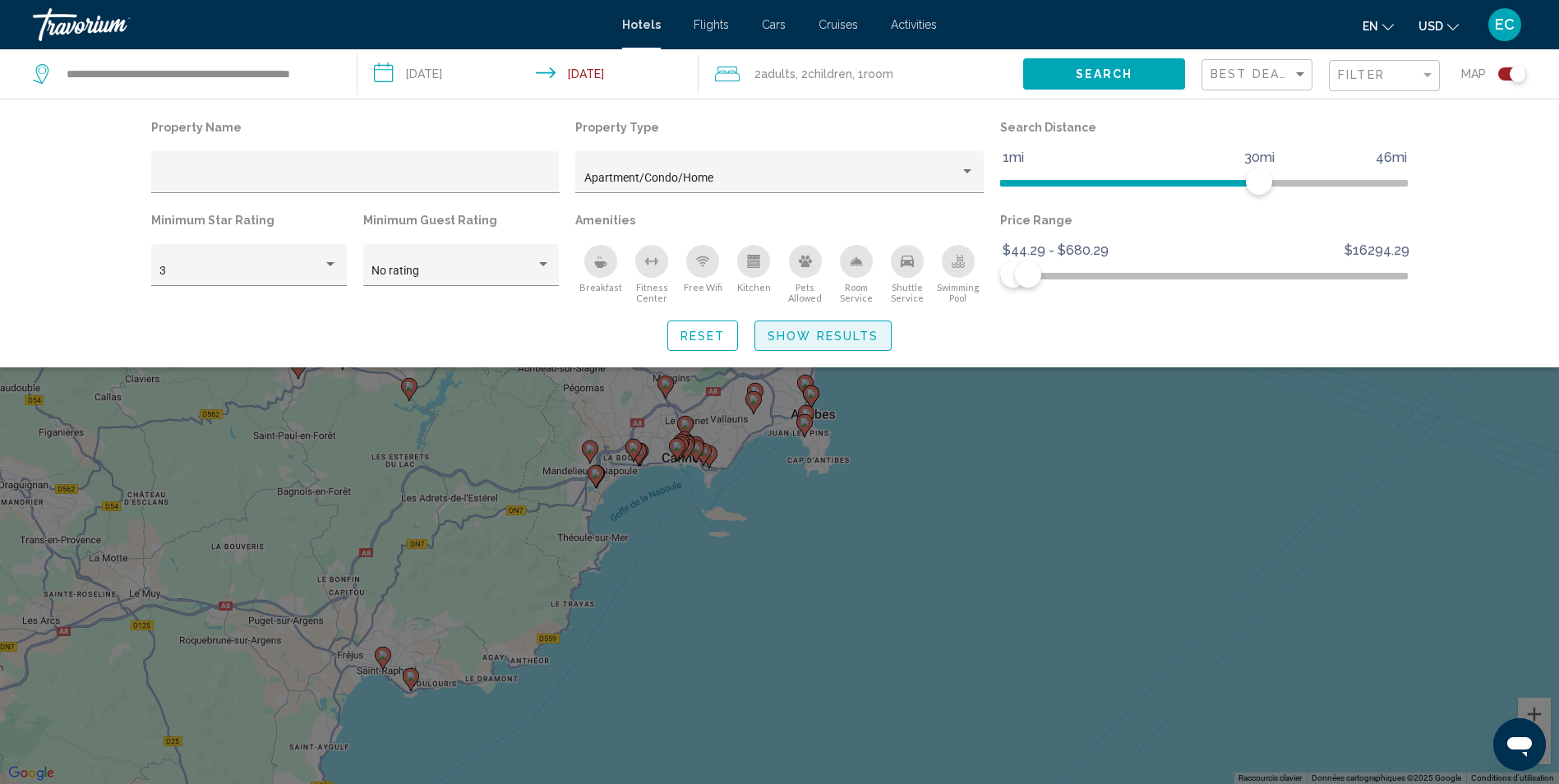
click at [857, 321] on button "Show Results" at bounding box center [822, 335] width 137 height 30
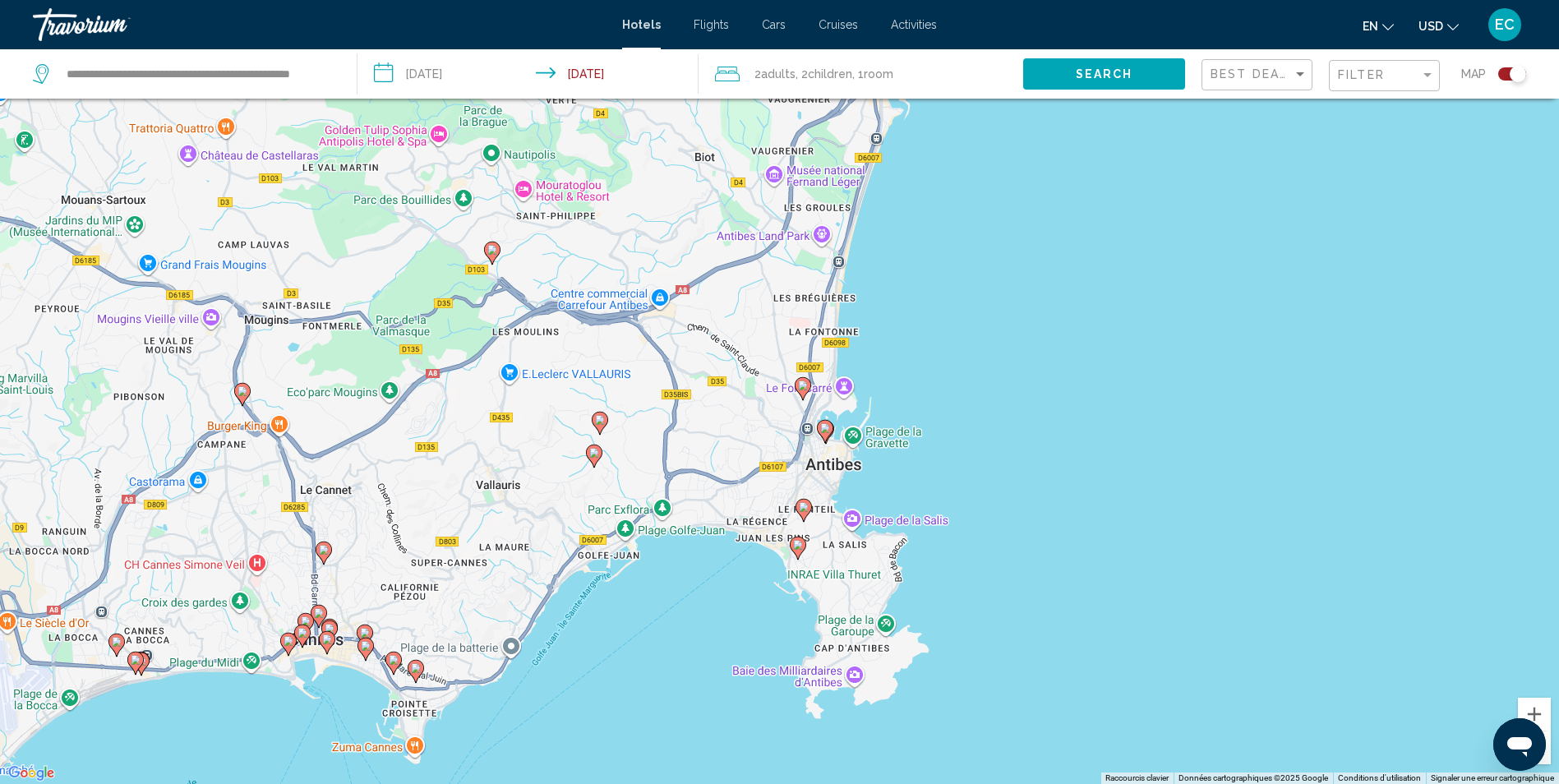
click at [826, 438] on icon "Main content" at bounding box center [824, 431] width 15 height 21
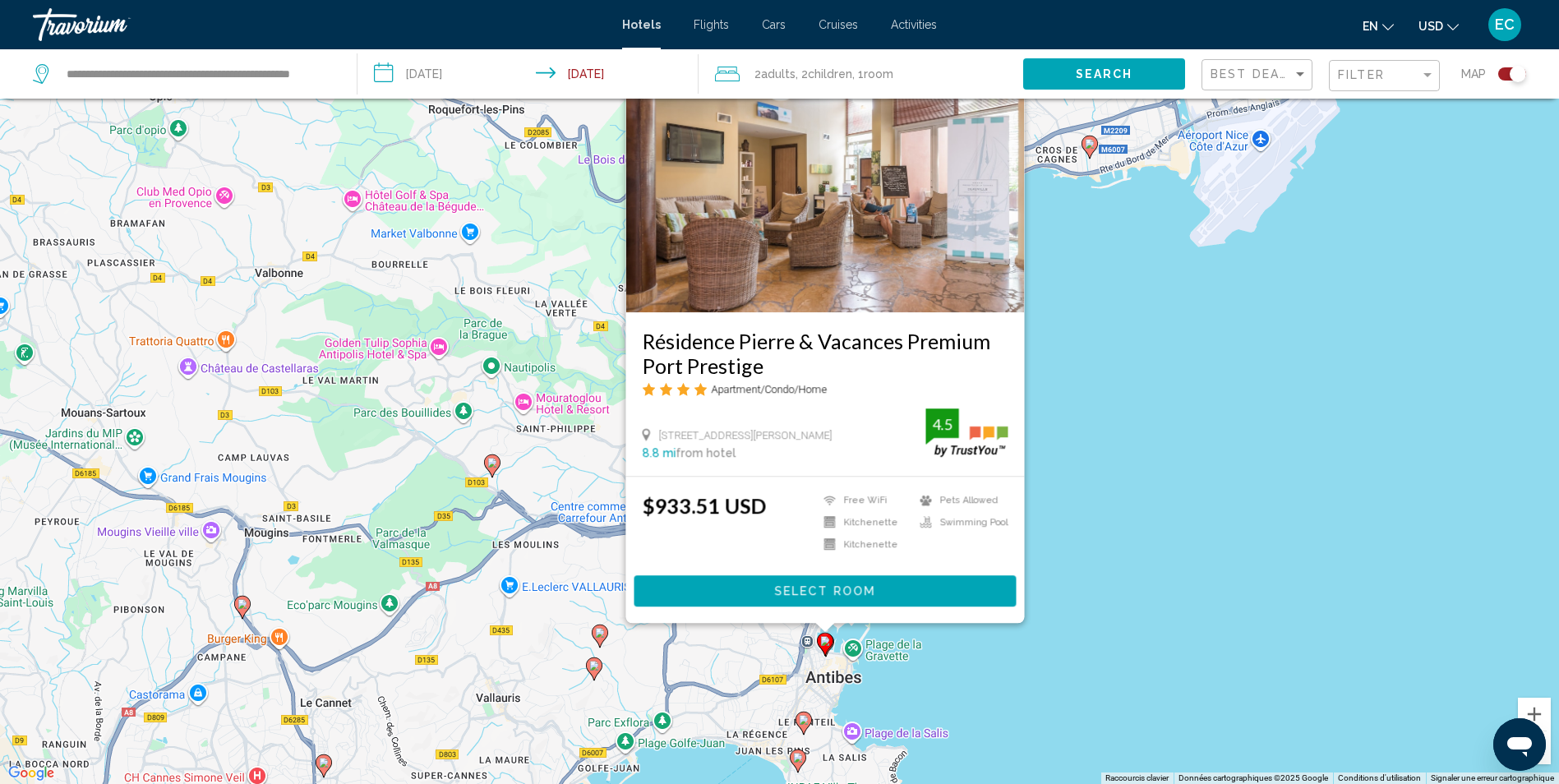
click at [801, 722] on image "Main content" at bounding box center [803, 719] width 10 height 10
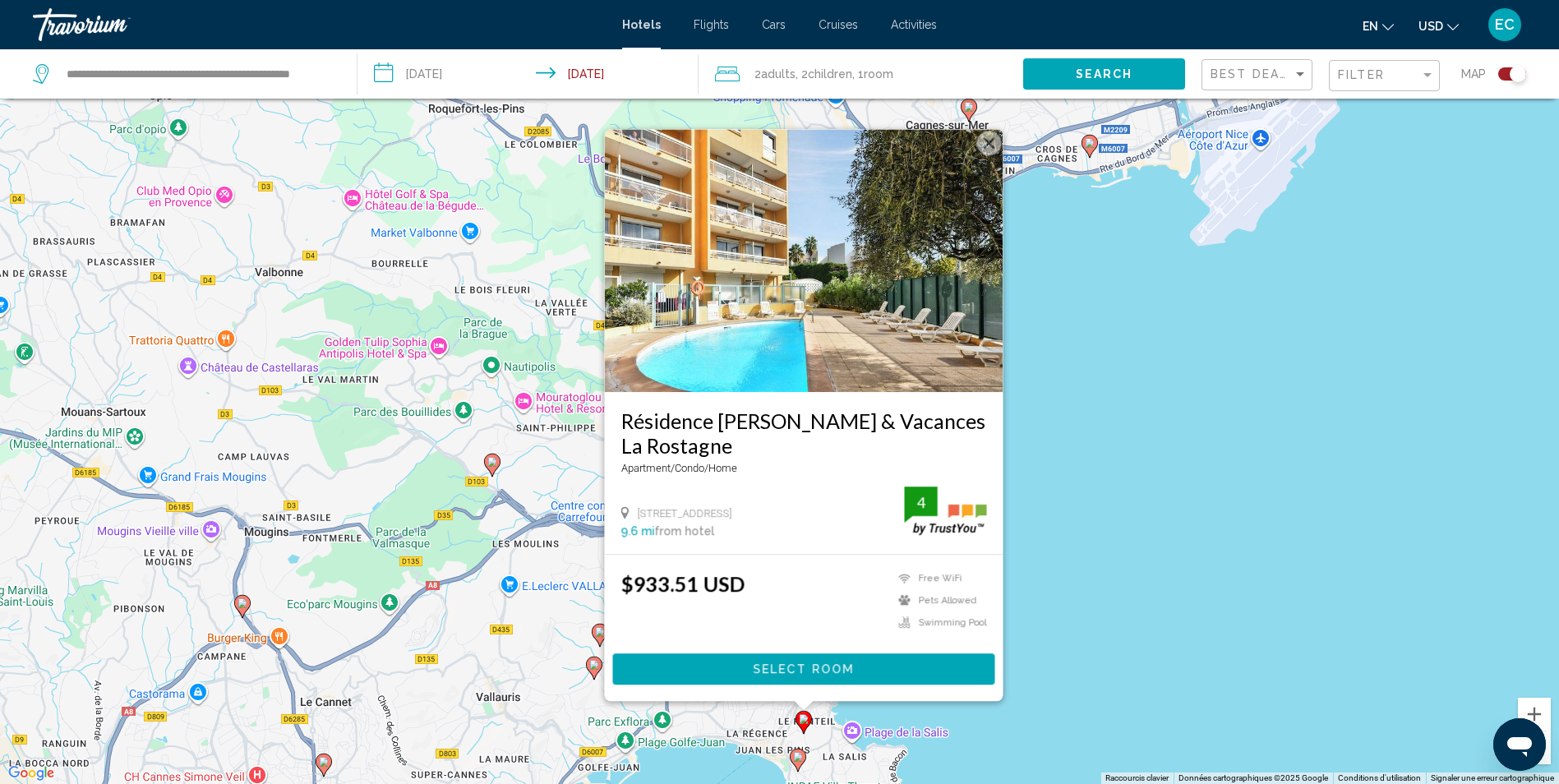
click at [799, 755] on image "Main content" at bounding box center [798, 756] width 10 height 10
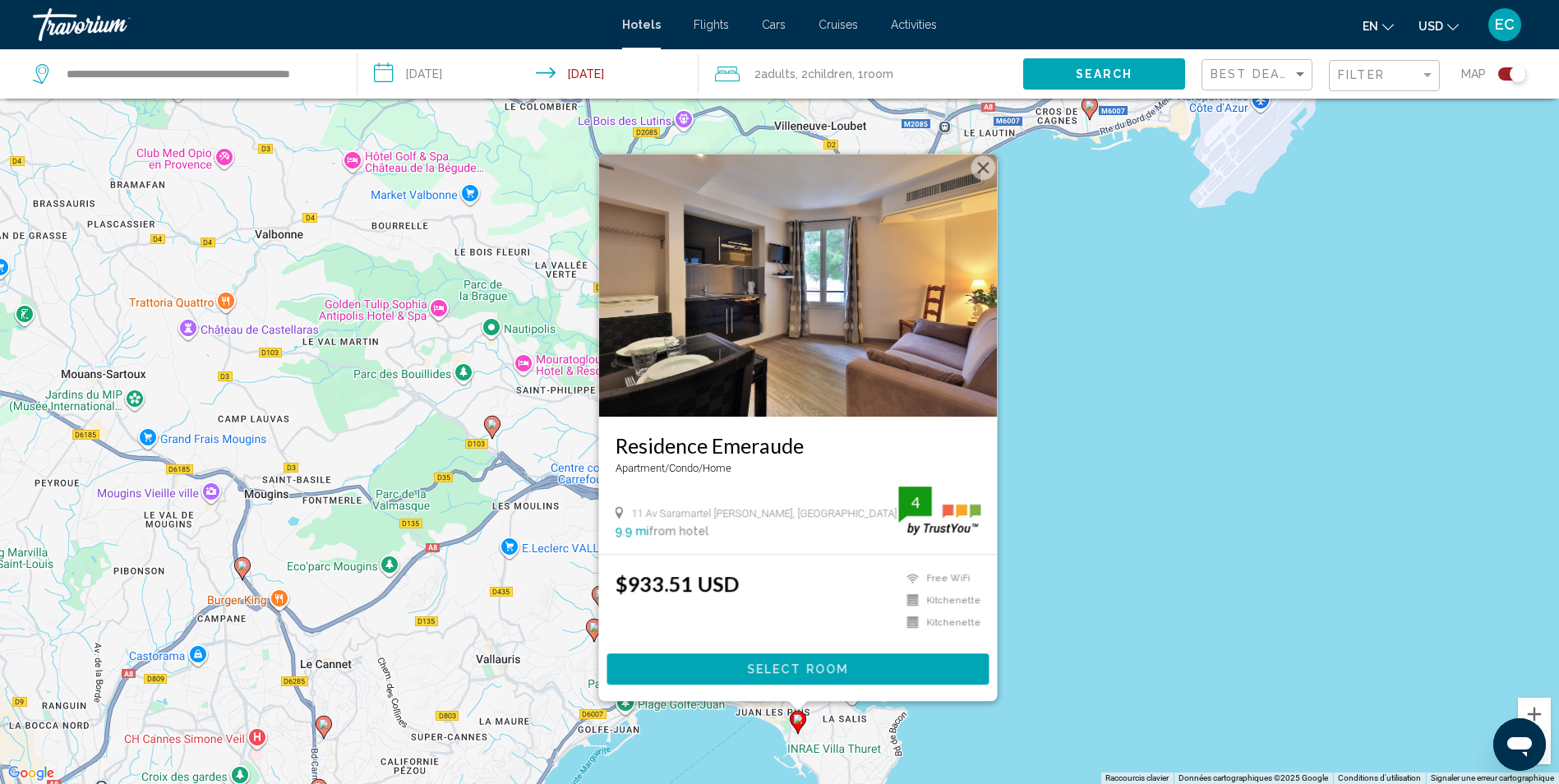
click at [636, 744] on div "Pour activer le glissement avec le clavier, appuyez sur Alt+Entrée. Une fois ce…" at bounding box center [780, 392] width 1559 height 784
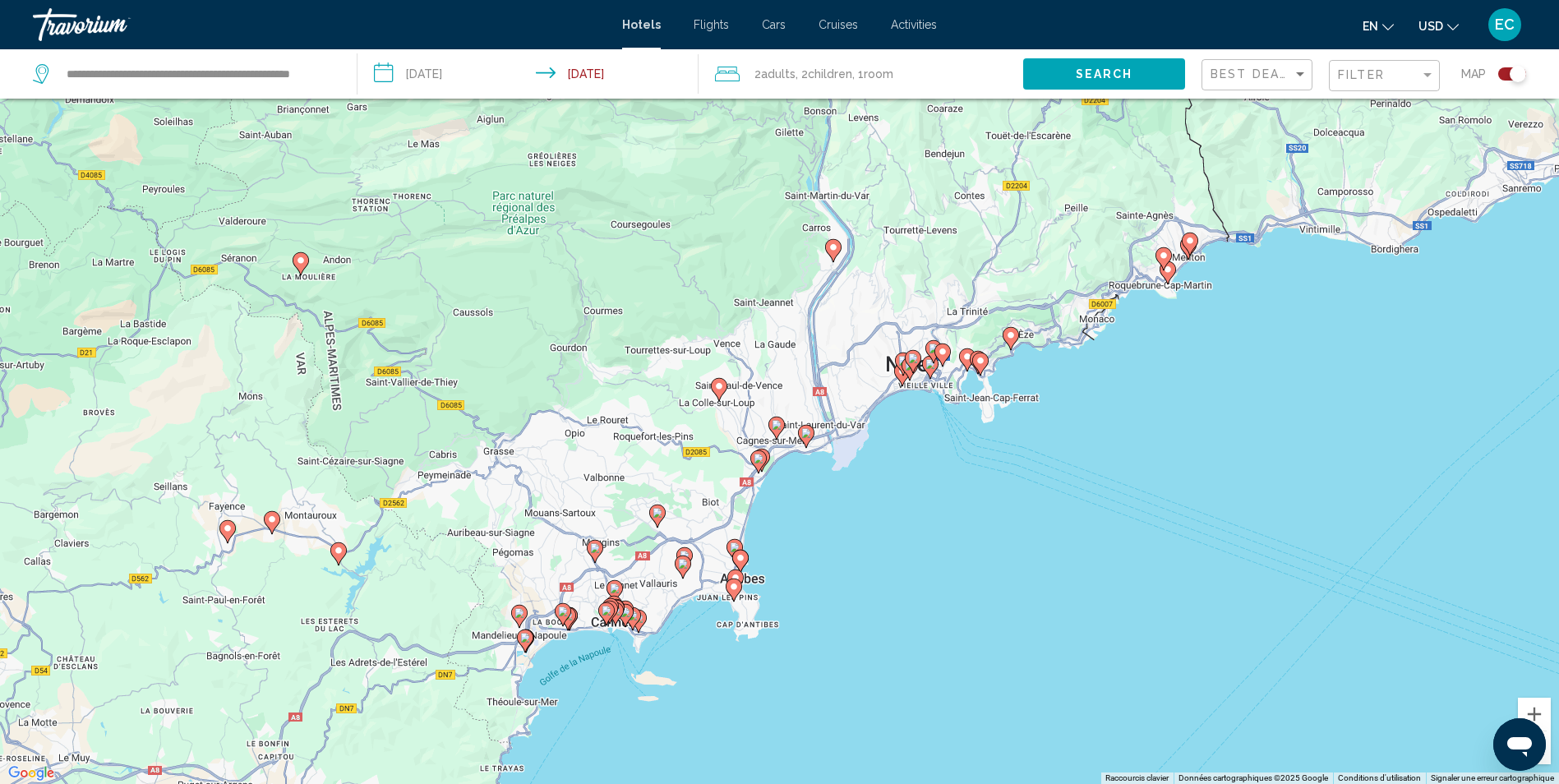
drag, startPoint x: 641, startPoint y: 729, endPoint x: 705, endPoint y: 571, distance: 170.5
click at [705, 571] on div "Pour activer le glissement avec le clavier, appuyez sur Alt+Entrée. Une fois ce…" at bounding box center [780, 392] width 1559 height 784
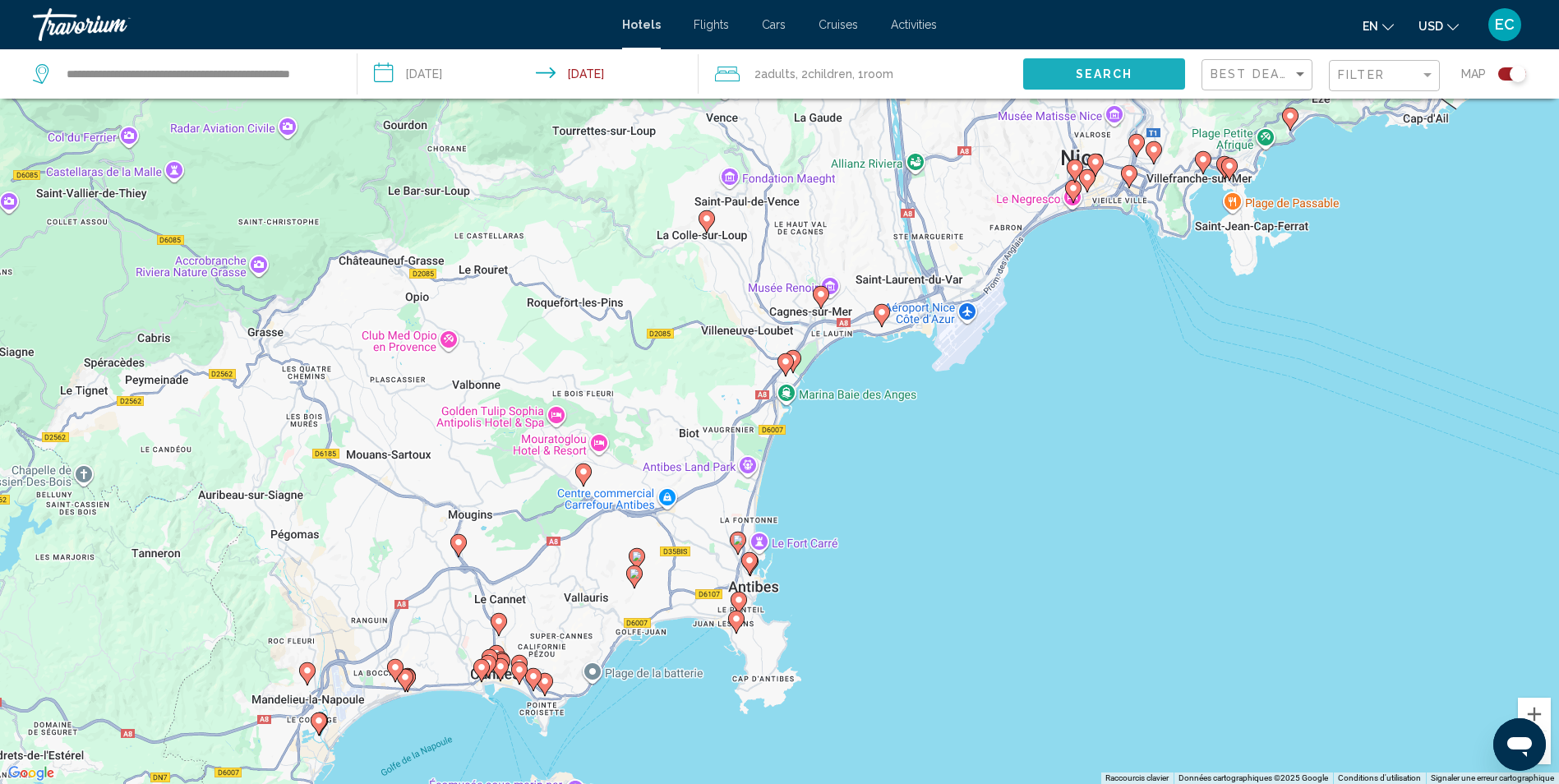
click at [1147, 71] on button "Search" at bounding box center [1104, 73] width 162 height 30
click at [1388, 71] on div "Filter" at bounding box center [1378, 75] width 82 height 13
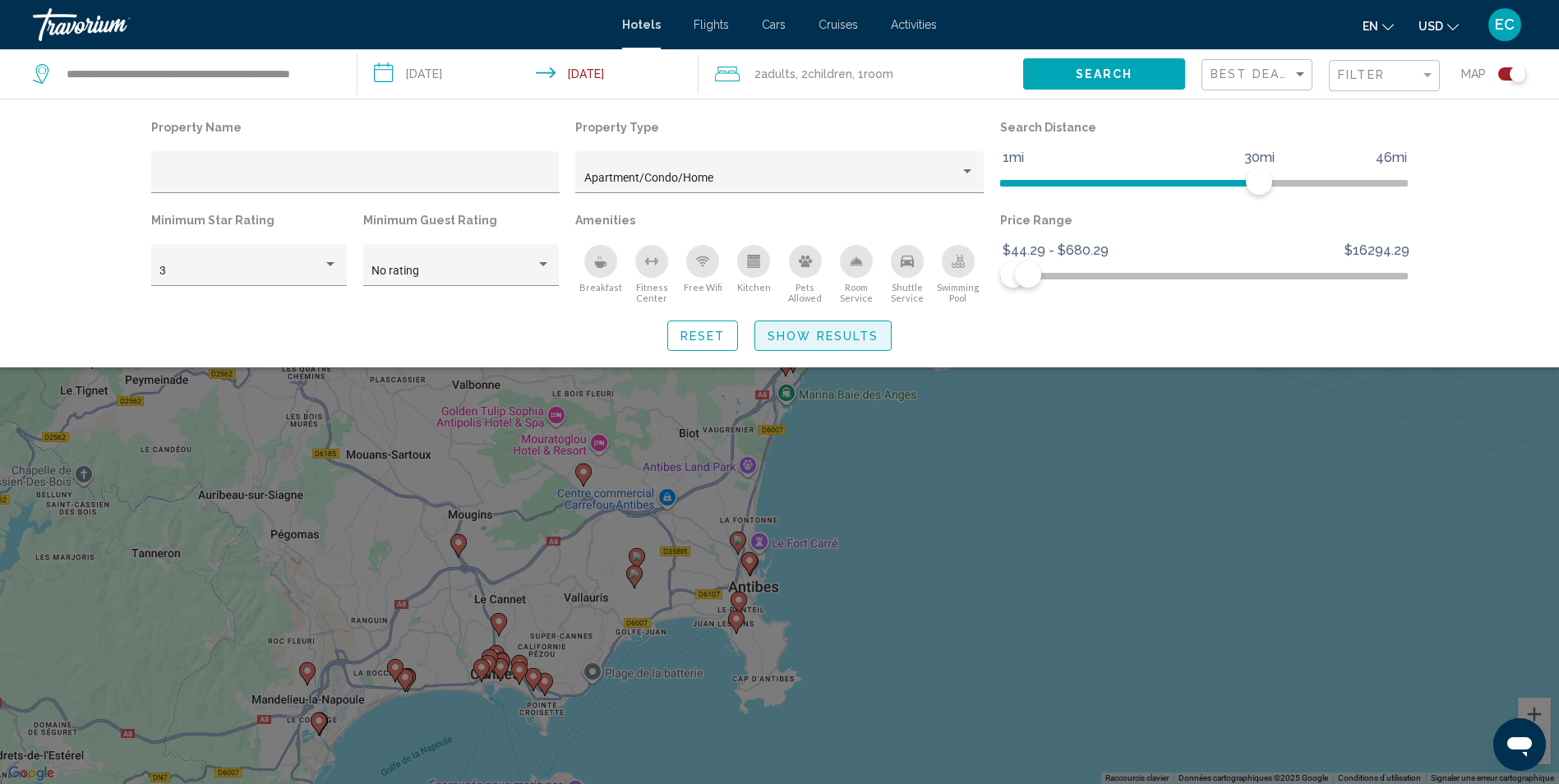
click at [817, 334] on span "Show Results" at bounding box center [822, 336] width 111 height 13
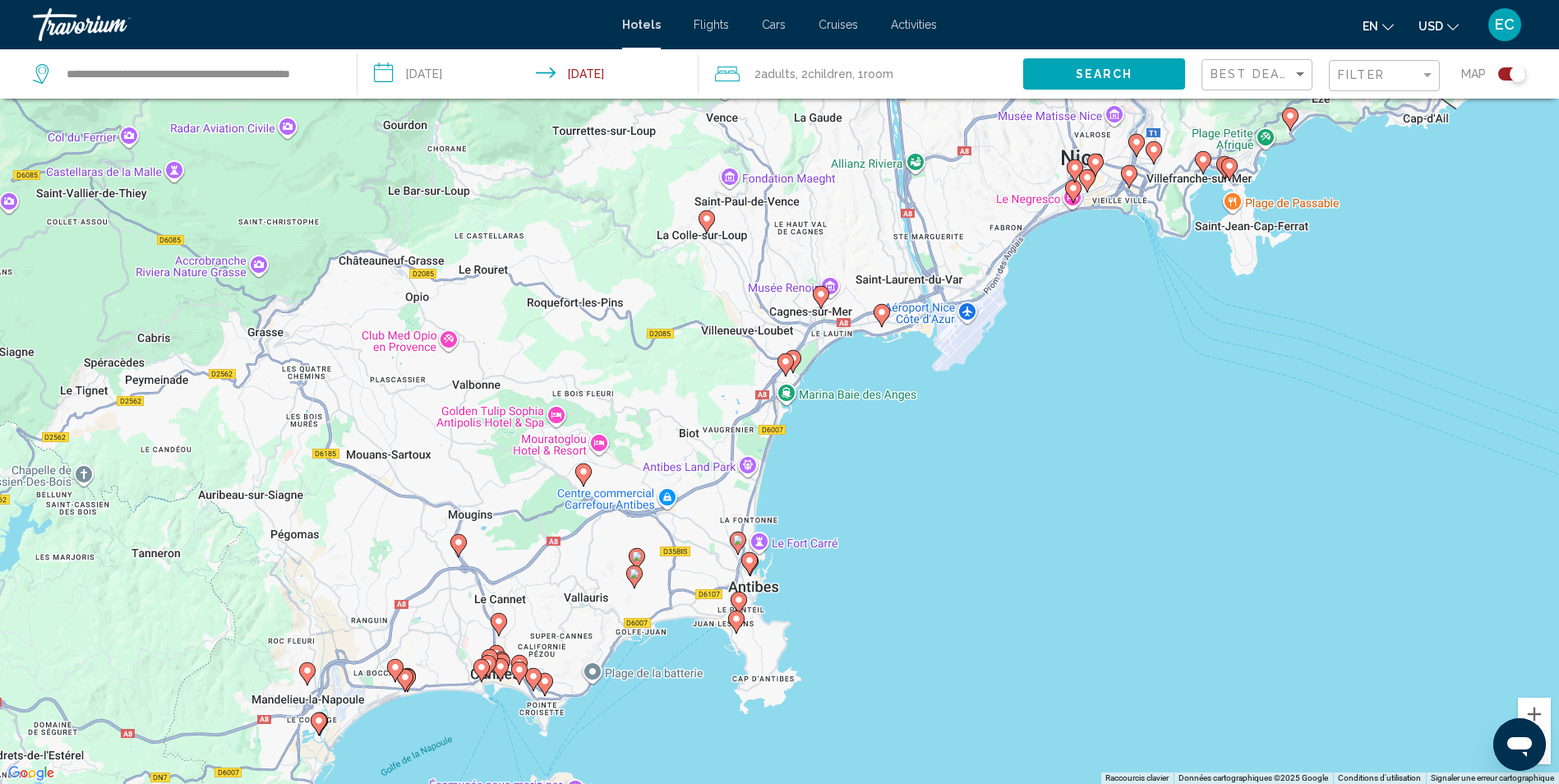
click at [887, 318] on icon "Main content" at bounding box center [881, 316] width 16 height 23
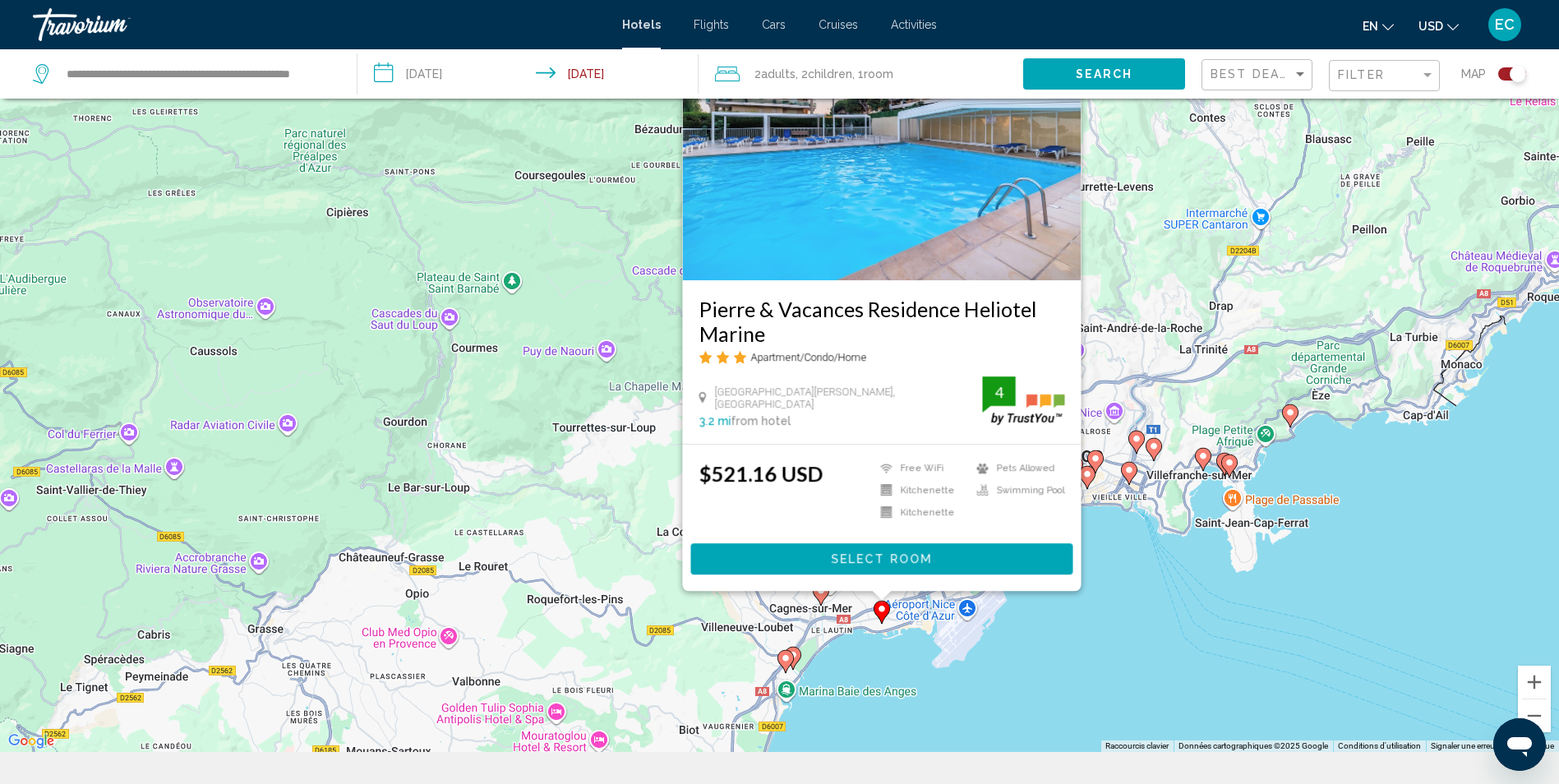
scroll to position [197, 0]
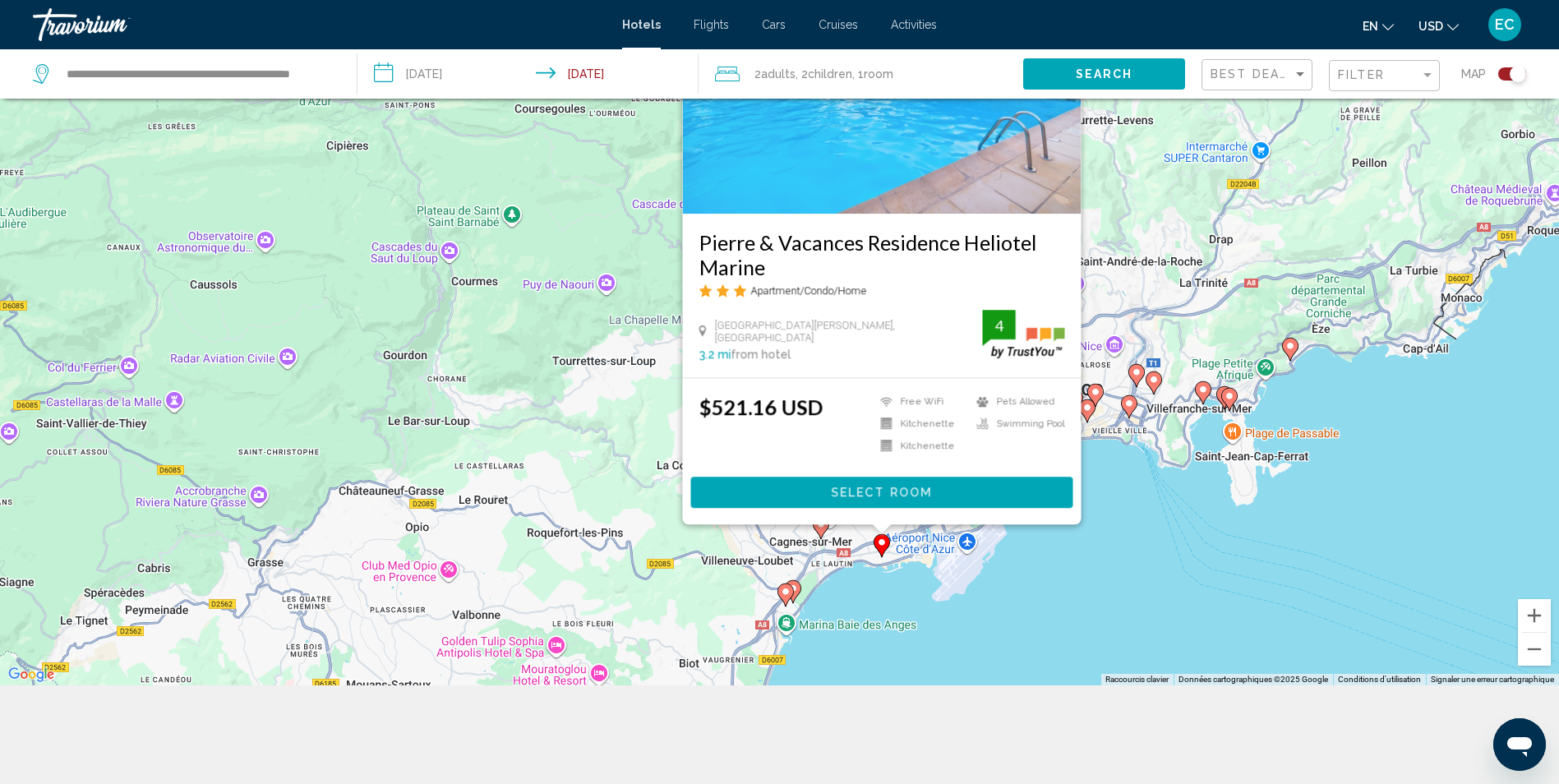
click at [795, 594] on icon "Main content" at bounding box center [792, 591] width 15 height 21
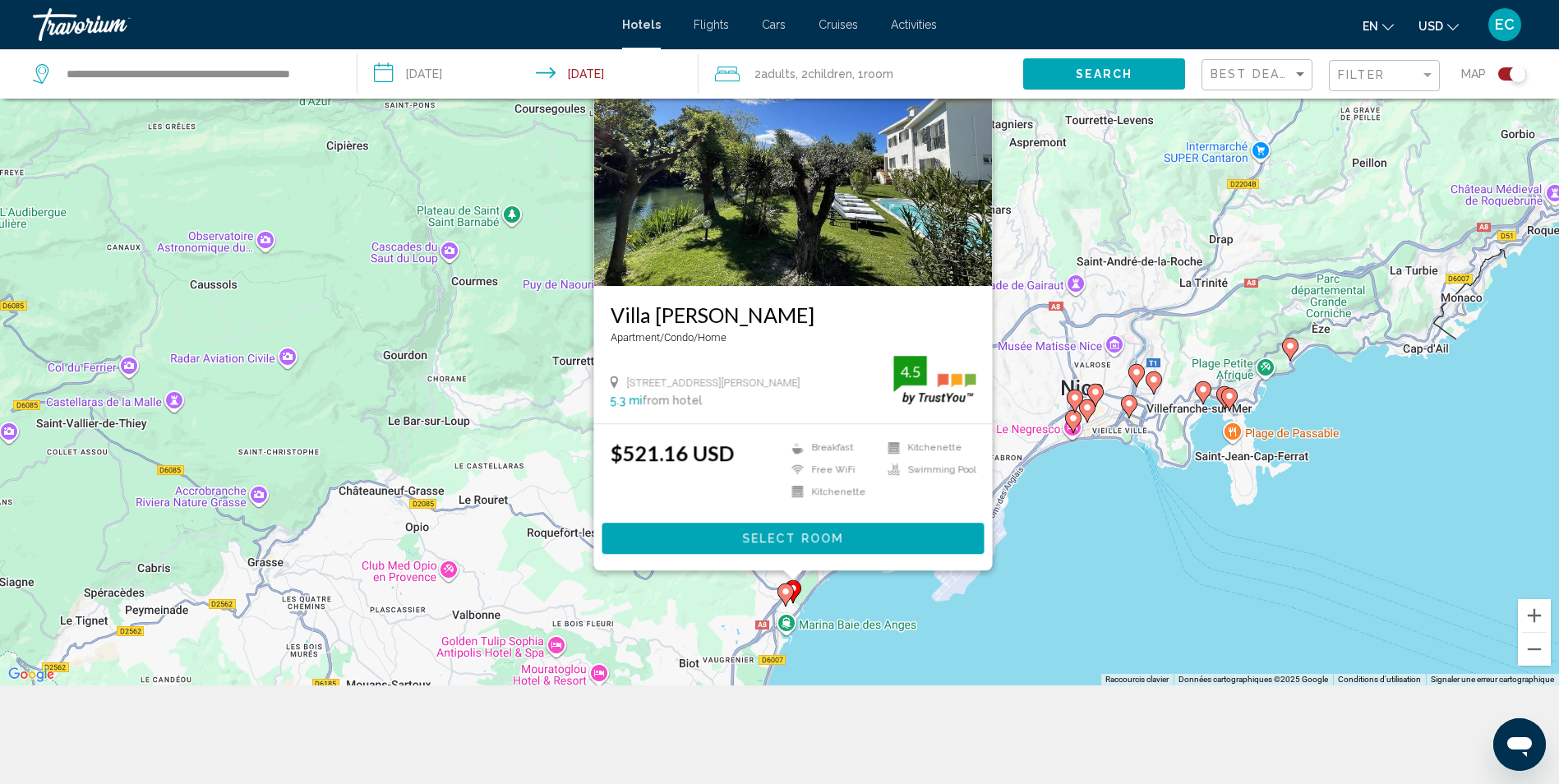
click at [783, 594] on image "Main content" at bounding box center [785, 591] width 10 height 10
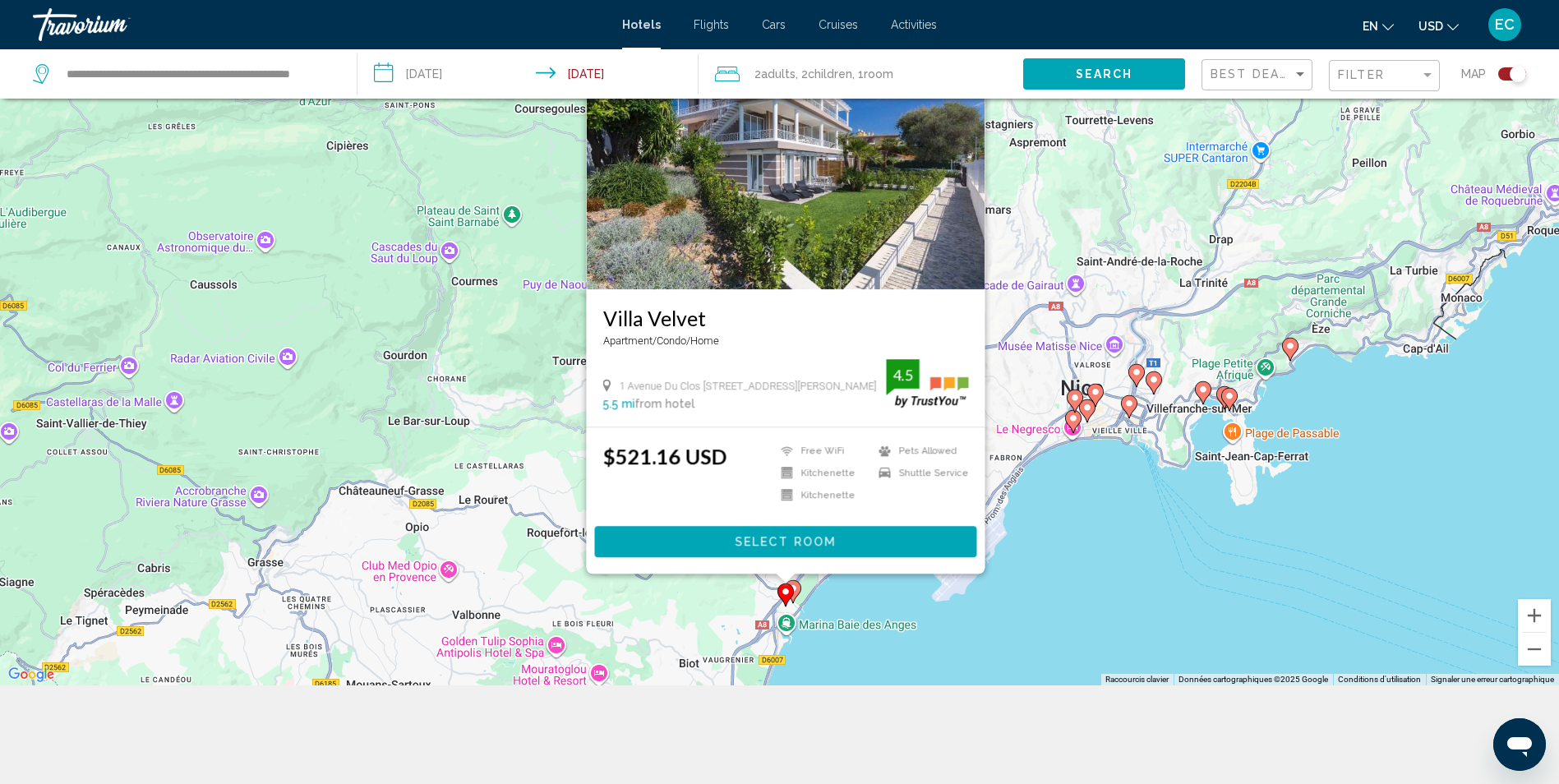
click at [1085, 525] on div "Pour activer le glissement avec le clavier, appuyez sur Alt+Entrée. Une fois ce…" at bounding box center [780, 293] width 1559 height 784
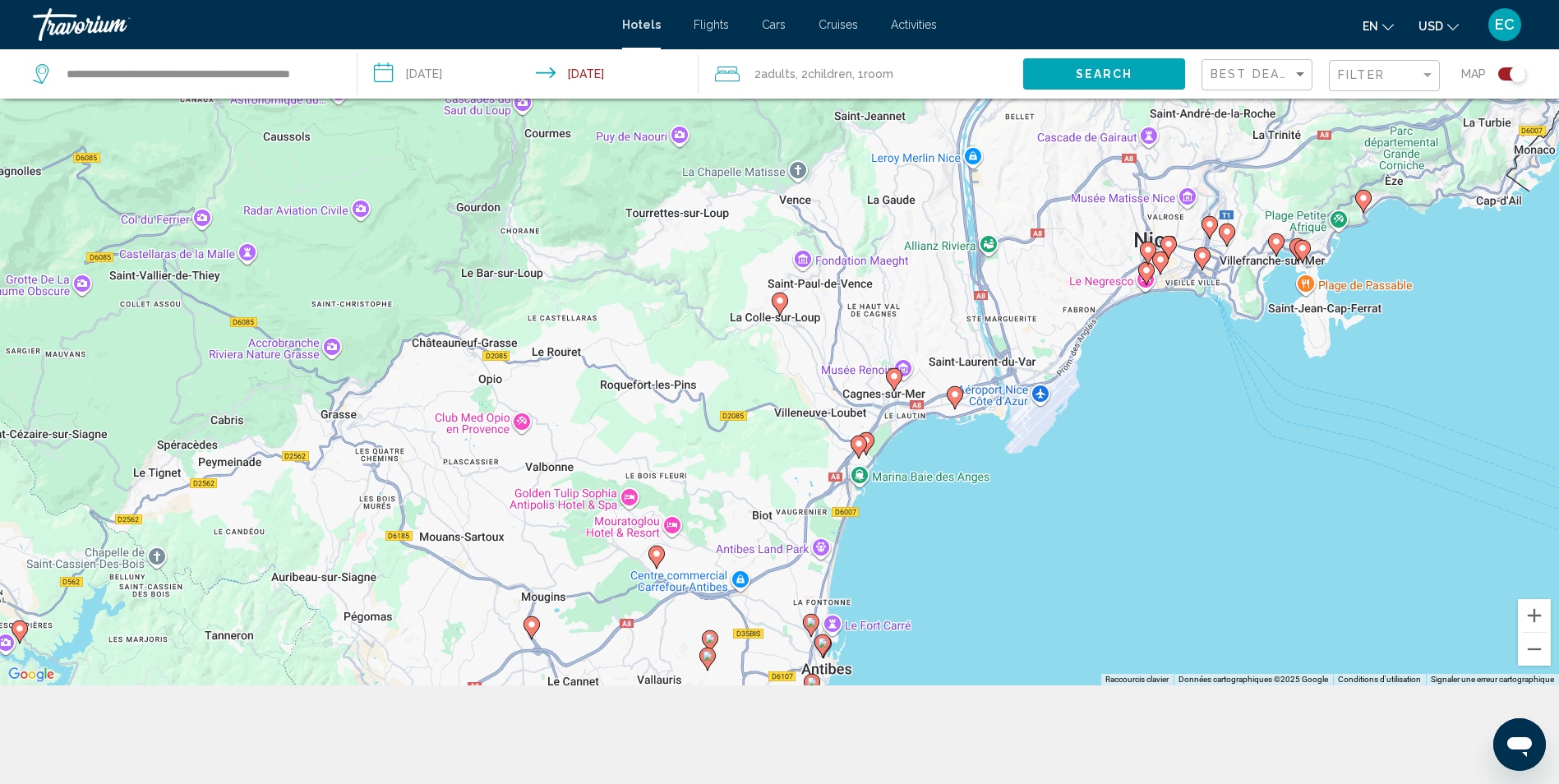
drag, startPoint x: 908, startPoint y: 584, endPoint x: 1018, endPoint y: 360, distance: 249.6
click at [1018, 360] on div "Pour activer le glissement avec le clavier, appuyez sur Alt+Entrée. Une fois ce…" at bounding box center [780, 293] width 1559 height 784
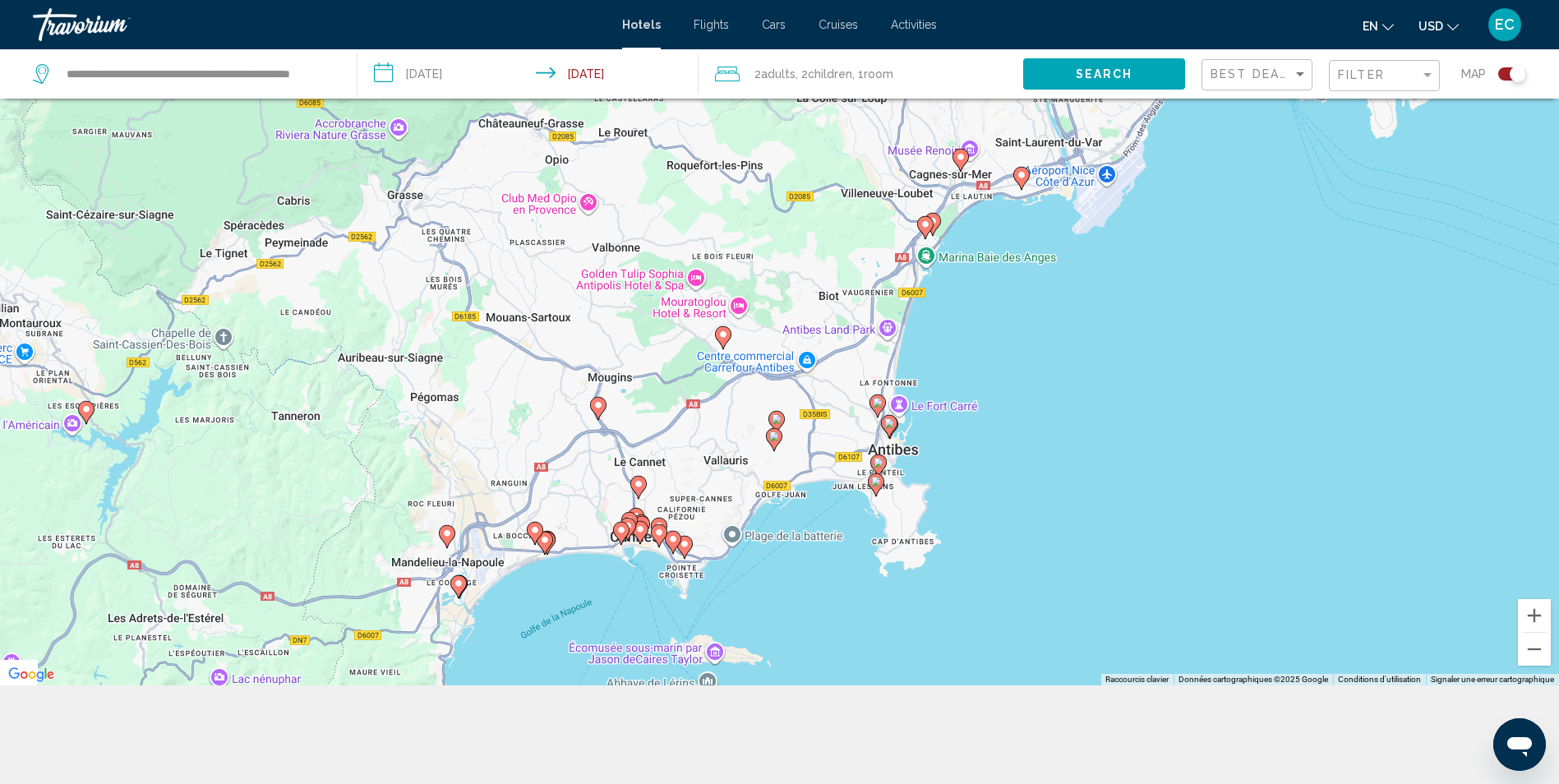
drag, startPoint x: 918, startPoint y: 492, endPoint x: 946, endPoint y: 354, distance: 140.8
click at [946, 354] on div "Pour activer le glissement avec le clavier, appuyez sur Alt+Entrée. Une fois ce…" at bounding box center [780, 293] width 1559 height 784
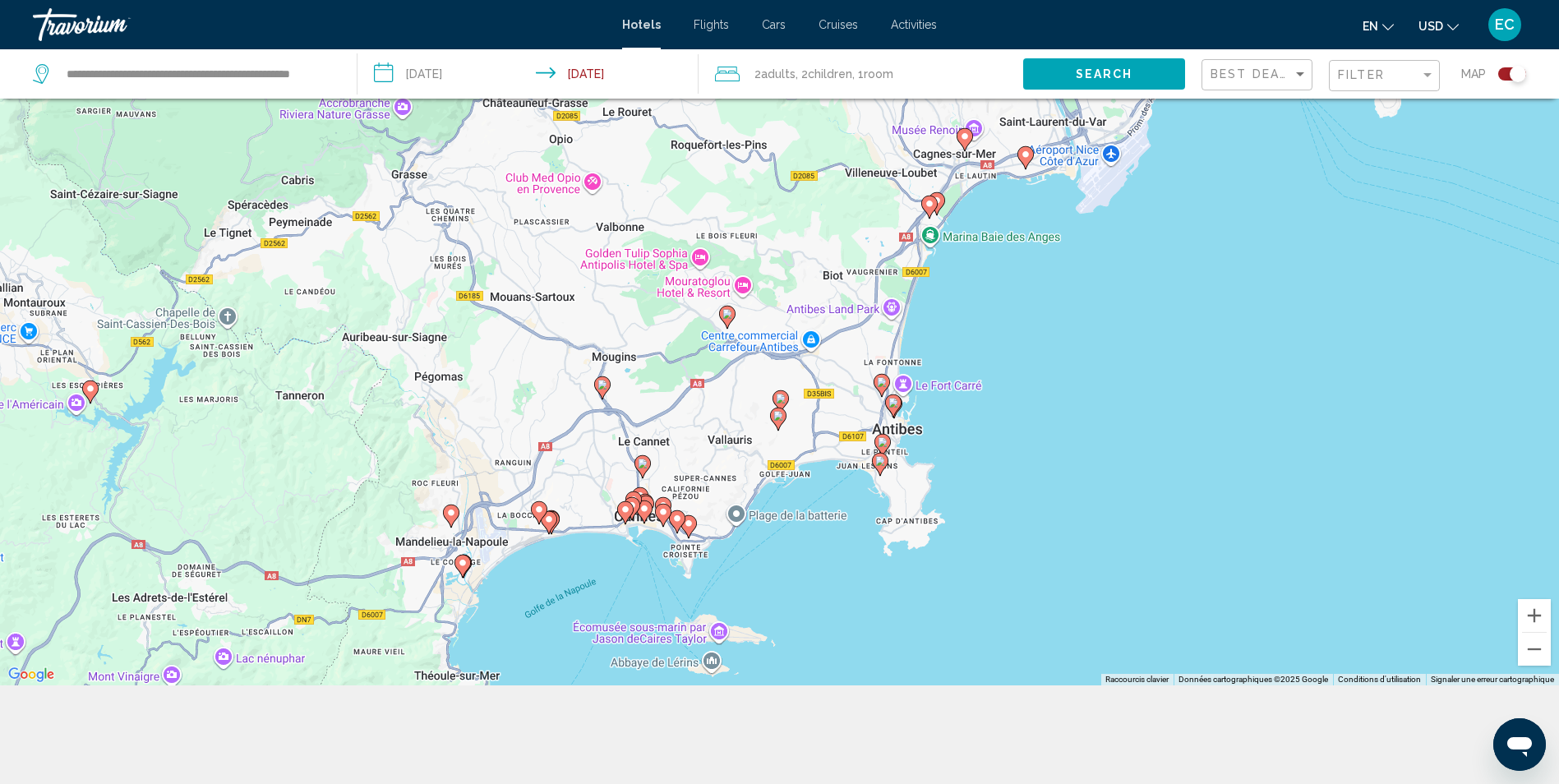
click at [880, 374] on icon "Main content" at bounding box center [881, 385] width 15 height 21
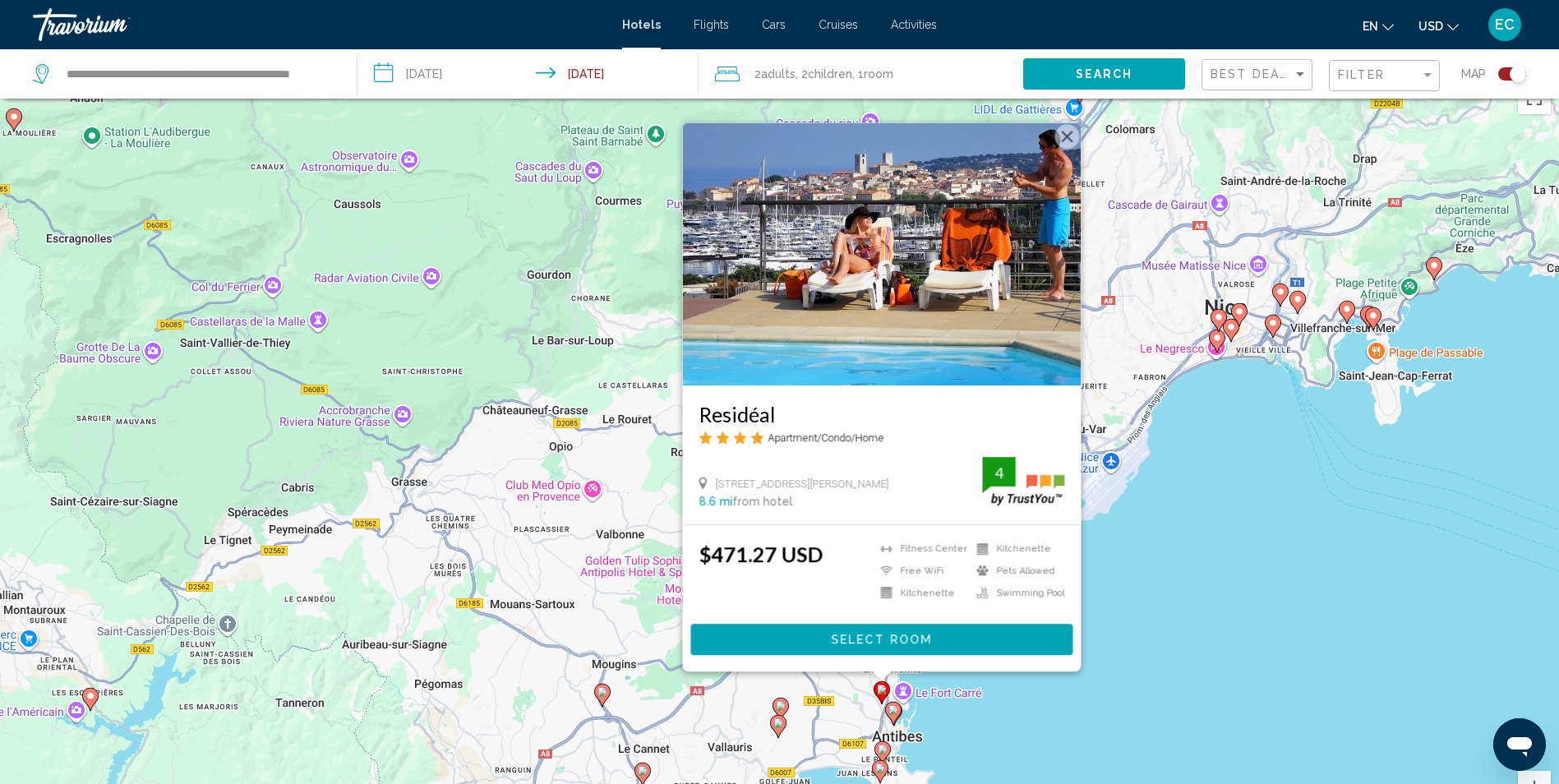
scroll to position [24, 0]
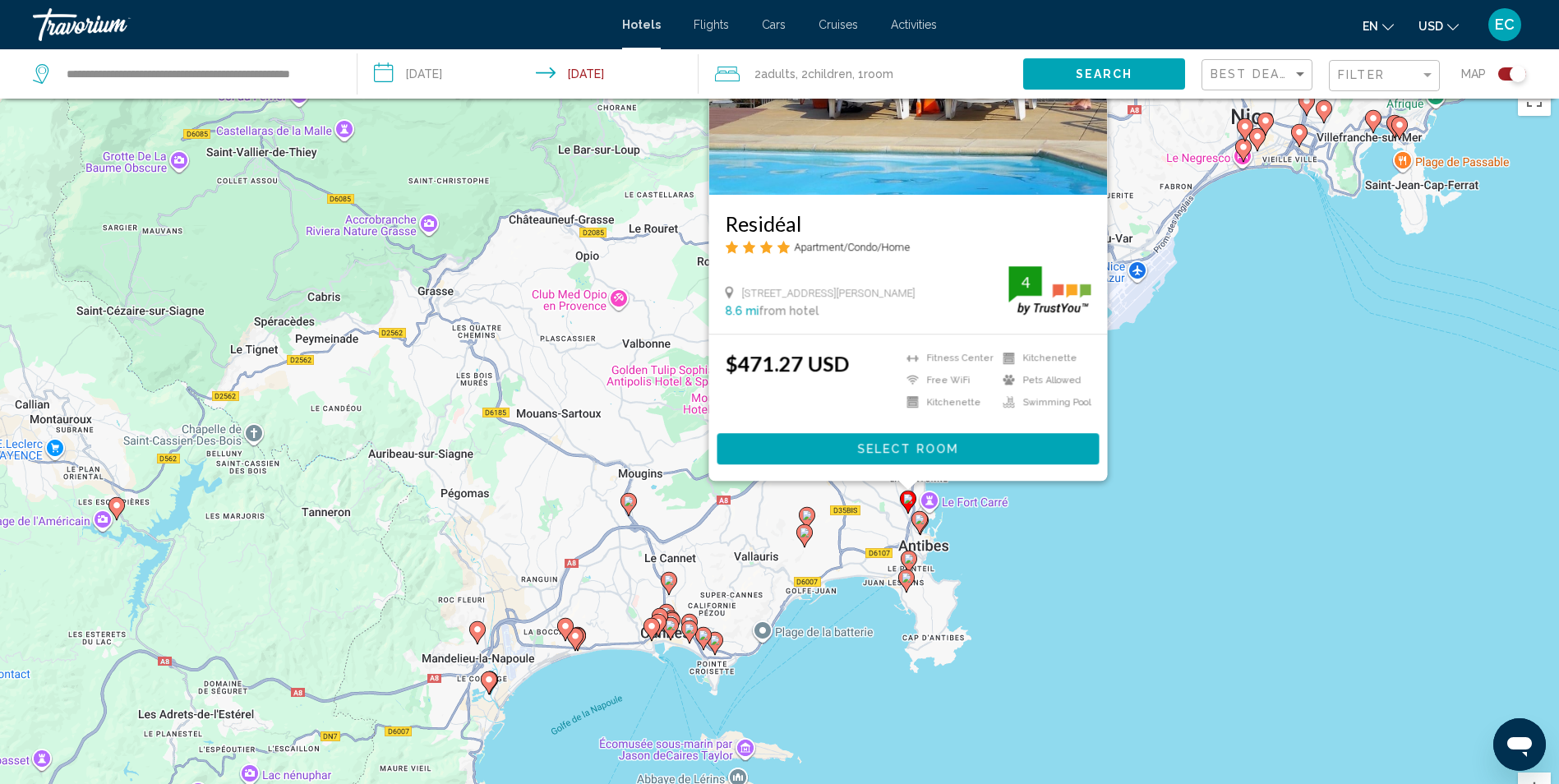
drag, startPoint x: 717, startPoint y: 705, endPoint x: 748, endPoint y: 477, distance: 230.1
click at [748, 477] on div "Pour activer le glissement avec le clavier, appuyez sur Alt+Entrée. Une fois ce…" at bounding box center [780, 467] width 1559 height 784
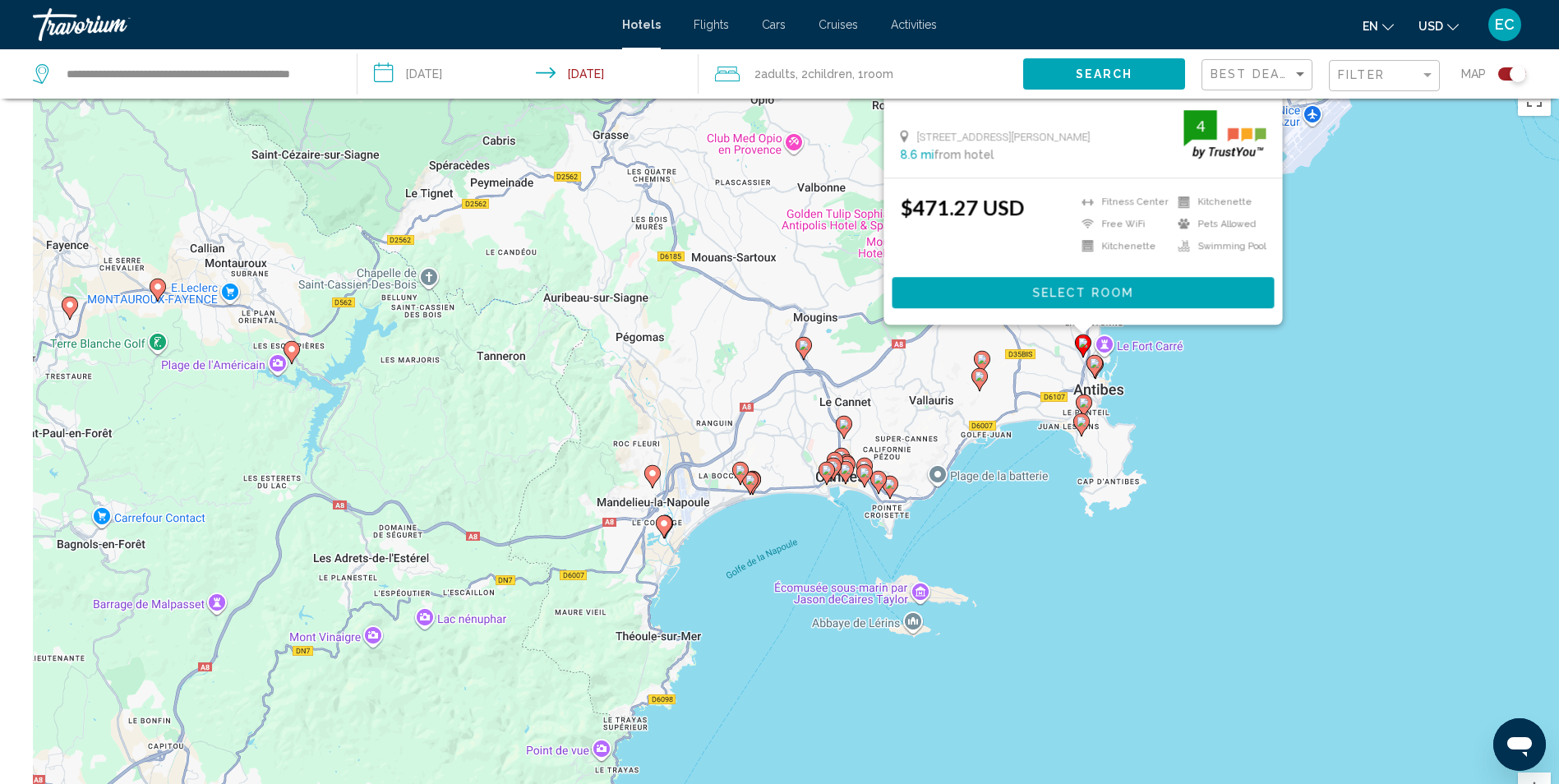
drag, startPoint x: 583, startPoint y: 659, endPoint x: 753, endPoint y: 536, distance: 209.8
click at [753, 536] on div "Pour activer le glissement avec le clavier, appuyez sur Alt+Entrée. Une fois ce…" at bounding box center [780, 467] width 1559 height 784
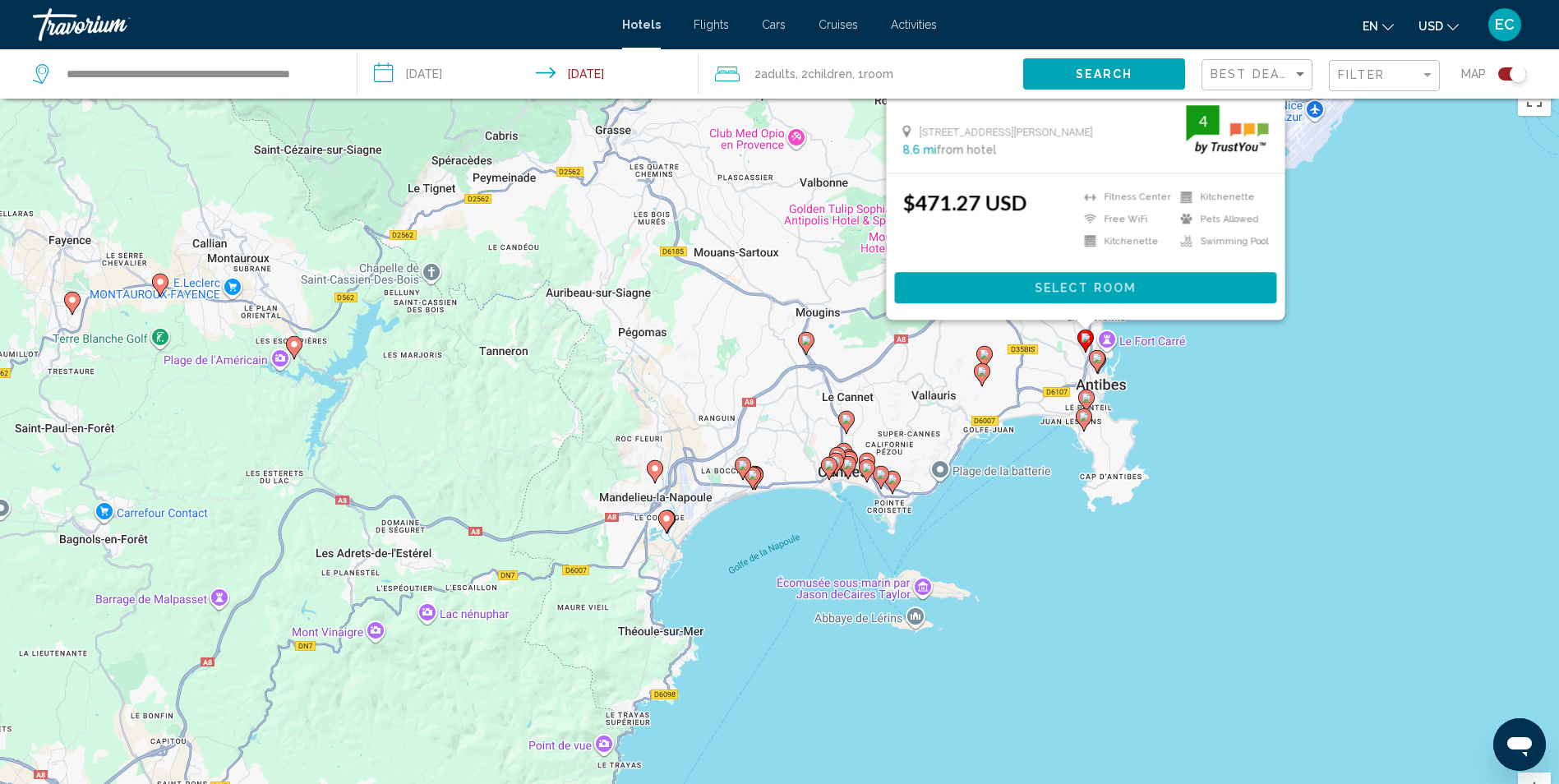
click at [684, 573] on div "Pour activer le glissement avec le clavier, appuyez sur Alt+Entrée. Une fois ce…" at bounding box center [780, 467] width 1559 height 784
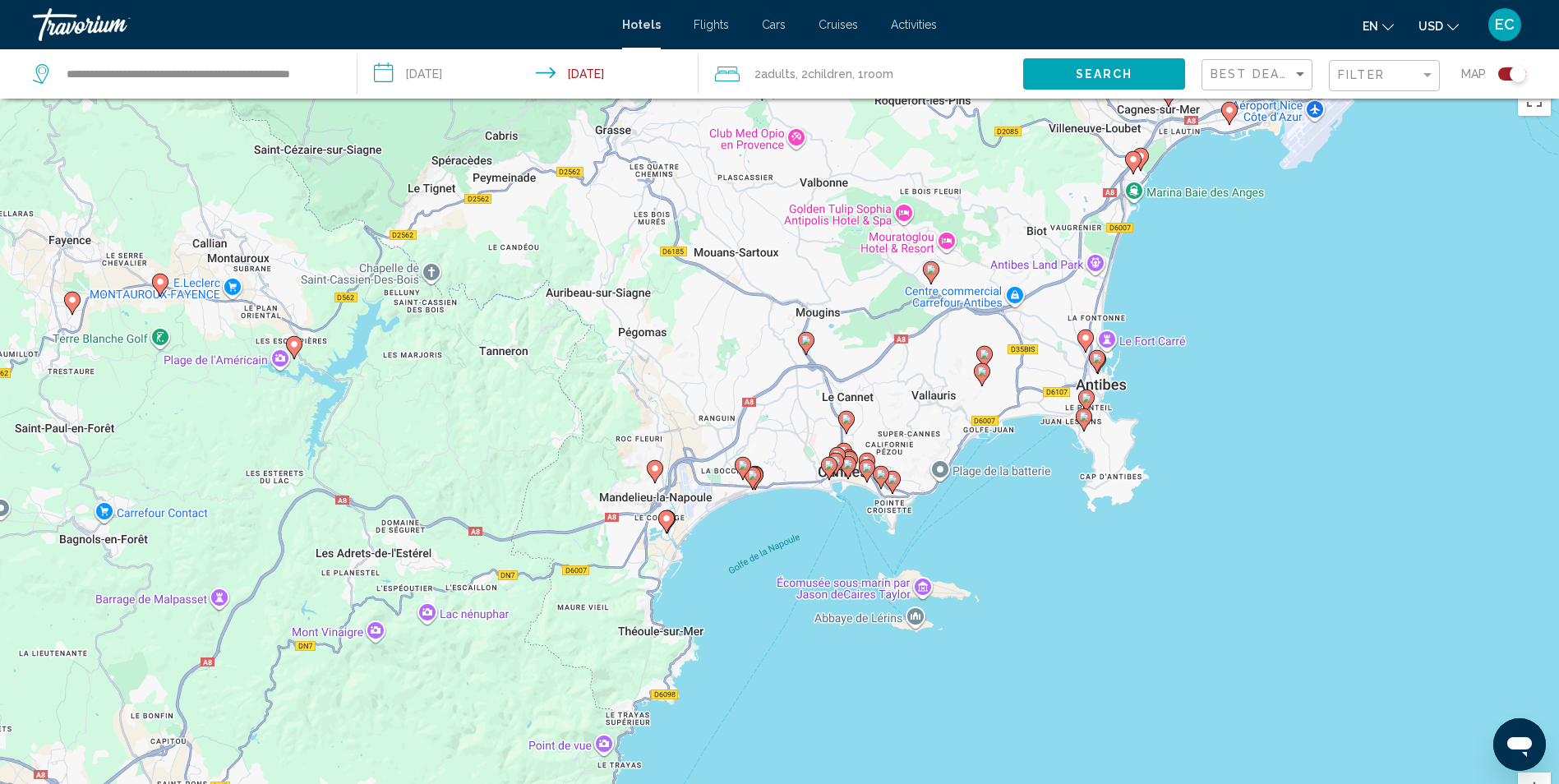
click at [684, 573] on div "Pour activer le glissement avec le clavier, appuyez sur Alt+Entrée. Une fois ce…" at bounding box center [780, 467] width 1559 height 784
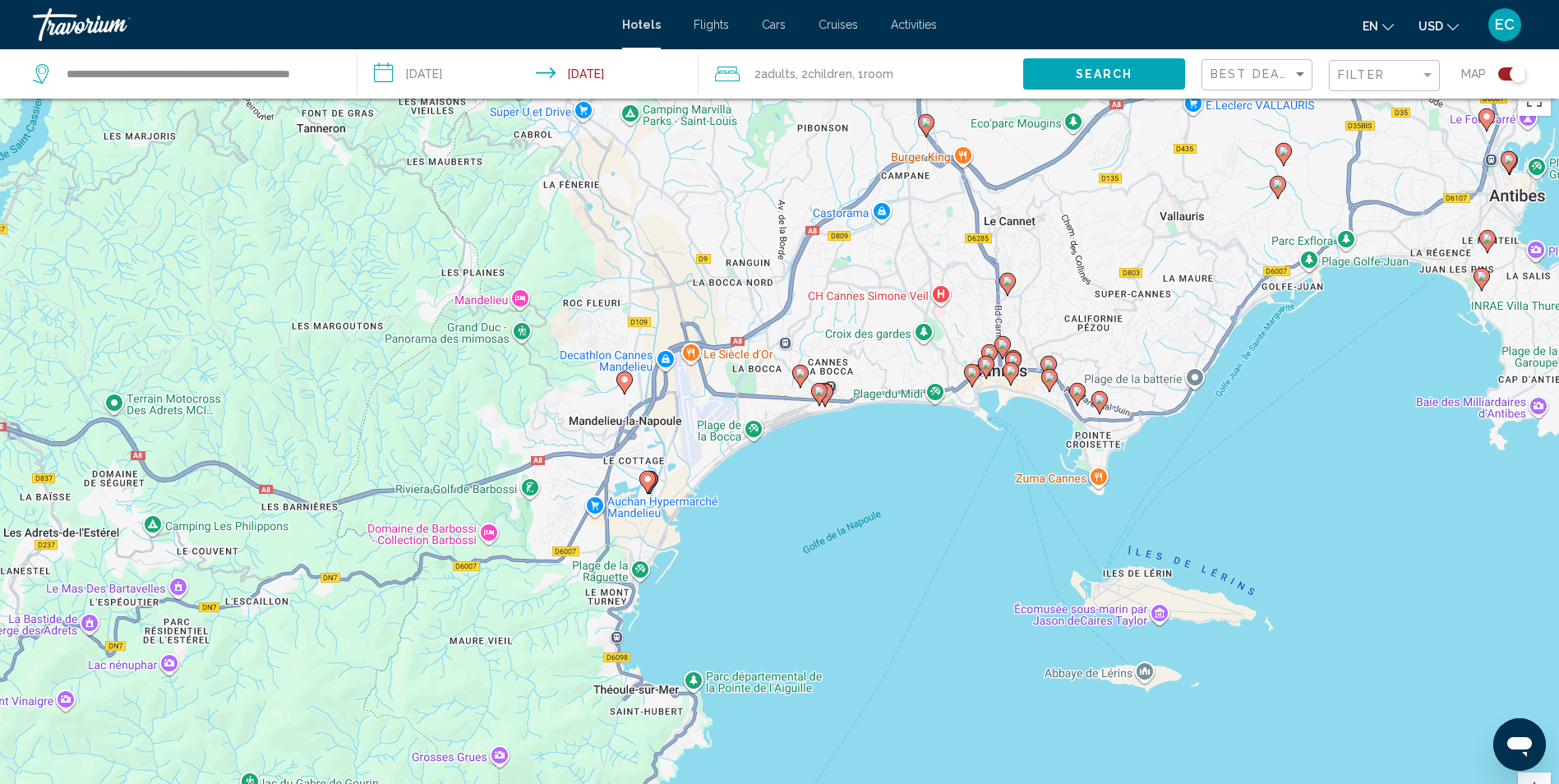
click at [648, 477] on image "Main content" at bounding box center [647, 479] width 10 height 10
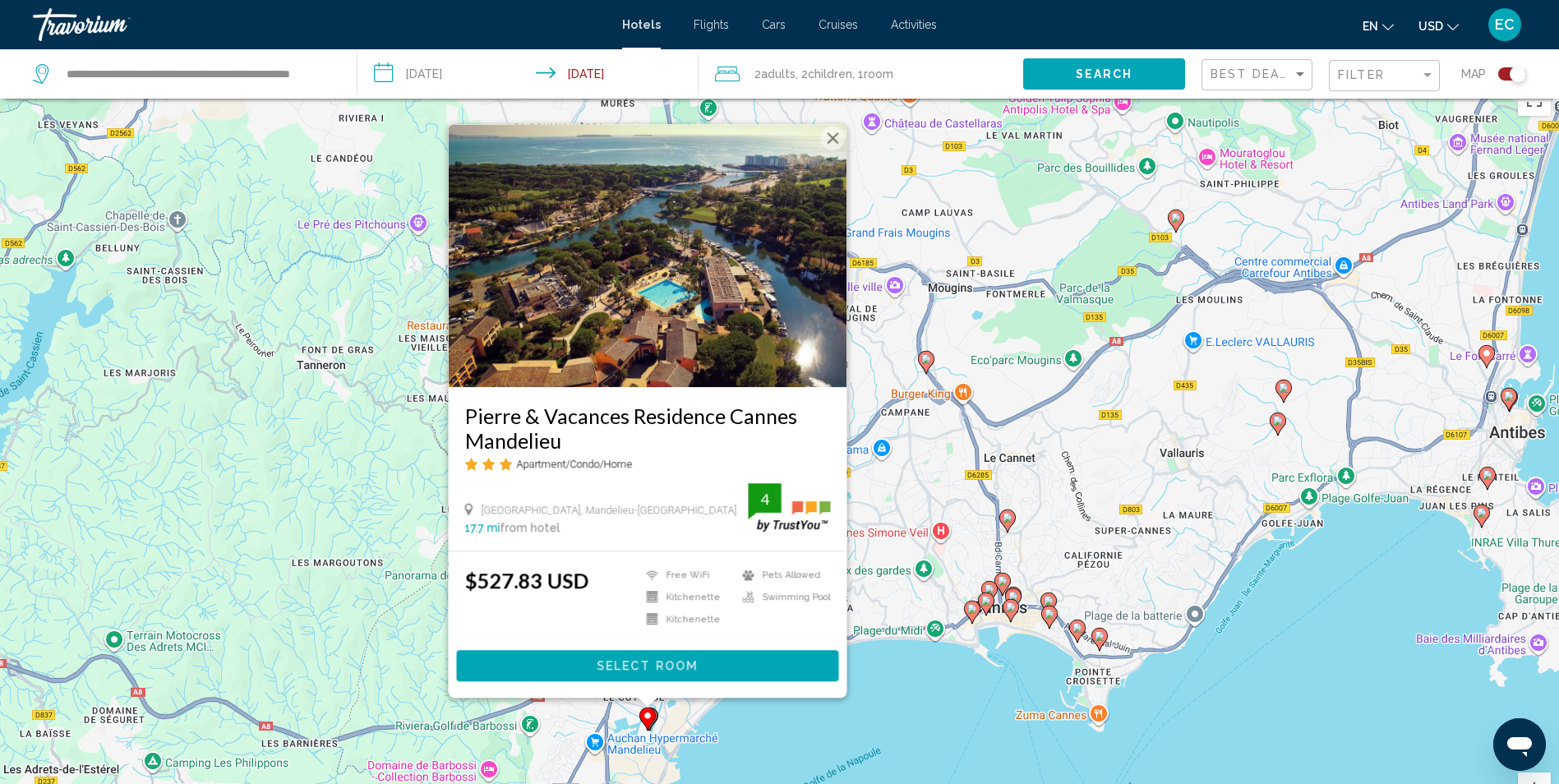
click at [908, 708] on div "Pour activer le glissement avec le clavier, appuyez sur Alt+Entrée. Une fois ce…" at bounding box center [780, 467] width 1559 height 784
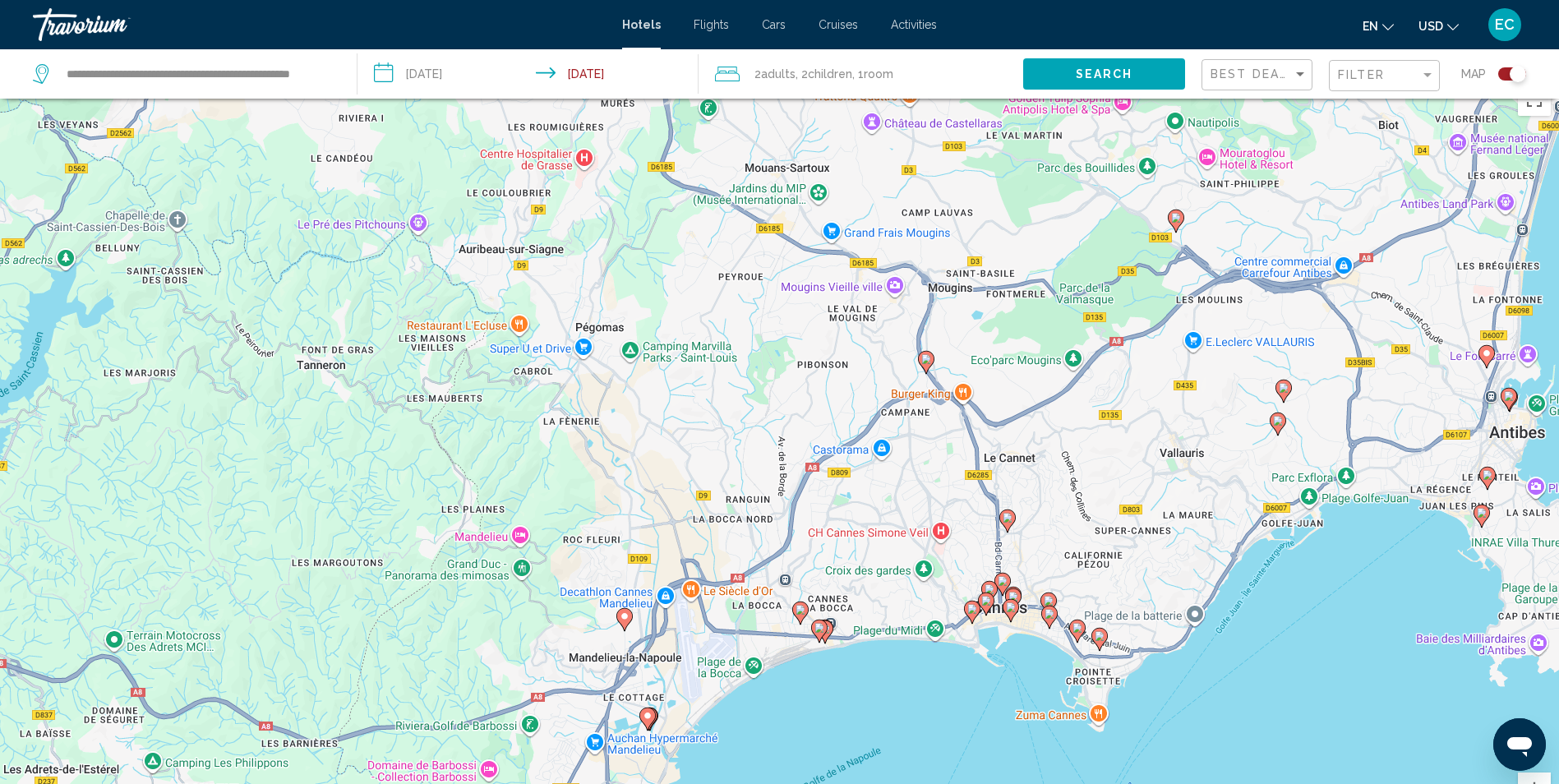
click at [818, 632] on image "Main content" at bounding box center [818, 627] width 10 height 10
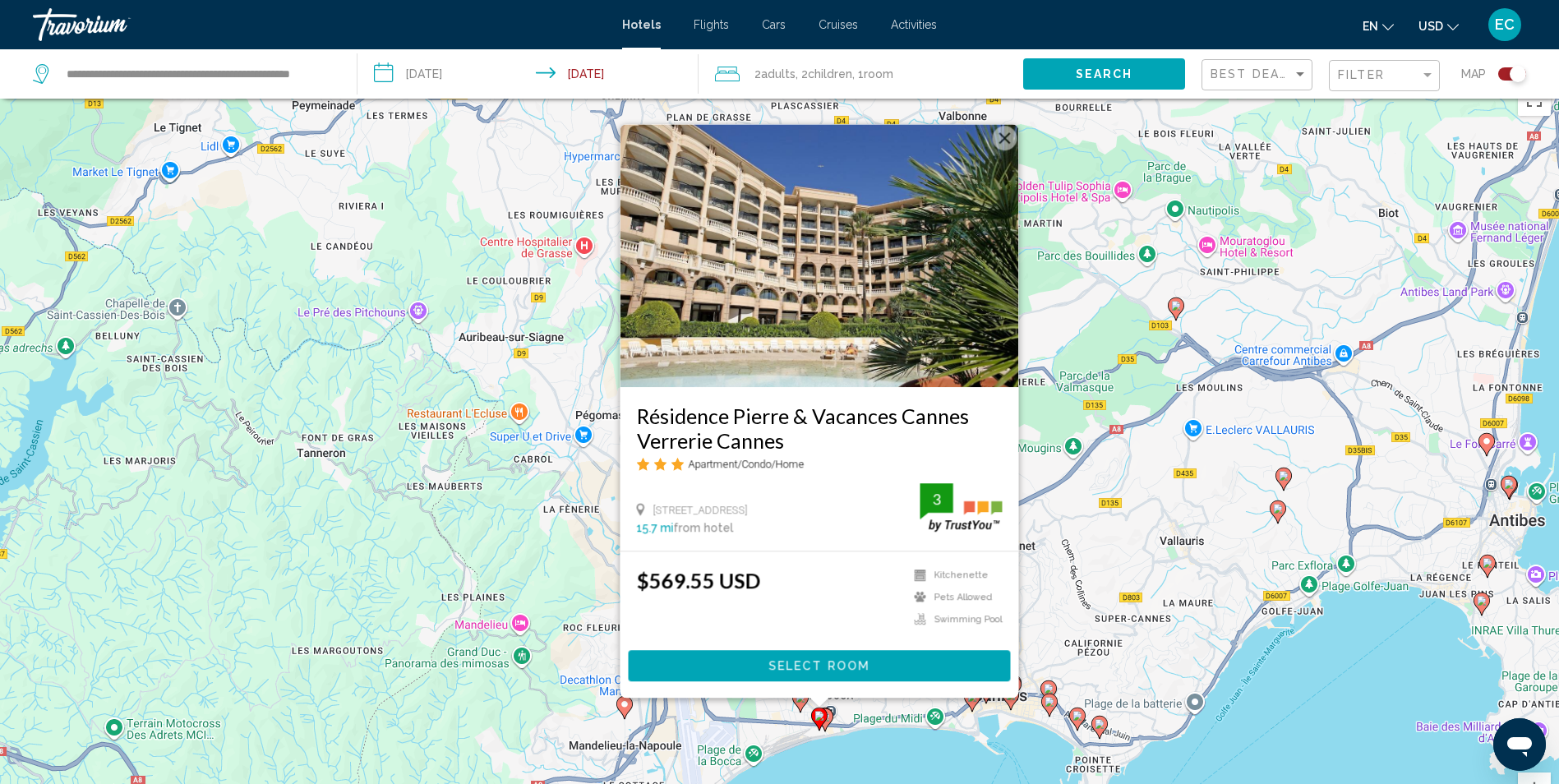
click at [830, 718] on icon "Main content" at bounding box center [824, 719] width 15 height 21
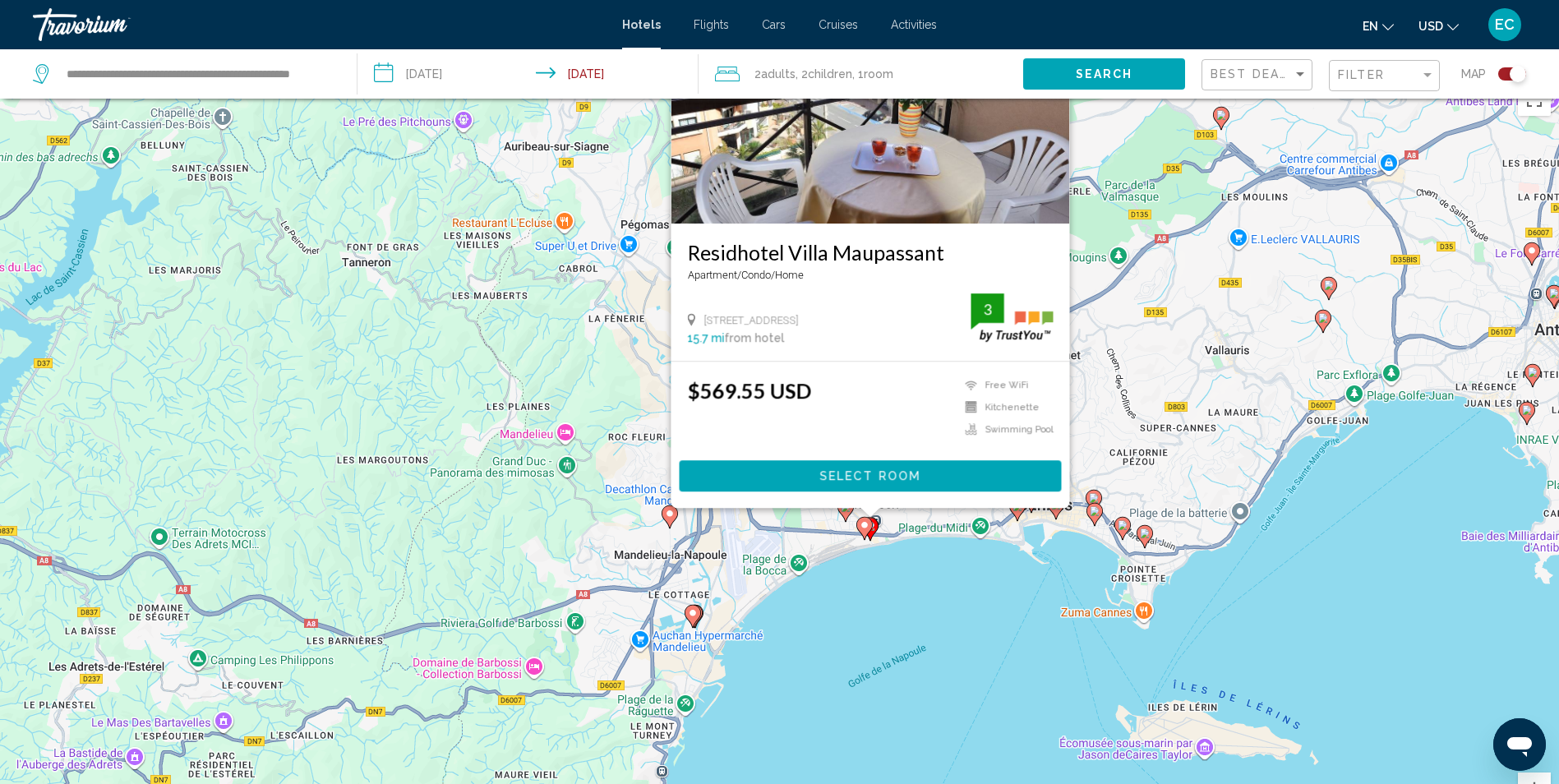
drag, startPoint x: 741, startPoint y: 734, endPoint x: 790, endPoint y: 524, distance: 215.6
click at [790, 524] on div "Pour activer le glissement avec le clavier, appuyez sur Alt+Entrée. Une fois ce…" at bounding box center [780, 467] width 1559 height 784
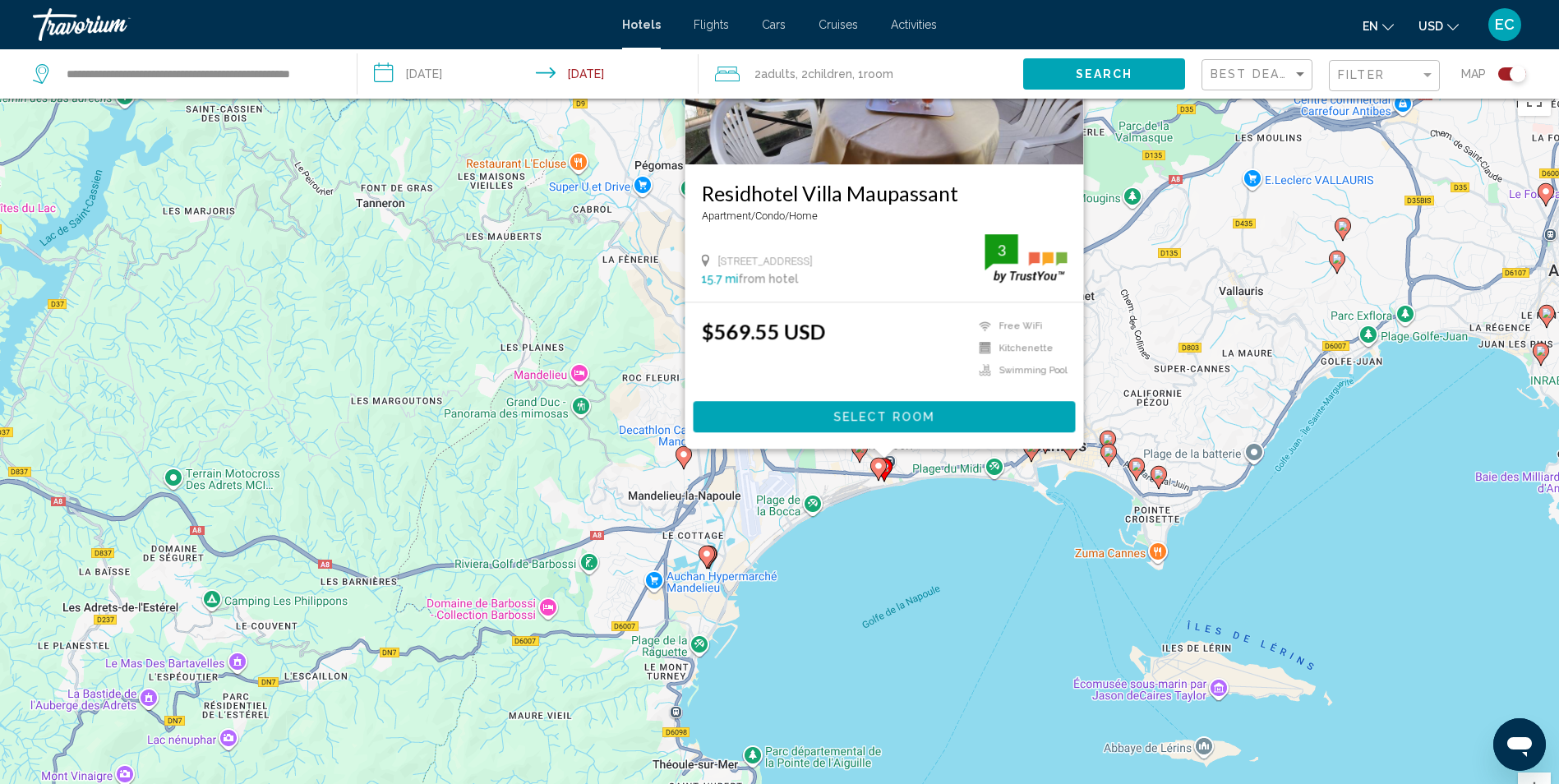
click at [716, 554] on icon "Main content" at bounding box center [708, 557] width 15 height 21
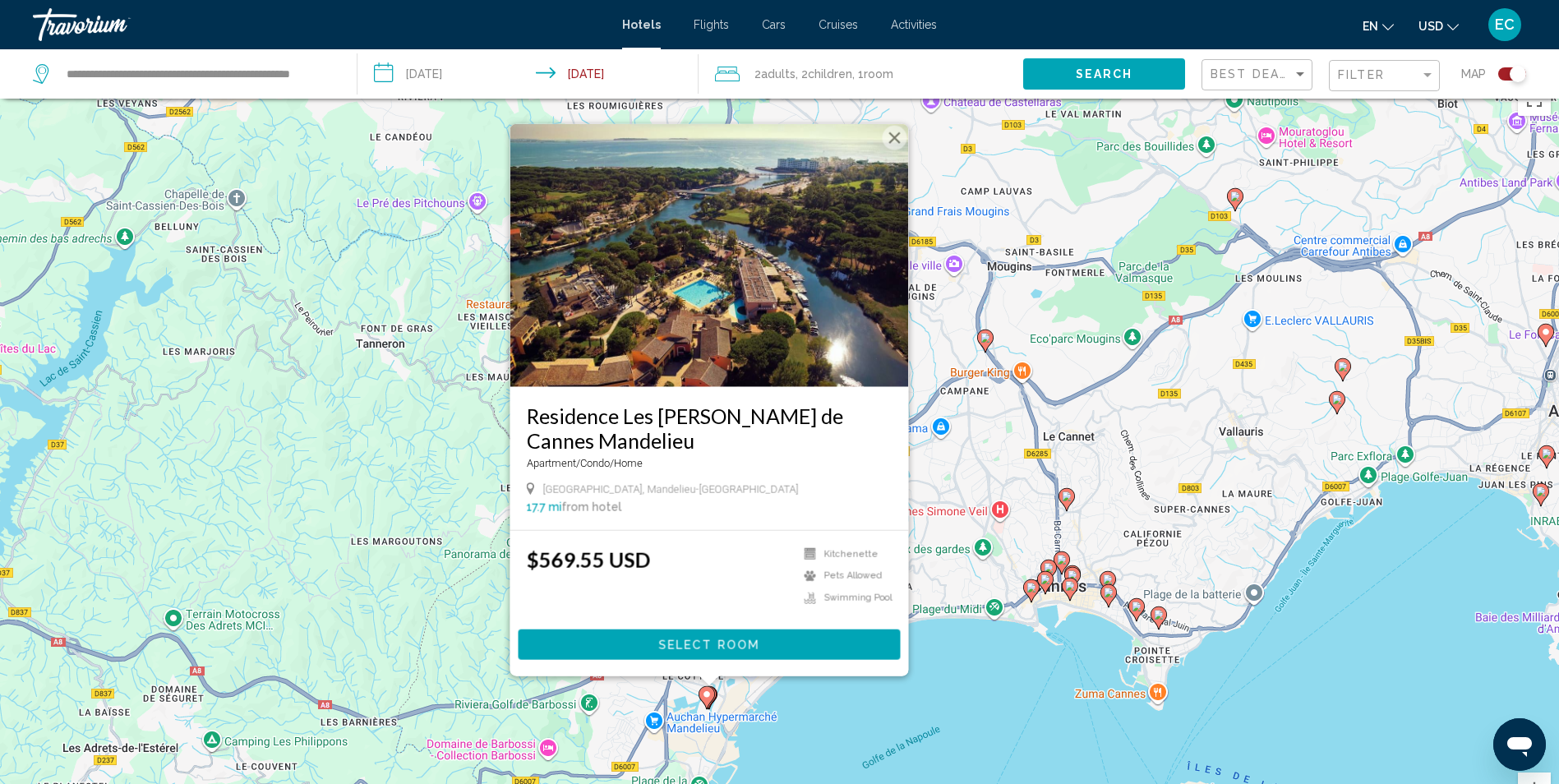
click at [816, 676] on div "Pour activer le glissement avec le clavier, appuyez sur Alt+Entrée. Une fois ce…" at bounding box center [780, 467] width 1559 height 784
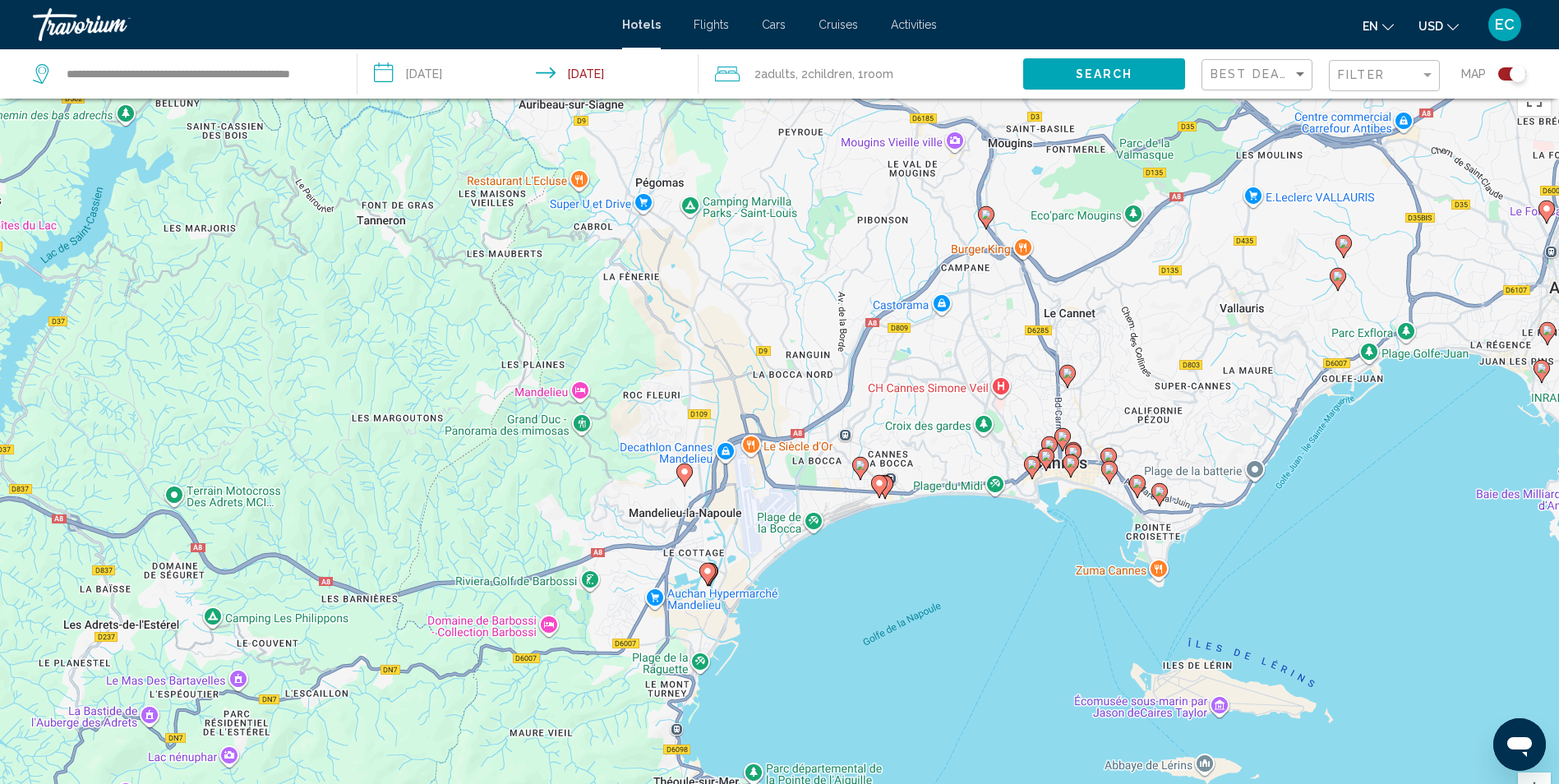
drag, startPoint x: 824, startPoint y: 708, endPoint x: 838, endPoint y: 442, distance: 266.4
click at [838, 442] on div "Pour activer le glissement avec le clavier, appuyez sur Alt+Entrée. Une fois ce…" at bounding box center [780, 467] width 1559 height 784
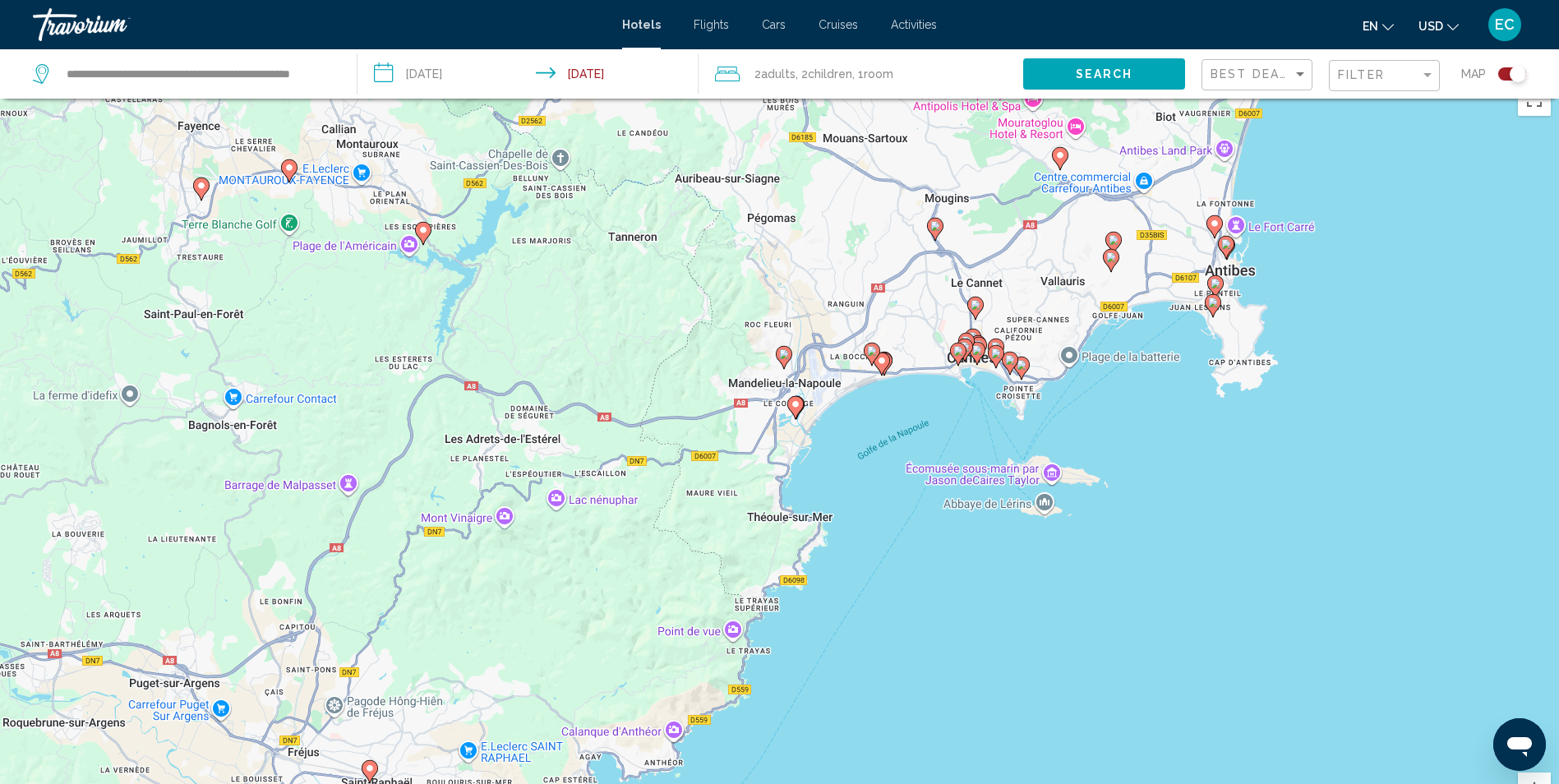
click at [851, 536] on div "Pour activer le glissement avec le clavier, appuyez sur Alt+Entrée. Une fois ce…" at bounding box center [780, 467] width 1559 height 784
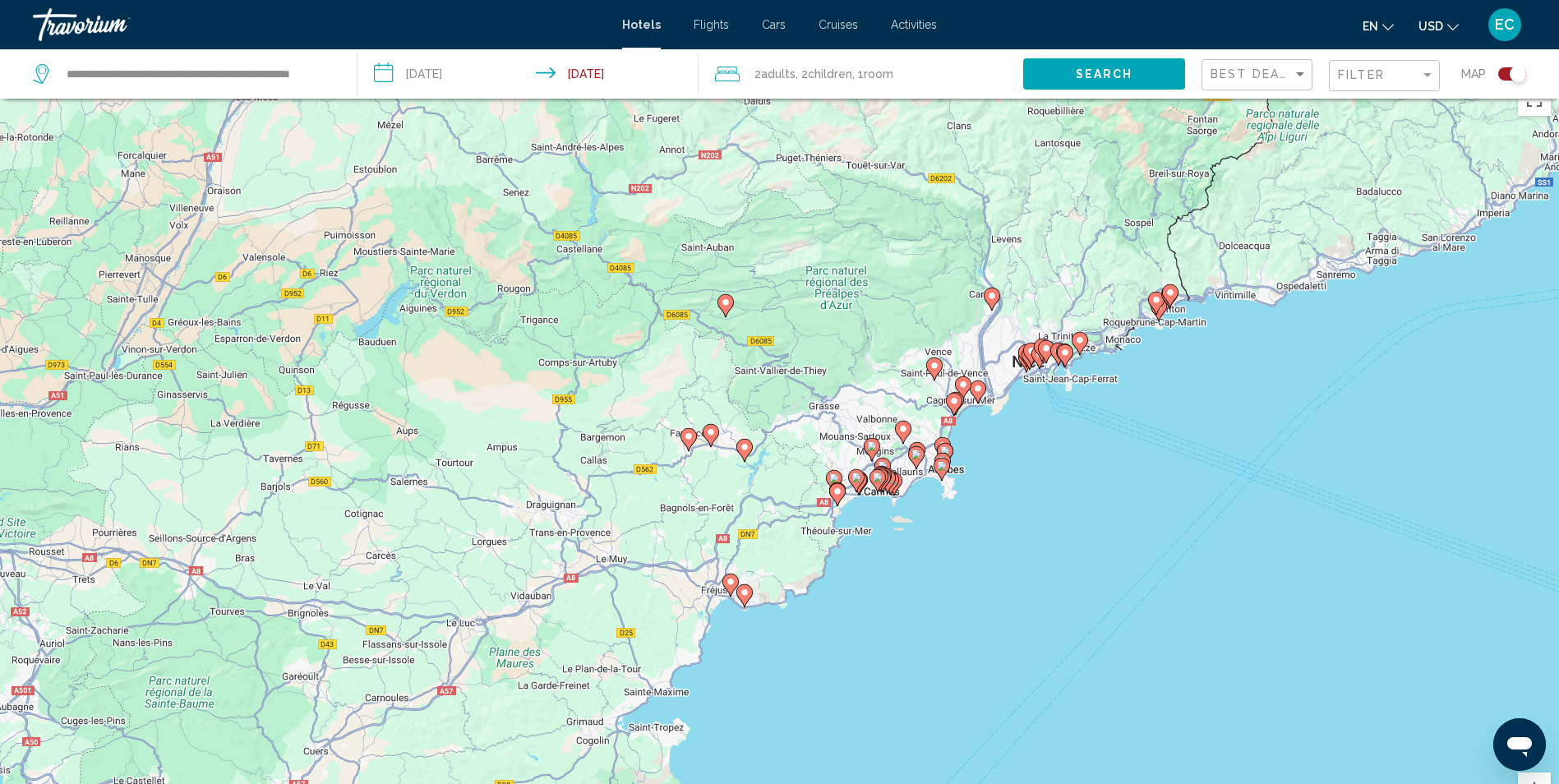
click at [747, 592] on image "Main content" at bounding box center [744, 592] width 10 height 10
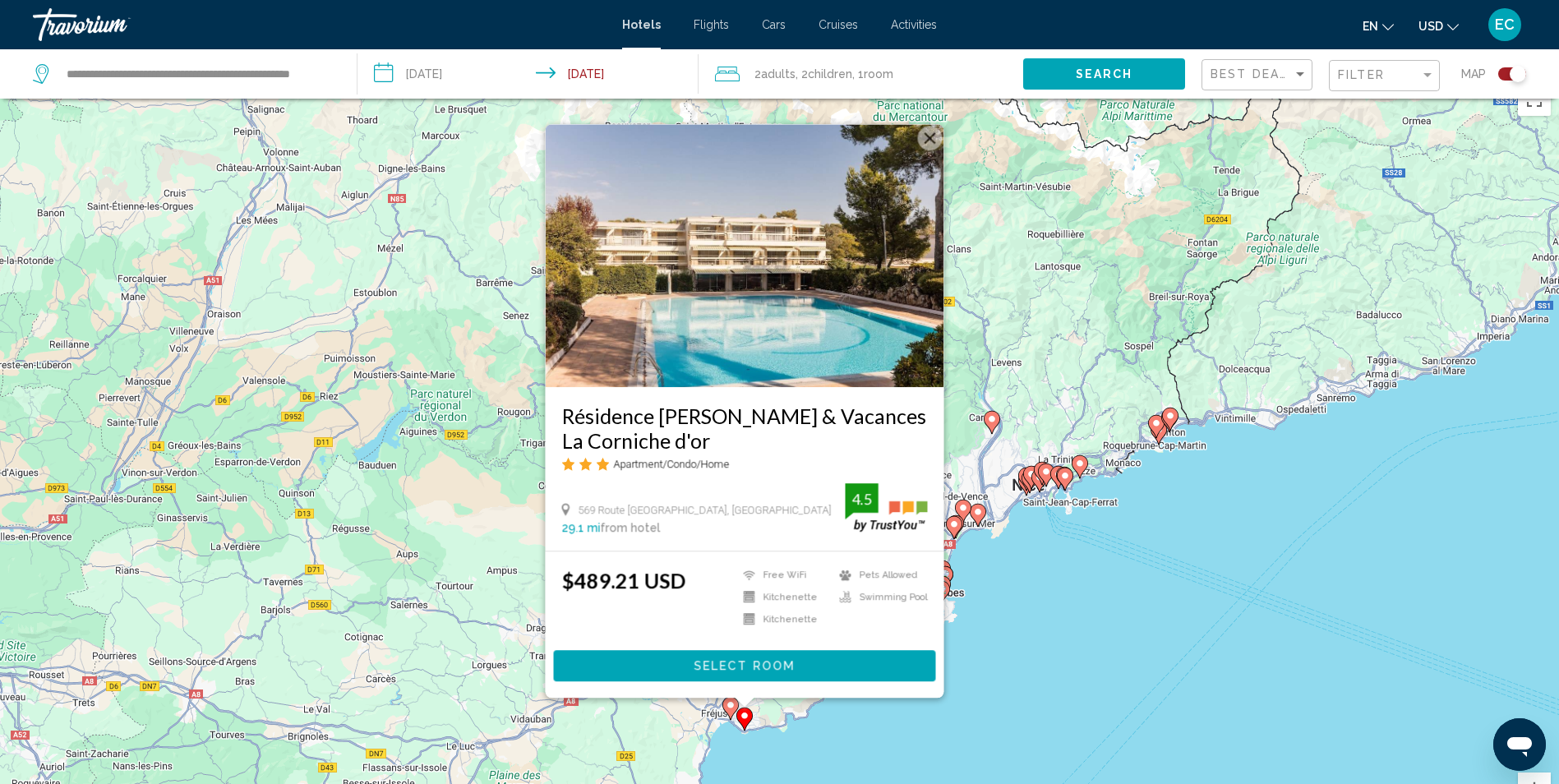
click at [727, 702] on image "Main content" at bounding box center [730, 704] width 10 height 10
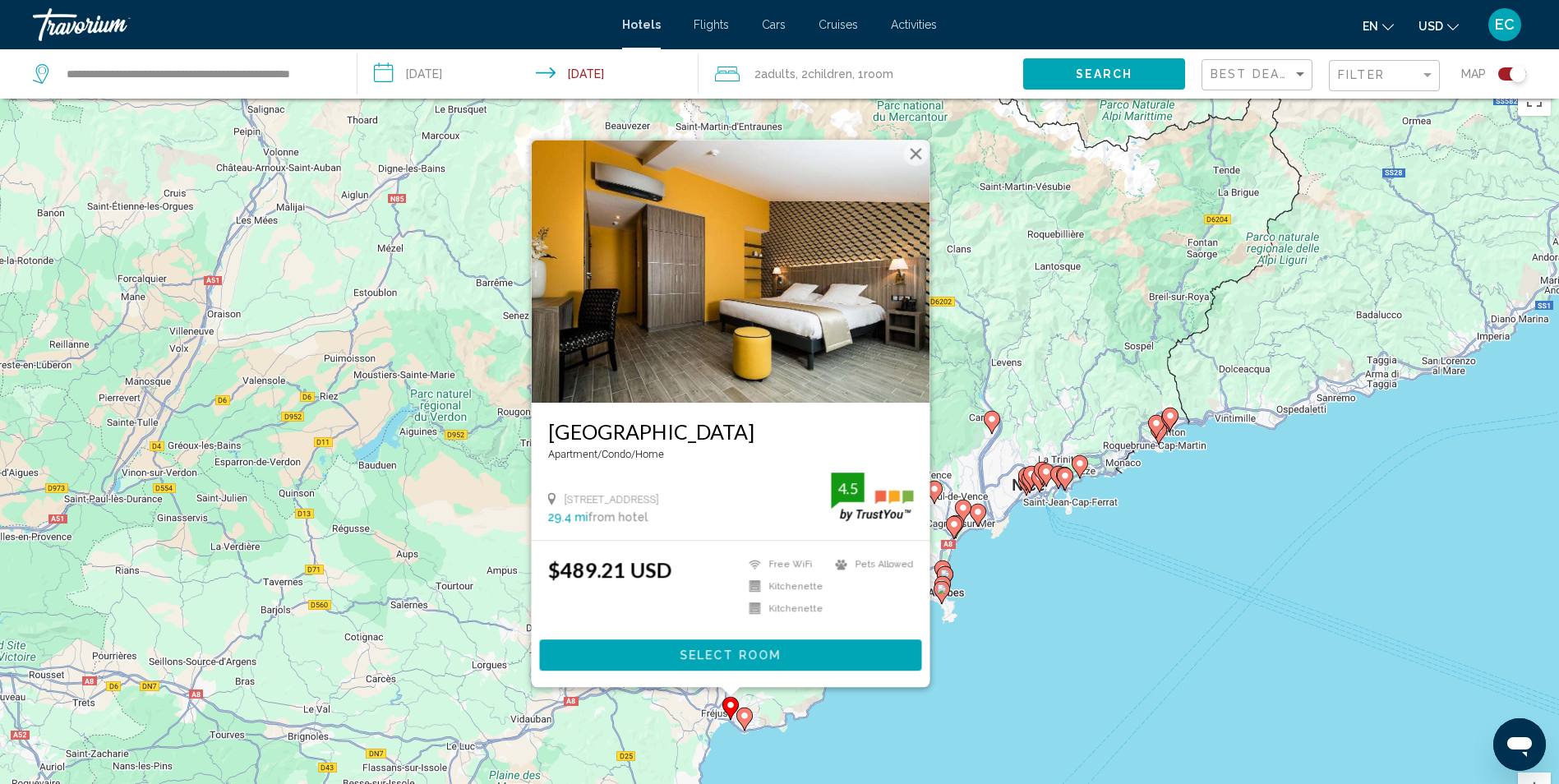
click at [1038, 609] on div "Pour activer le glissement avec le clavier, appuyez sur Alt+Entrée. Une fois ce…" at bounding box center [780, 467] width 1559 height 784
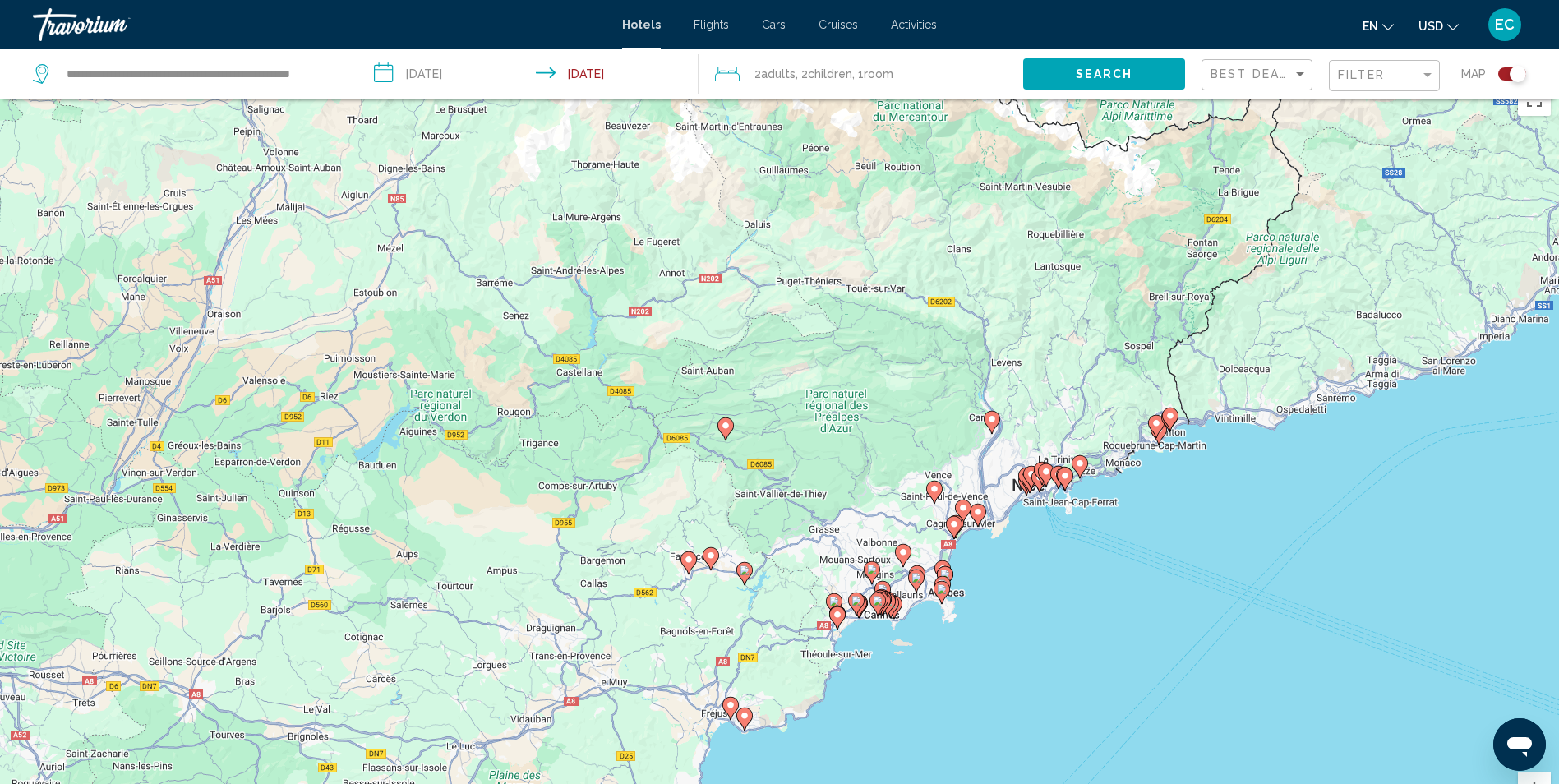
click at [855, 632] on div "Pour activer le glissement avec le clavier, appuyez sur Alt+Entrée. Une fois ce…" at bounding box center [780, 467] width 1559 height 784
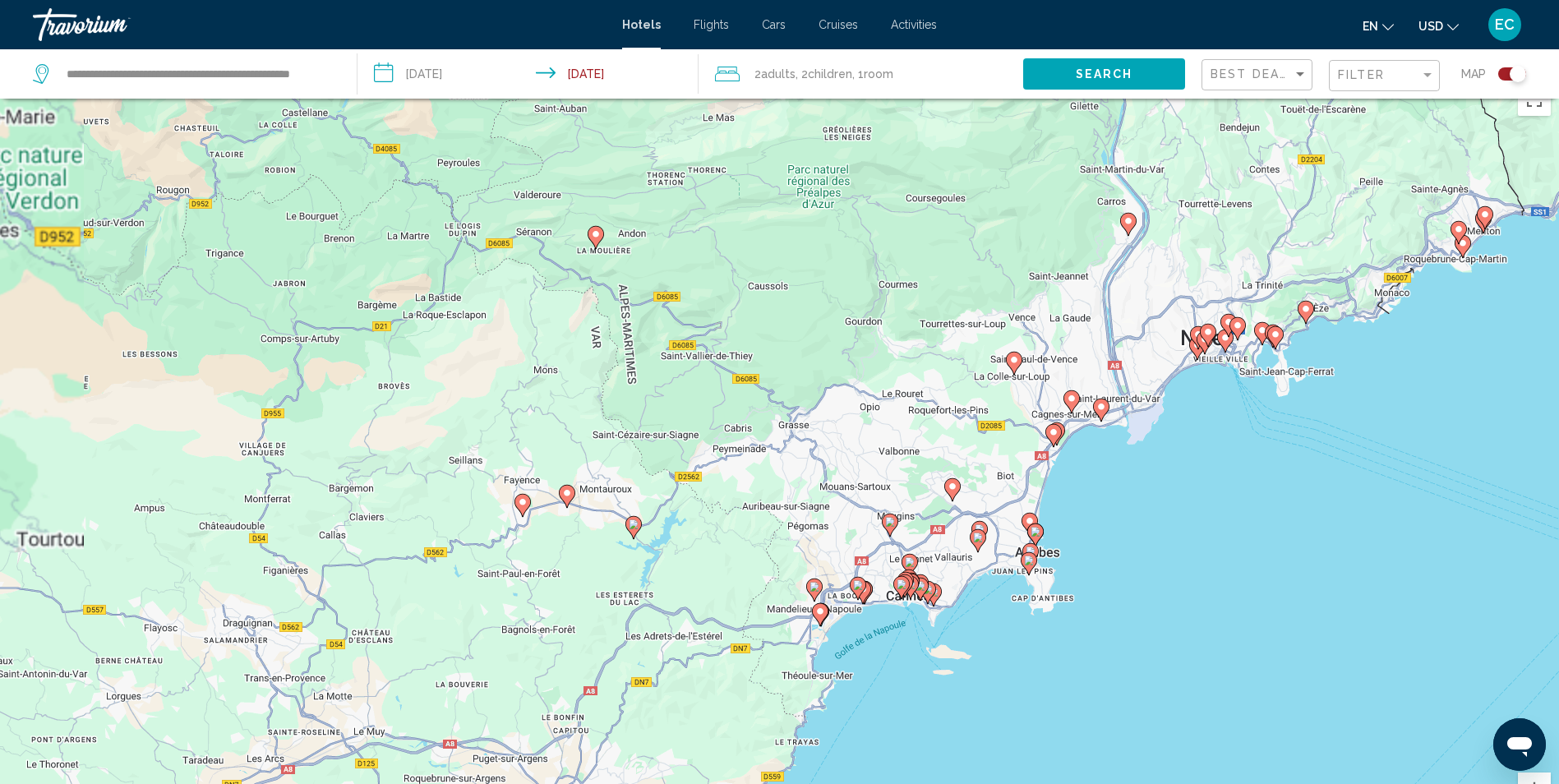
click at [855, 632] on div "Pour activer le glissement avec le clavier, appuyez sur Alt+Entrée. Une fois ce…" at bounding box center [780, 467] width 1559 height 784
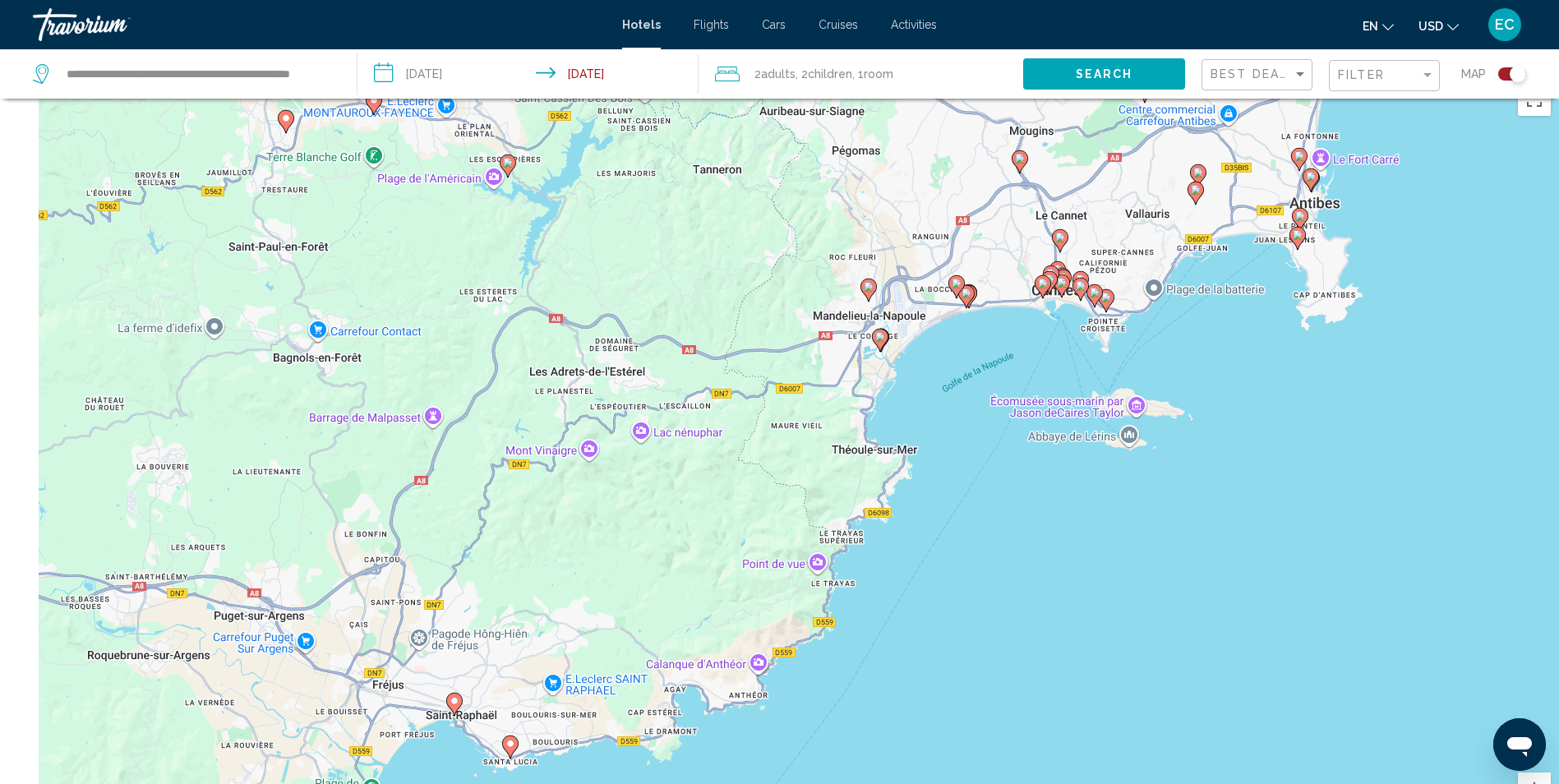
drag, startPoint x: 820, startPoint y: 683, endPoint x: 929, endPoint y: 386, distance: 316.4
click at [929, 386] on div "Pour activer le glissement avec le clavier, appuyez sur Alt+Entrée. Une fois ce…" at bounding box center [780, 467] width 1559 height 784
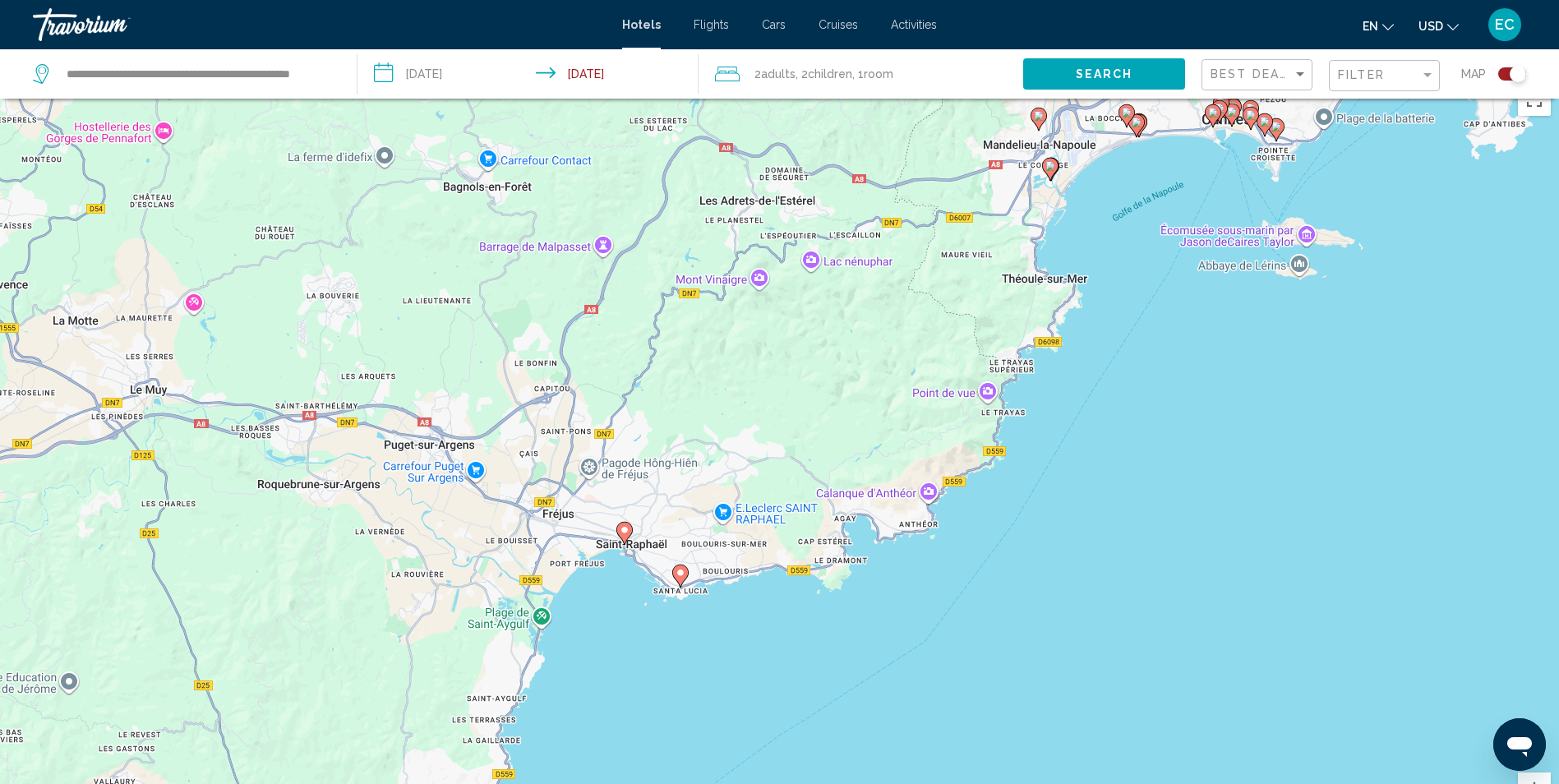
drag, startPoint x: 607, startPoint y: 739, endPoint x: 766, endPoint y: 586, distance: 220.7
click at [766, 586] on div "Pour activer le glissement avec le clavier, appuyez sur Alt+Entrée. Une fois ce…" at bounding box center [780, 467] width 1559 height 784
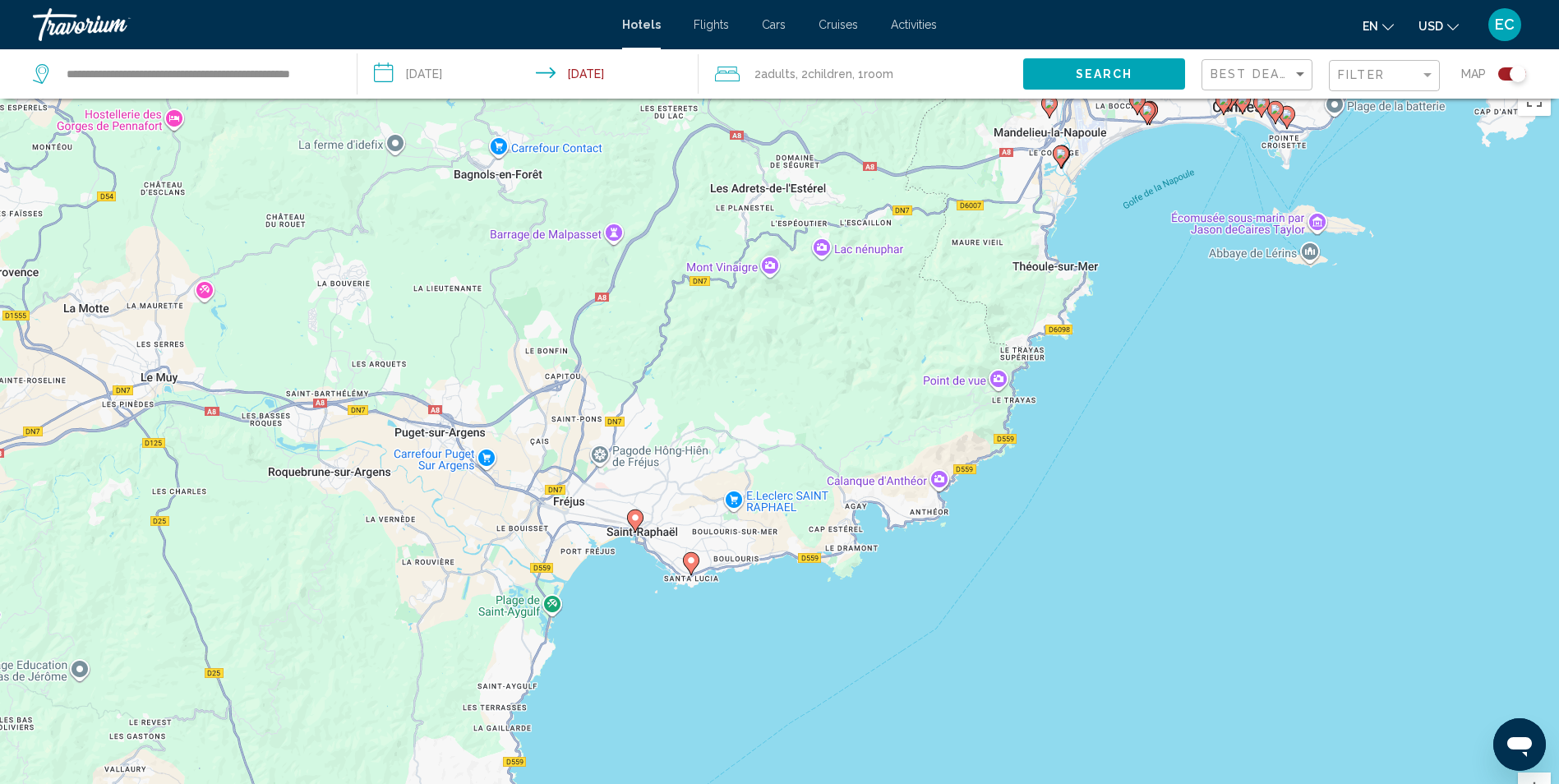
click at [688, 567] on icon "Main content" at bounding box center [690, 564] width 15 height 21
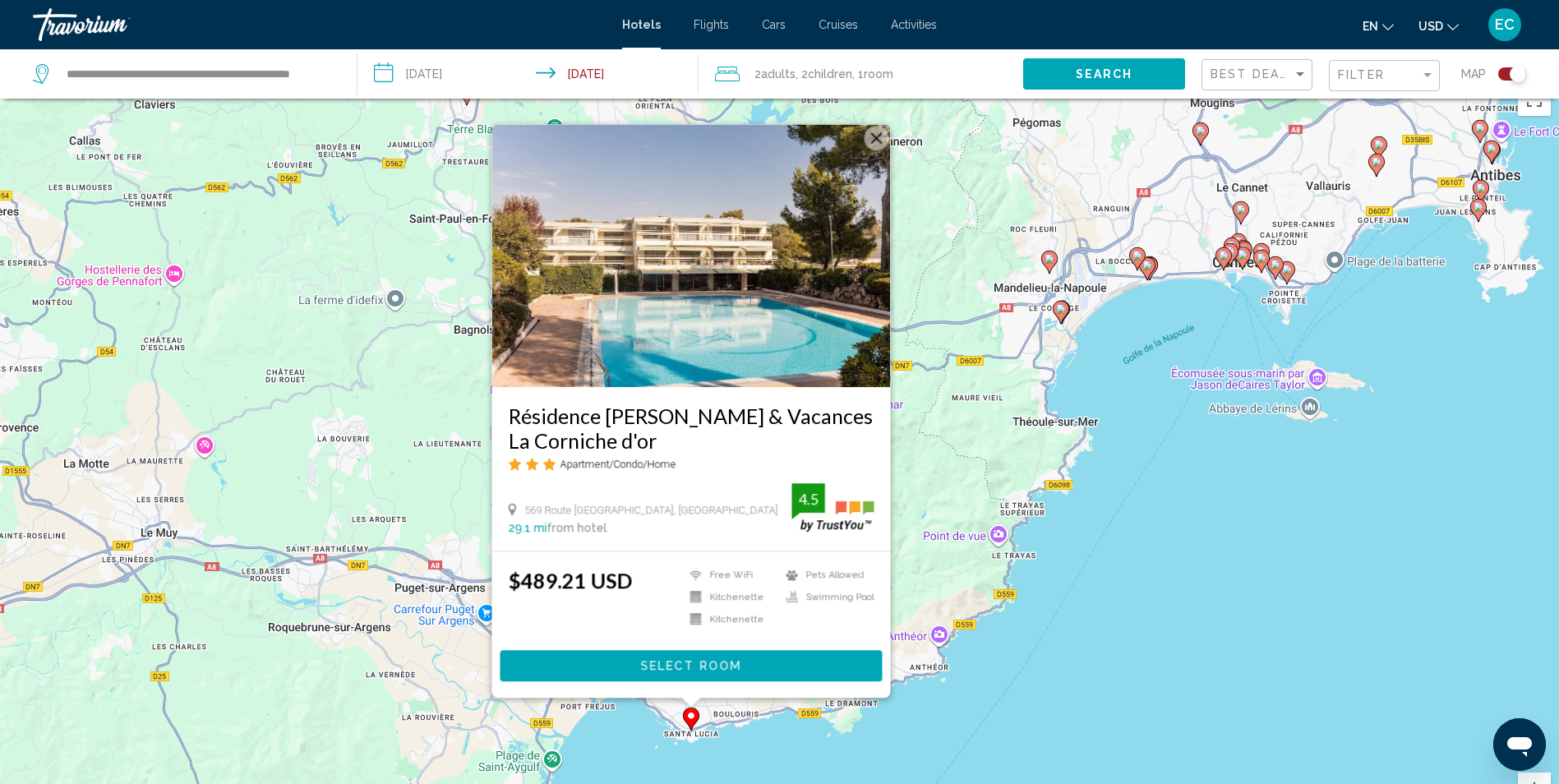
click at [615, 440] on h3 "Résidence [PERSON_NAME] & Vacances La Corniche d'or" at bounding box center [690, 428] width 366 height 49
